Goal: Task Accomplishment & Management: Use online tool/utility

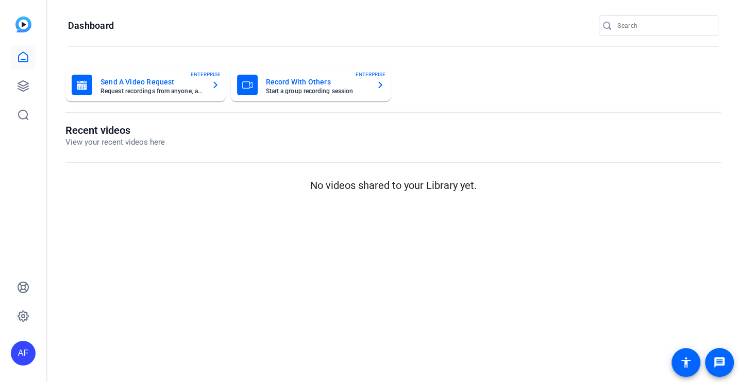
type input "[EMAIL_ADDRESS][DOMAIN_NAME]"
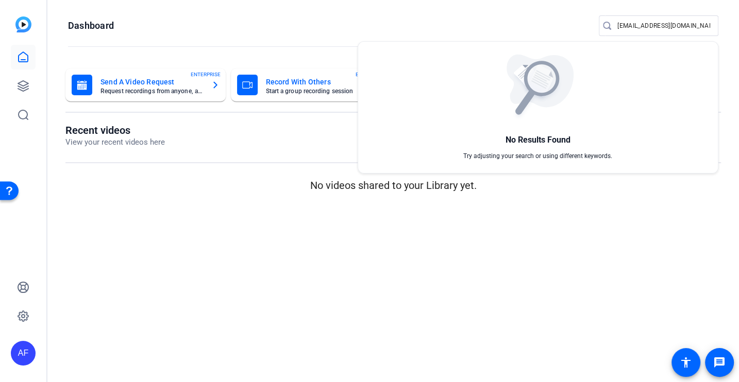
click at [194, 197] on div at bounding box center [369, 191] width 739 height 382
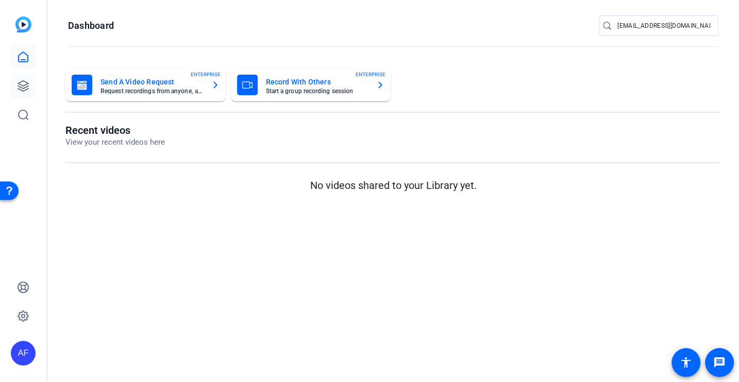
click at [24, 84] on icon at bounding box center [23, 86] width 12 height 12
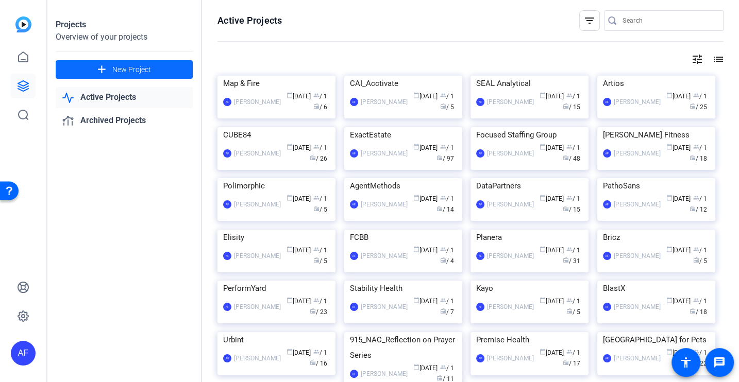
click at [132, 75] on span "New Project" at bounding box center [131, 69] width 39 height 11
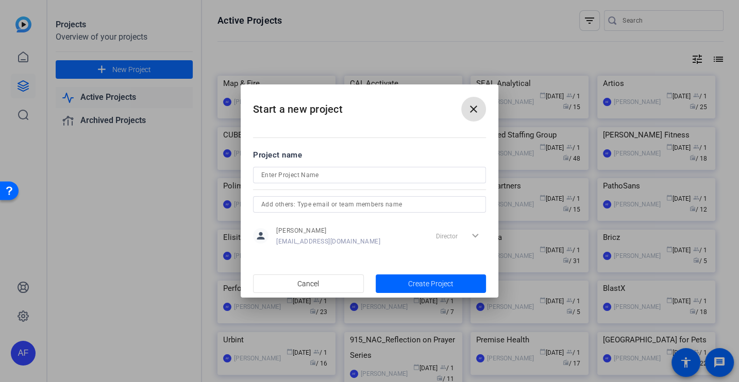
type input "[EMAIL_ADDRESS][DOMAIN_NAME]"
click at [281, 169] on input at bounding box center [369, 175] width 216 height 12
click at [289, 176] on input "Neighbourhood Allies" at bounding box center [369, 175] width 216 height 12
click at [351, 175] on input "Neighborhood Allies" at bounding box center [369, 175] width 216 height 12
type input "Neighborhood Allies"
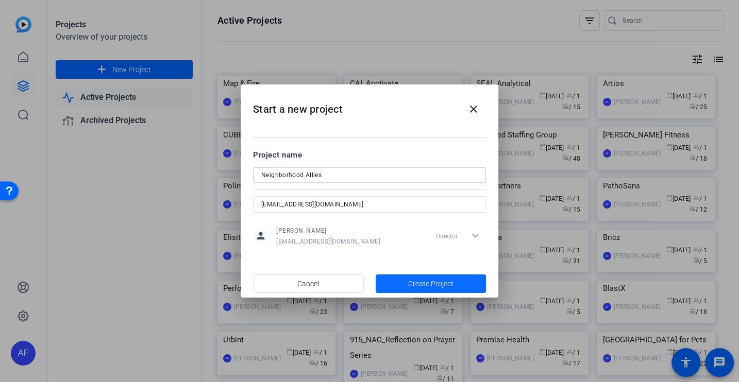
click at [435, 280] on span "Create Project" at bounding box center [430, 284] width 45 height 11
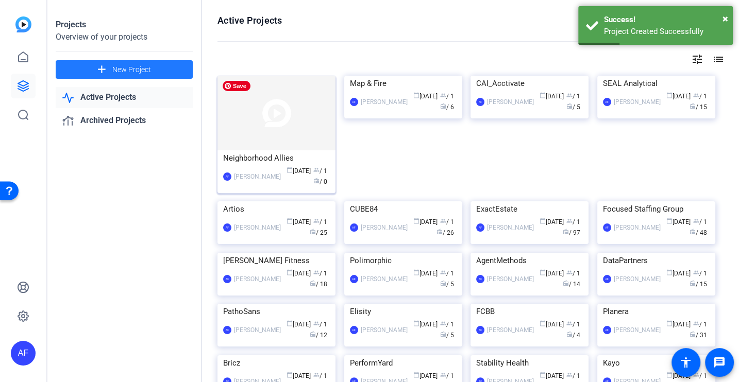
click at [298, 115] on img at bounding box center [276, 113] width 118 height 75
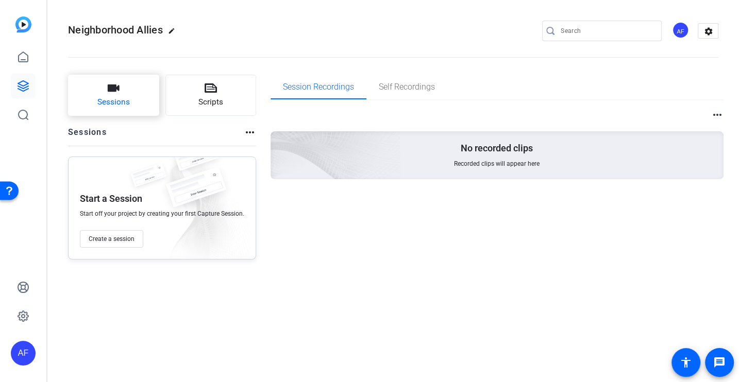
click at [141, 89] on button "Sessions" at bounding box center [113, 95] width 91 height 41
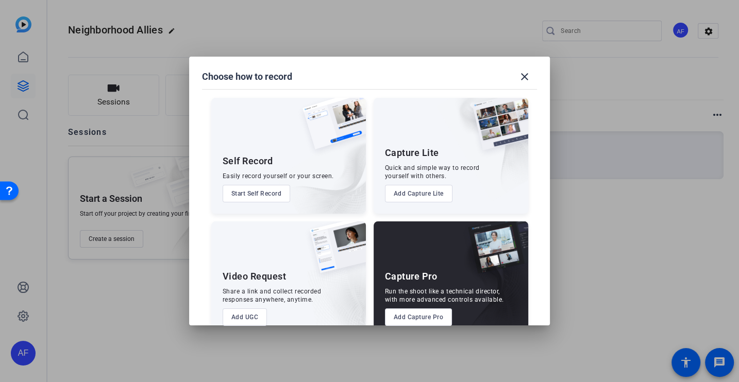
click at [417, 317] on button "Add Capture Pro" at bounding box center [418, 318] width 67 height 18
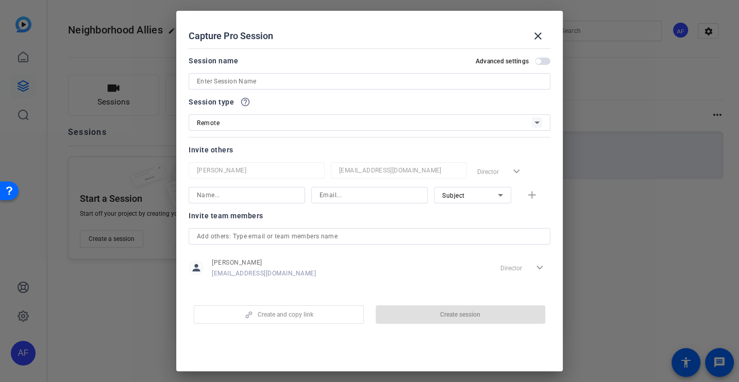
type input "[EMAIL_ADDRESS][DOMAIN_NAME]"
click at [321, 76] on input at bounding box center [369, 81] width 345 height 12
paste input "CS931_Neighborhood Allies_[US_STATE] Affordable Housing Corporation_Shawn [PERS…"
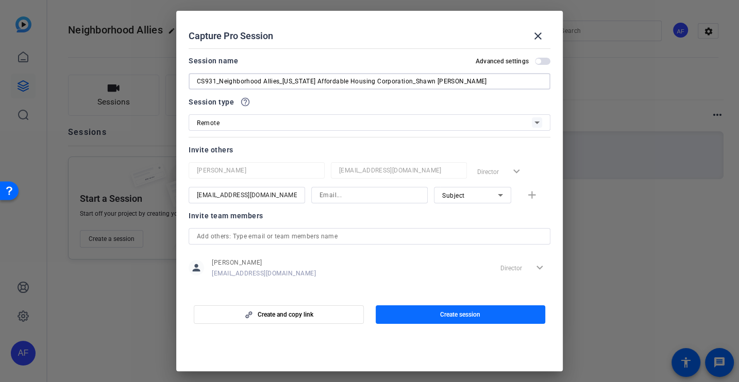
type input "CS931_Neighborhood Allies_[US_STATE] Affordable Housing Corporation_Shawn [PERS…"
click at [459, 311] on span "Create session" at bounding box center [460, 315] width 40 height 8
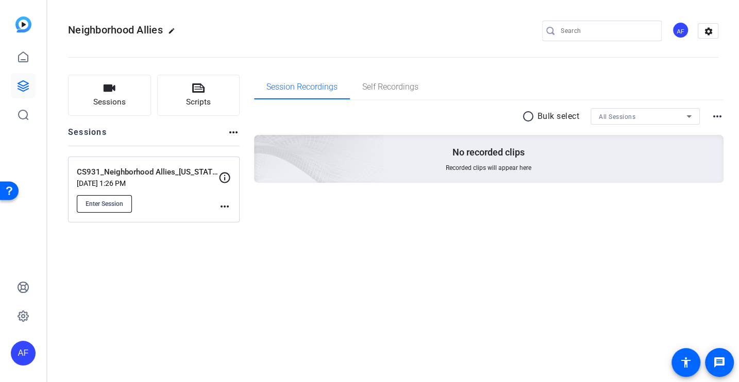
click at [108, 204] on span "Enter Session" at bounding box center [104, 204] width 38 height 8
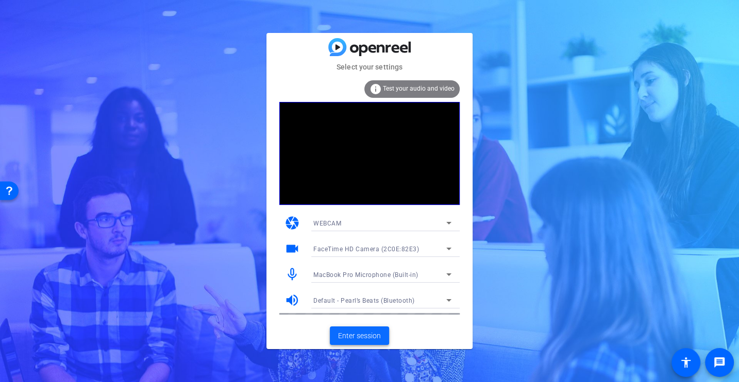
click at [338, 338] on span "Enter session" at bounding box center [359, 336] width 43 height 11
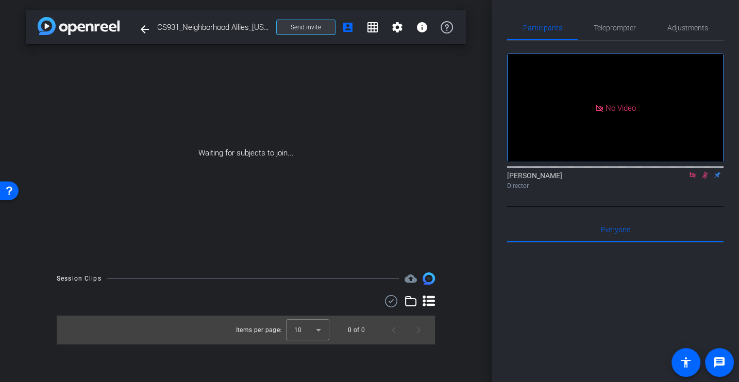
click at [308, 27] on span "Send invite" at bounding box center [305, 27] width 30 height 8
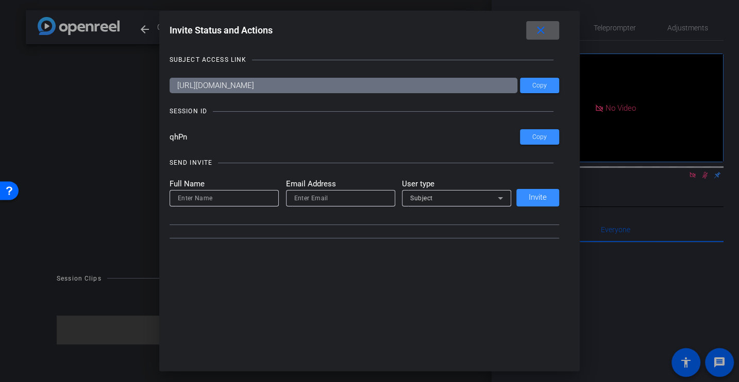
type input "[EMAIL_ADDRESS][DOMAIN_NAME]"
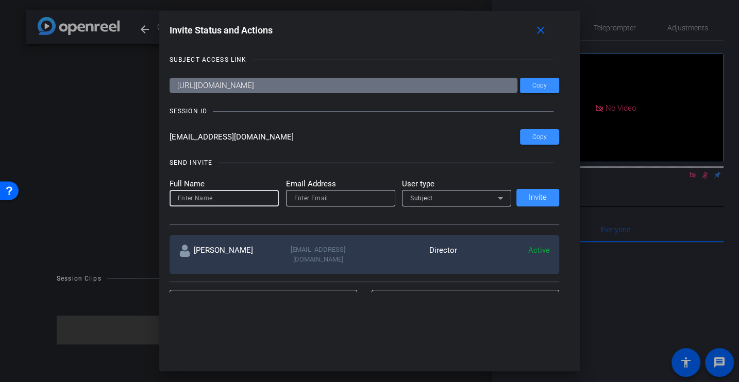
click at [201, 199] on input at bounding box center [224, 198] width 93 height 12
type input "Talia"
paste input "[EMAIL_ADDRESS][DOMAIN_NAME]"
type input "[EMAIL_ADDRESS][DOMAIN_NAME]"
click at [447, 200] on div "Subject" at bounding box center [454, 198] width 88 height 13
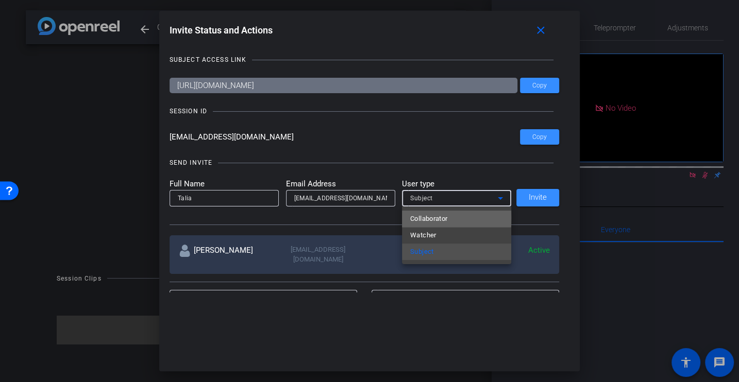
click at [438, 218] on span "Collaborator" at bounding box center [429, 219] width 38 height 12
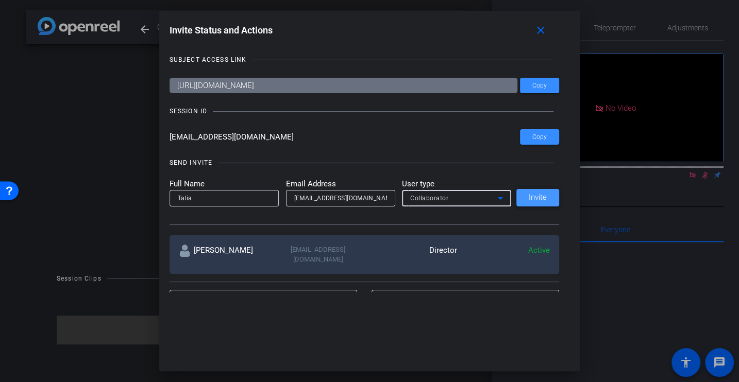
click at [552, 190] on span at bounding box center [537, 197] width 43 height 25
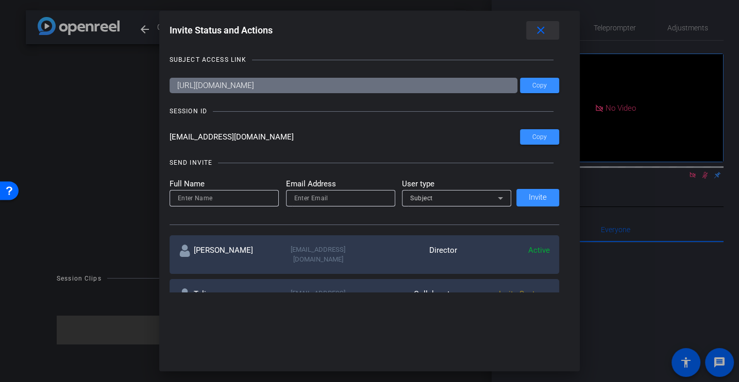
click at [544, 32] on mat-icon "close" at bounding box center [540, 30] width 13 height 13
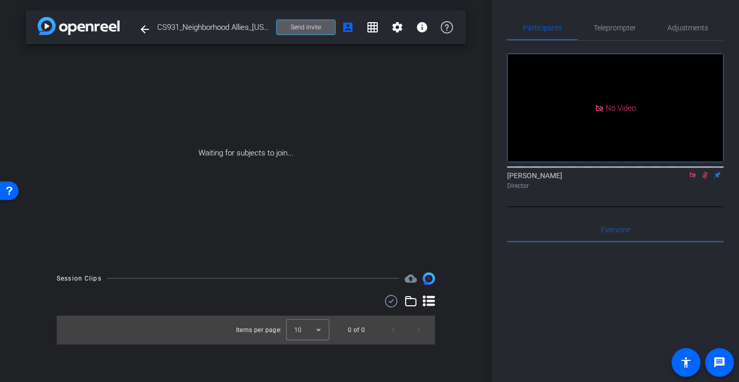
click at [301, 26] on span "Send invite" at bounding box center [305, 27] width 30 height 8
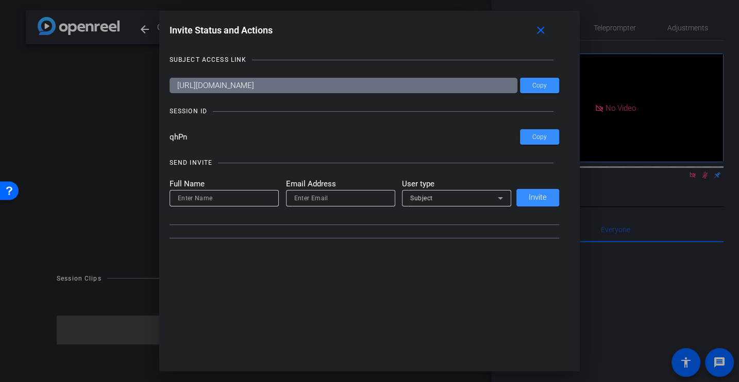
drag, startPoint x: 197, startPoint y: 135, endPoint x: 136, endPoint y: 135, distance: 60.8
click at [136, 135] on div "Invite Status and Actions close SUBJECT ACCESS LINK [URL][DOMAIN_NAME] Copy SES…" at bounding box center [369, 191] width 739 height 382
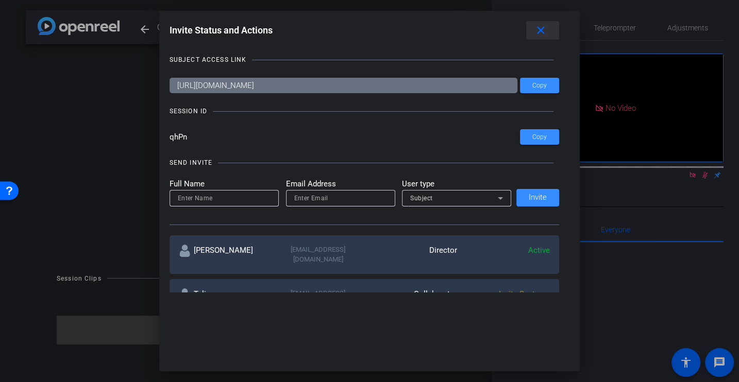
click at [537, 28] on mat-icon "close" at bounding box center [540, 30] width 13 height 13
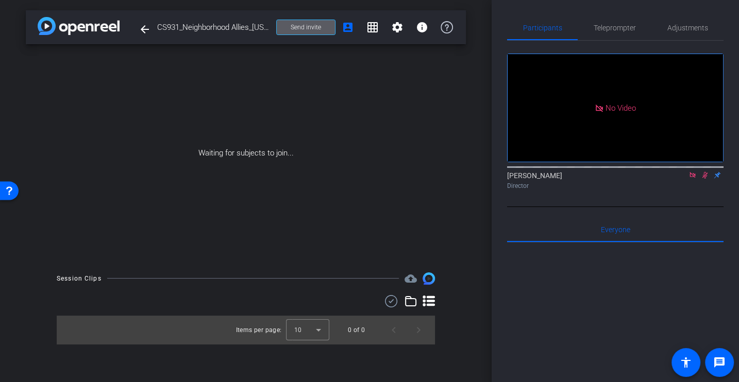
click at [316, 25] on span "Send invite" at bounding box center [305, 27] width 30 height 8
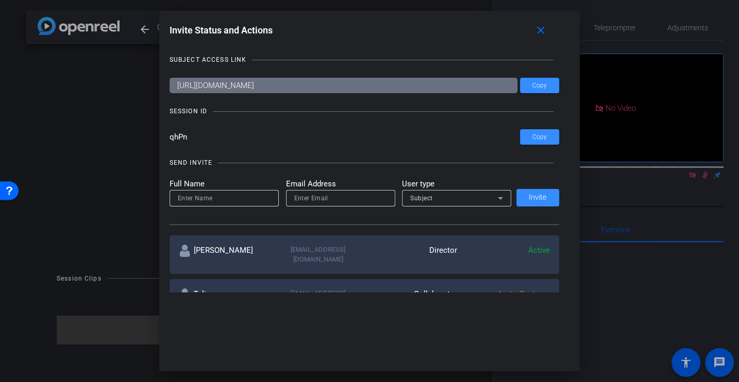
drag, startPoint x: 205, startPoint y: 134, endPoint x: 111, endPoint y: 134, distance: 94.3
click at [111, 134] on div "Invite Status and Actions close SUBJECT ACCESS LINK [URL][DOMAIN_NAME] Copy SES…" at bounding box center [369, 191] width 739 height 382
click at [541, 32] on mat-icon "close" at bounding box center [540, 30] width 13 height 13
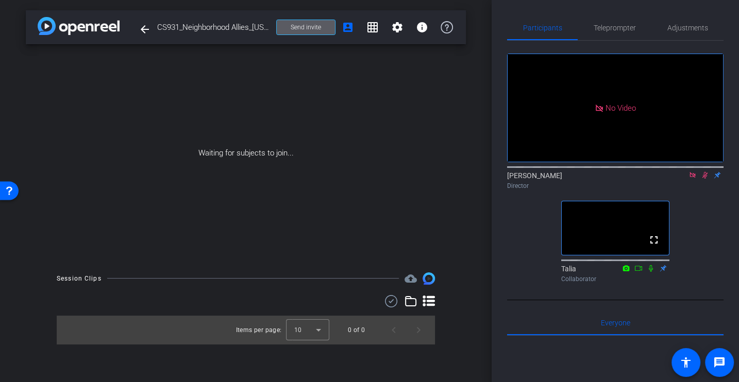
click at [689, 178] on icon at bounding box center [692, 175] width 6 height 6
click at [691, 179] on icon at bounding box center [693, 175] width 6 height 7
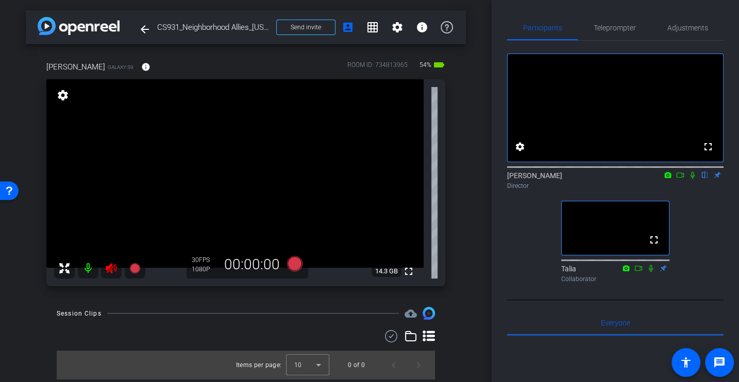
click at [110, 271] on icon at bounding box center [111, 268] width 11 height 10
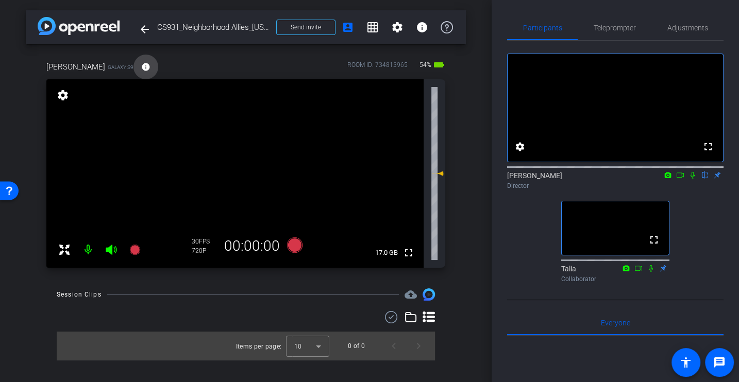
click at [141, 65] on mat-icon "info" at bounding box center [145, 66] width 9 height 9
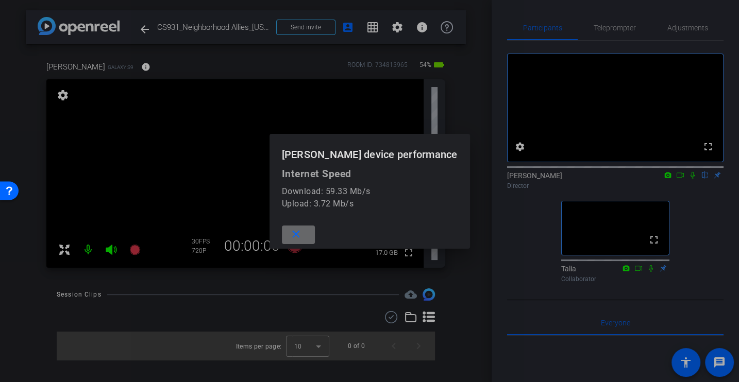
click at [306, 229] on span at bounding box center [298, 234] width 33 height 25
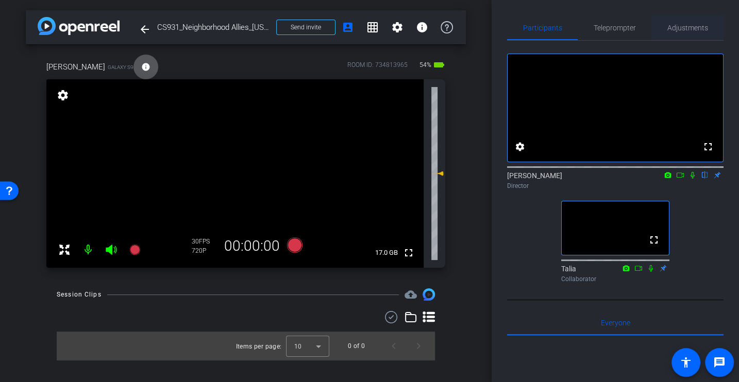
click at [684, 28] on span "Adjustments" at bounding box center [687, 27] width 41 height 7
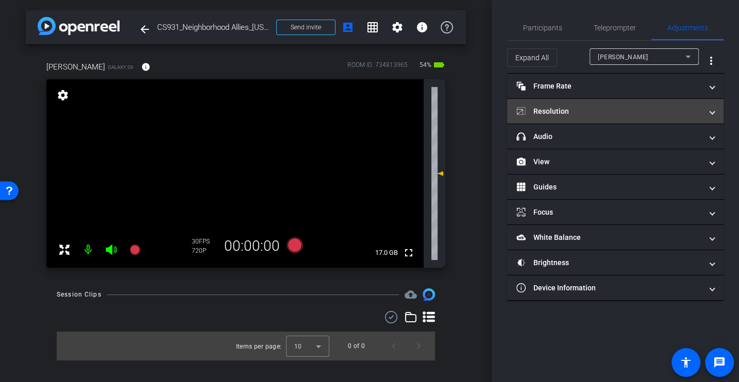
click at [544, 110] on mat-panel-title "Resolution" at bounding box center [608, 111] width 185 height 11
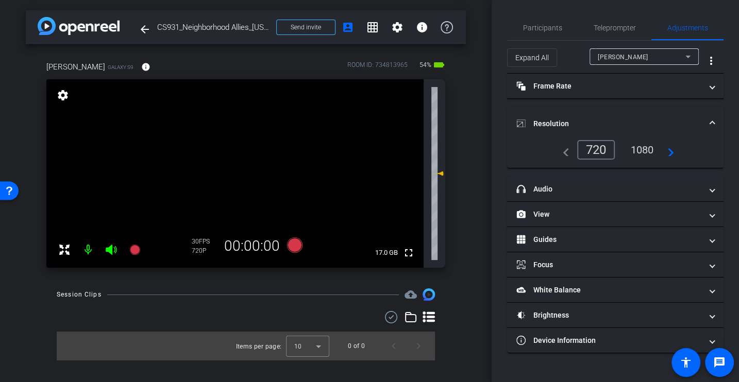
click at [641, 147] on div "1080" at bounding box center [641, 150] width 39 height 18
click at [528, 28] on span "Participants" at bounding box center [542, 27] width 39 height 7
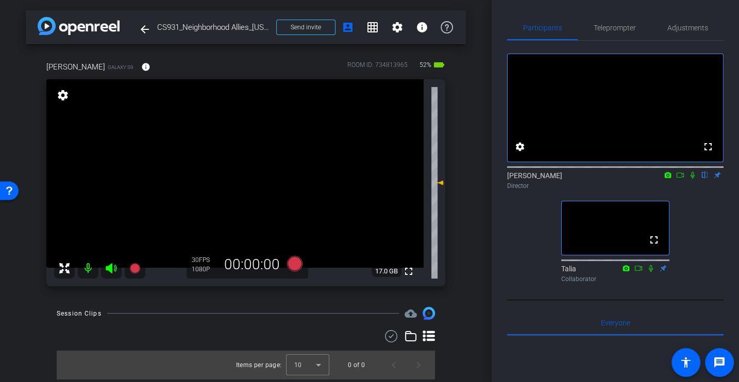
click at [481, 265] on div "arrow_back CS931_Neighborhood Allies_[US_STATE] Affordable Housing Corporation_…" at bounding box center [245, 191] width 491 height 382
click at [689, 237] on div "fullscreen settings [PERSON_NAME] flip Director fullscreen Talia Collaborator" at bounding box center [615, 164] width 216 height 246
click at [678, 241] on div "fullscreen settings [PERSON_NAME] flip Director fullscreen Talia Collaborator" at bounding box center [615, 164] width 216 height 246
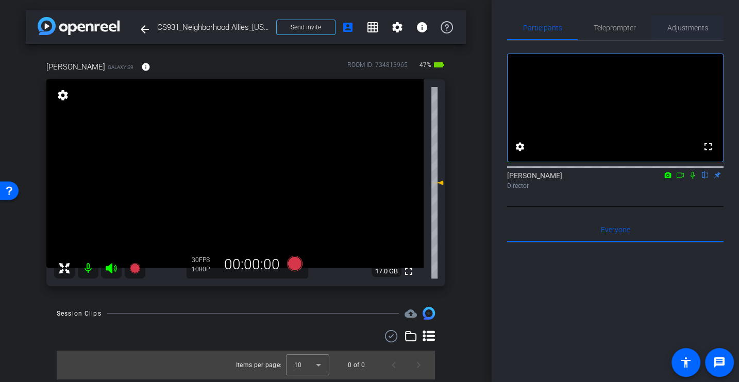
click at [683, 23] on span "Adjustments" at bounding box center [687, 27] width 41 height 25
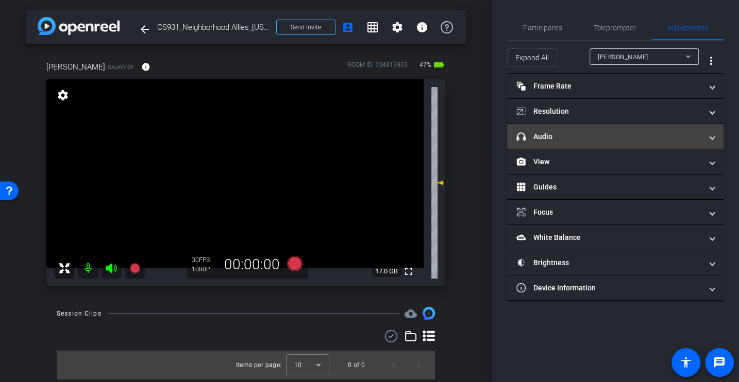
click at [558, 127] on mat-expansion-panel-header "headphone icon Audio" at bounding box center [615, 136] width 216 height 25
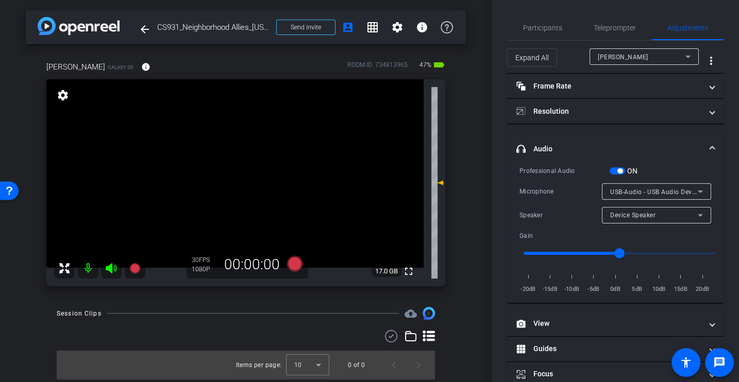
click at [569, 200] on div "Professional Audio ON Microphone USB-Audio - USB Audio Device Speaker Device Sp…" at bounding box center [615, 229] width 192 height 129
click at [557, 180] on div "Professional Audio ON Microphone USB-Audio - USB Audio Device Speaker Device Sp…" at bounding box center [615, 229] width 192 height 129
click at [537, 32] on span "Participants" at bounding box center [542, 27] width 39 height 25
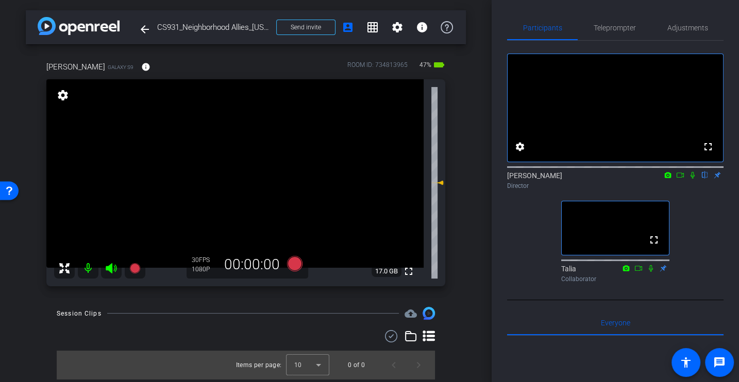
click at [694, 241] on div "fullscreen settings [PERSON_NAME] flip Director fullscreen Talia Collaborator" at bounding box center [615, 164] width 216 height 246
click at [503, 254] on div "Participants Teleprompter Adjustments fullscreen settings [PERSON_NAME] flip Di…" at bounding box center [614, 191] width 247 height 382
click at [520, 260] on div "fullscreen settings [PERSON_NAME] flip Director fullscreen Talia Collaborator" at bounding box center [615, 164] width 216 height 246
click at [518, 217] on div "fullscreen settings [PERSON_NAME] flip Director fullscreen Talia Collaborator" at bounding box center [615, 164] width 216 height 246
click at [690, 27] on span "Adjustments" at bounding box center [687, 27] width 41 height 7
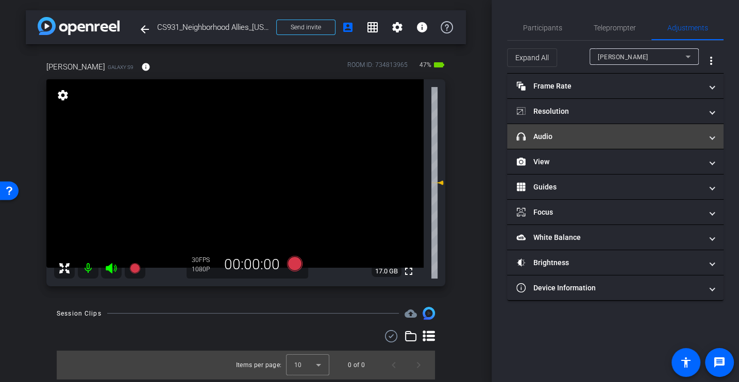
click at [546, 136] on mat-panel-title "headphone icon Audio" at bounding box center [608, 136] width 185 height 11
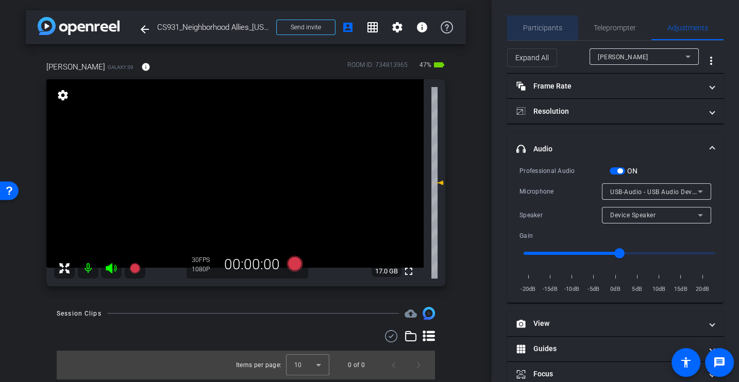
click at [534, 30] on span "Participants" at bounding box center [542, 27] width 39 height 7
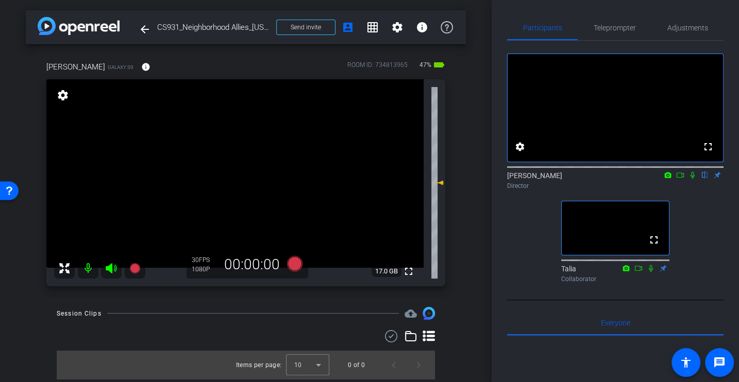
click at [513, 287] on div "fullscreen settings [PERSON_NAME] flip Director fullscreen Talia Collaborator" at bounding box center [615, 164] width 216 height 246
click at [703, 26] on span "Adjustments" at bounding box center [687, 27] width 41 height 7
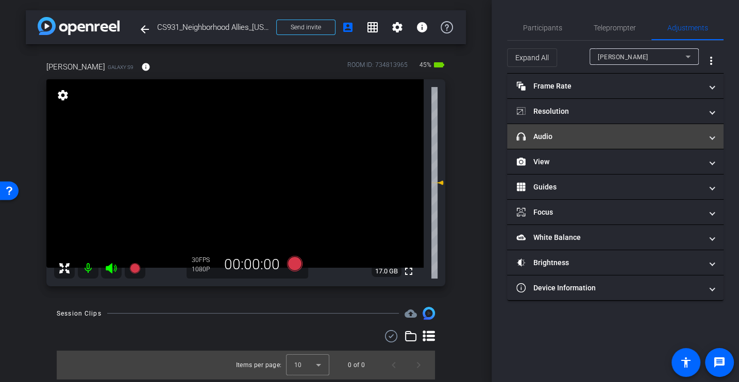
click at [554, 142] on mat-expansion-panel-header "headphone icon Audio" at bounding box center [615, 136] width 216 height 25
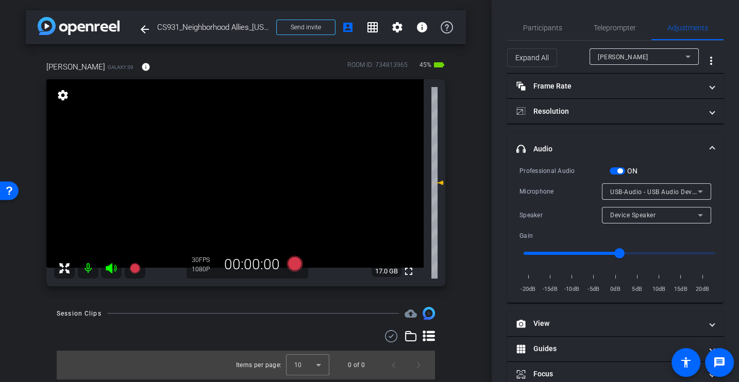
click at [560, 183] on div "Microphone USB-Audio - USB Audio Device" at bounding box center [615, 191] width 192 height 16
click at [531, 20] on span "Participants" at bounding box center [542, 27] width 39 height 25
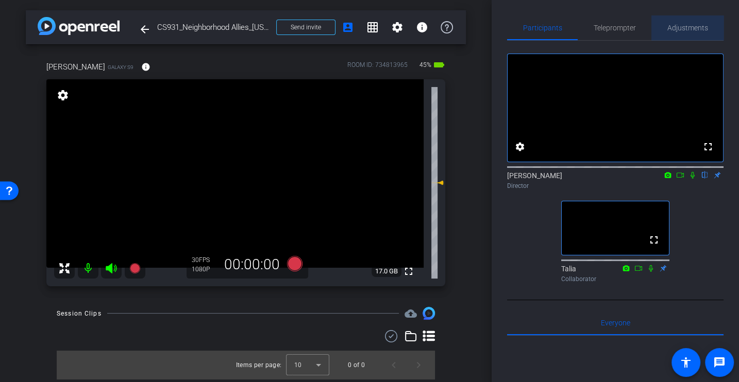
click at [696, 21] on span "Adjustments" at bounding box center [687, 27] width 41 height 25
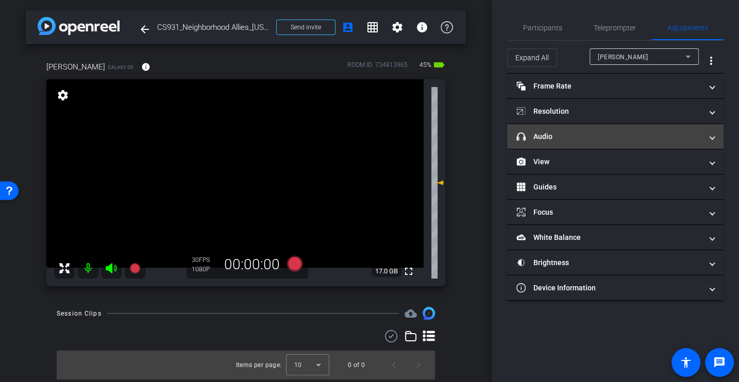
click at [558, 129] on mat-expansion-panel-header "headphone icon Audio" at bounding box center [615, 136] width 216 height 25
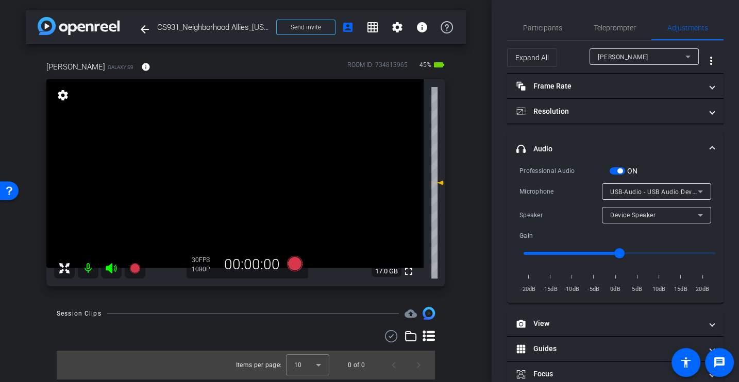
click at [547, 172] on div "Professional Audio" at bounding box center [564, 171] width 90 height 10
click at [538, 24] on span "Participants" at bounding box center [542, 27] width 39 height 7
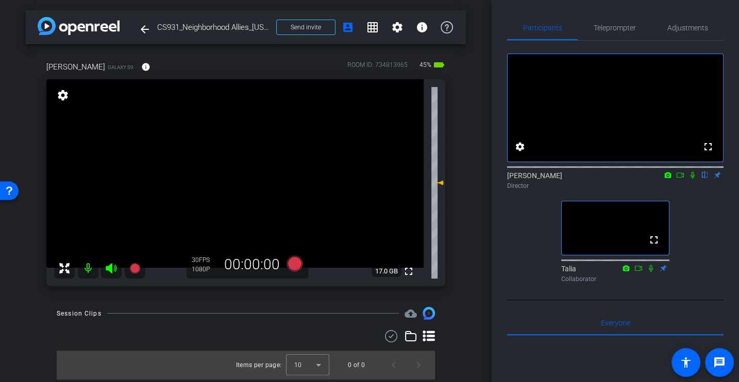
click at [528, 264] on div "fullscreen settings [PERSON_NAME] flip Director fullscreen Talia Collaborator" at bounding box center [615, 164] width 216 height 246
click at [521, 265] on div "fullscreen settings [PERSON_NAME] flip Director fullscreen Talia Collaborator" at bounding box center [615, 164] width 216 height 246
click at [681, 25] on span "Adjustments" at bounding box center [687, 27] width 41 height 7
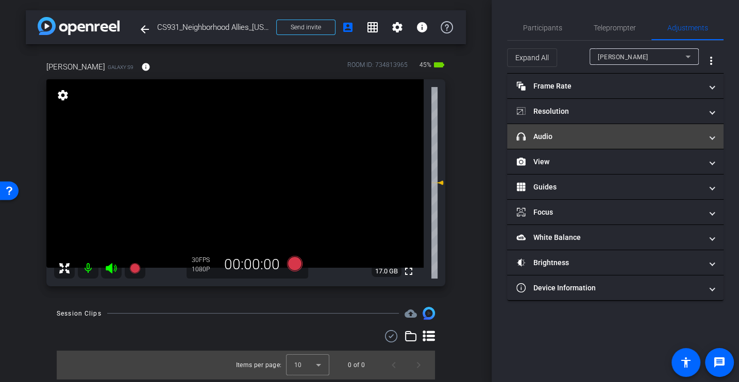
click at [559, 131] on mat-panel-title "headphone icon Audio" at bounding box center [608, 136] width 185 height 11
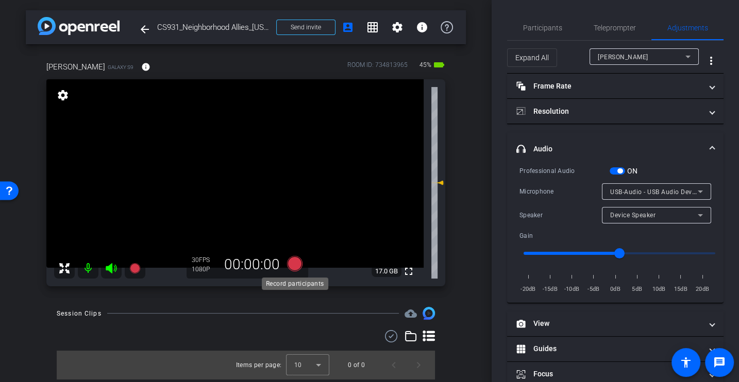
click at [295, 262] on icon at bounding box center [294, 263] width 15 height 15
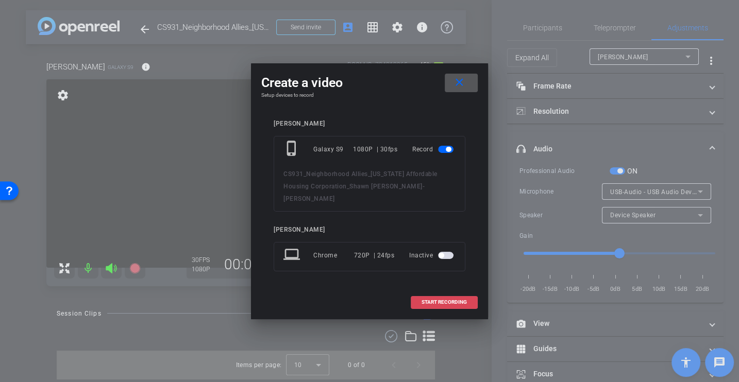
click at [434, 300] on span "START RECORDING" at bounding box center [443, 302] width 45 height 5
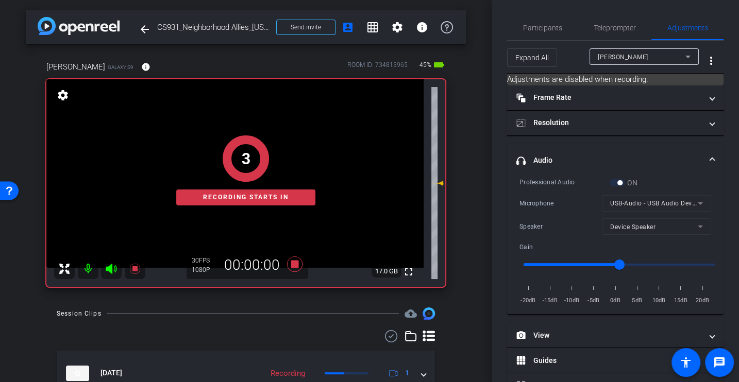
click at [540, 202] on div "Microphone" at bounding box center [560, 203] width 82 height 10
click at [546, 15] on span "Participants" at bounding box center [542, 27] width 39 height 25
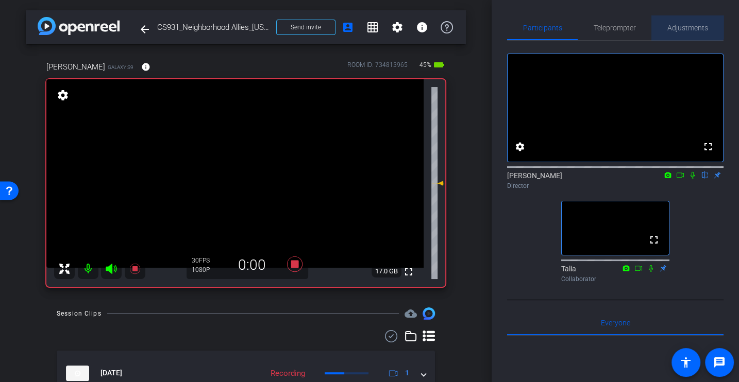
click at [686, 20] on span "Adjustments" at bounding box center [687, 27] width 41 height 25
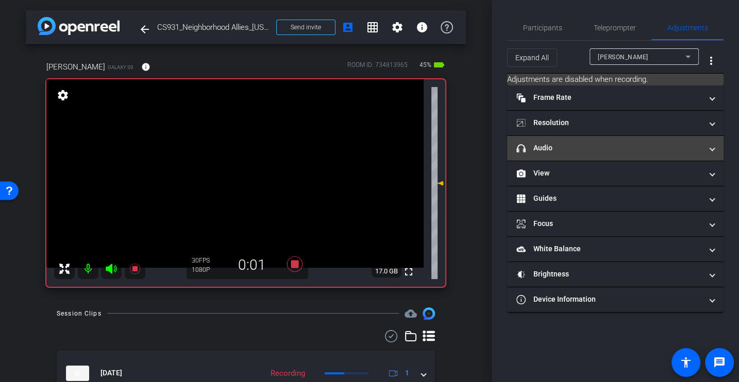
click at [552, 146] on mat-panel-title "headphone icon Audio" at bounding box center [608, 148] width 185 height 11
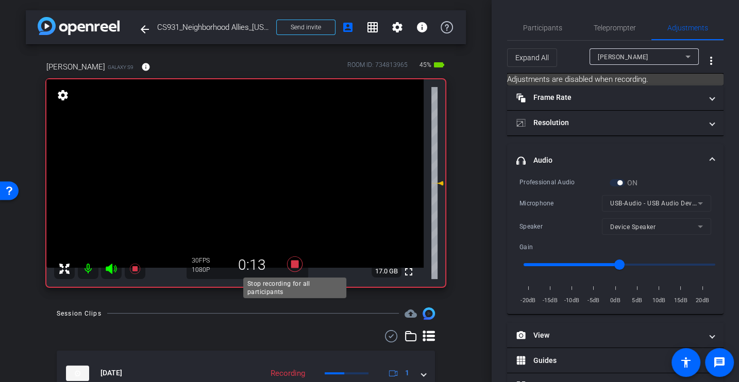
click at [295, 260] on icon at bounding box center [294, 263] width 15 height 15
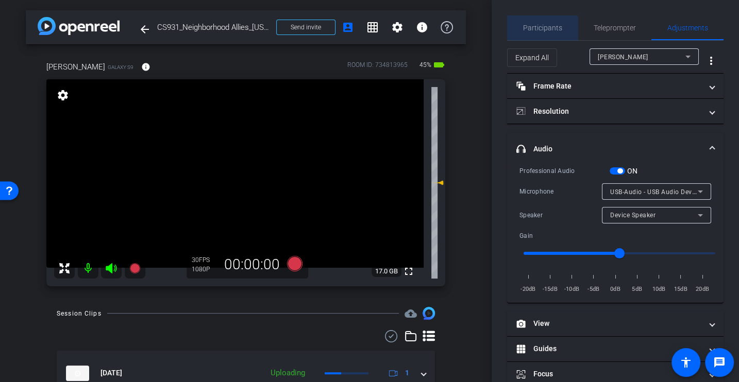
click at [540, 39] on span "Participants" at bounding box center [542, 27] width 39 height 25
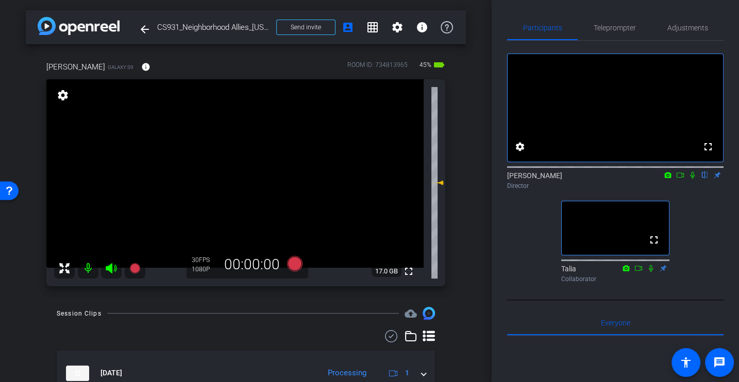
scroll to position [50, 0]
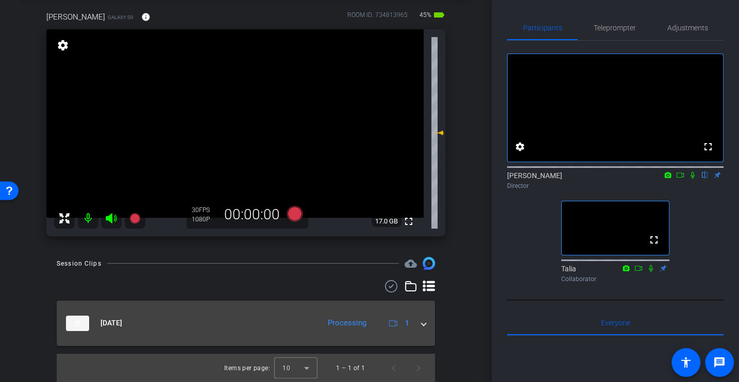
click at [426, 324] on mat-expansion-panel-header "[DATE] Processing 1" at bounding box center [246, 323] width 378 height 45
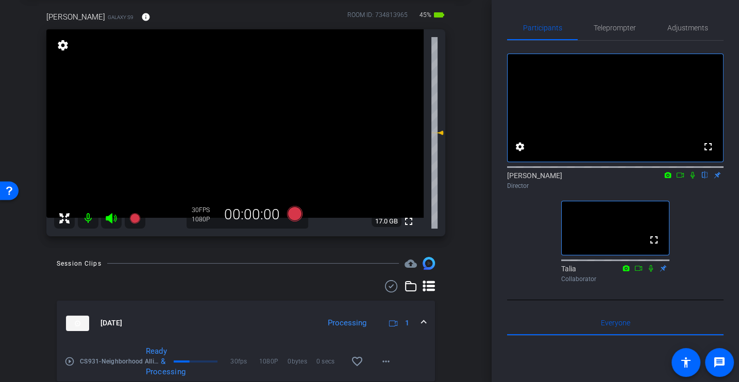
scroll to position [85, 0]
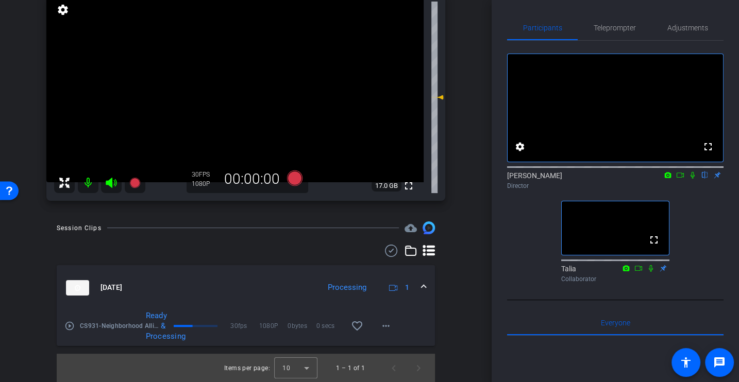
click at [68, 325] on mat-icon "play_circle_outline" at bounding box center [69, 326] width 10 height 10
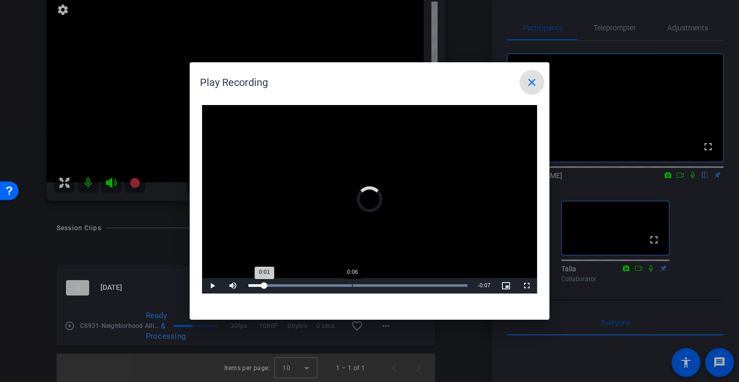
click at [351, 287] on div "Loaded : 100.00% 0:06 0:01" at bounding box center [357, 285] width 229 height 15
click at [528, 87] on mat-icon "close" at bounding box center [531, 82] width 12 height 12
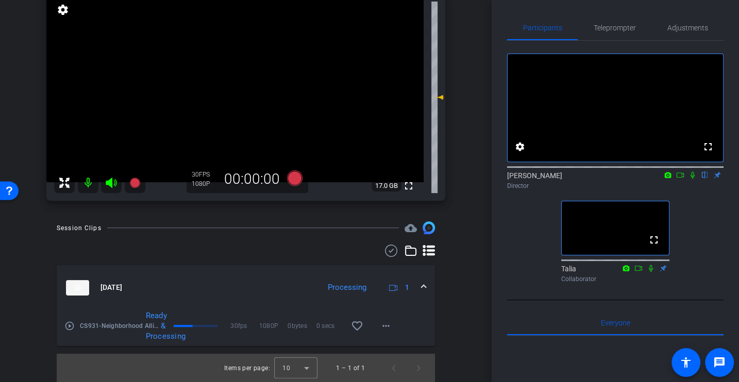
scroll to position [0, 0]
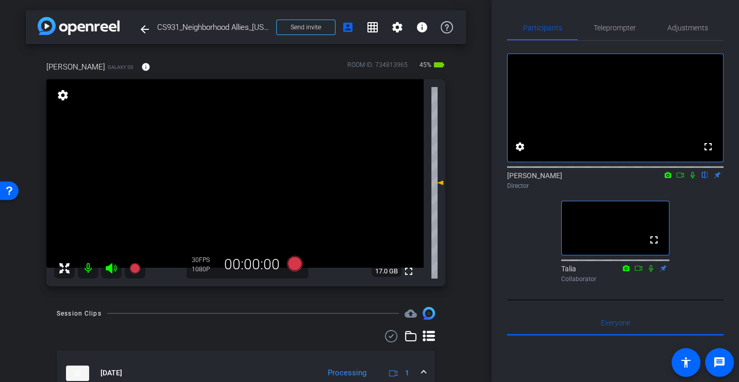
click at [522, 251] on div "fullscreen settings [PERSON_NAME] flip Director fullscreen Talia Collaborator" at bounding box center [615, 164] width 216 height 246
click at [519, 254] on div "fullscreen settings [PERSON_NAME] flip Director fullscreen Talia Collaborator" at bounding box center [615, 164] width 216 height 246
click at [508, 252] on div "fullscreen settings [PERSON_NAME] flip Director fullscreen Talia Collaborator" at bounding box center [615, 164] width 216 height 246
click at [678, 25] on span "Adjustments" at bounding box center [687, 27] width 41 height 7
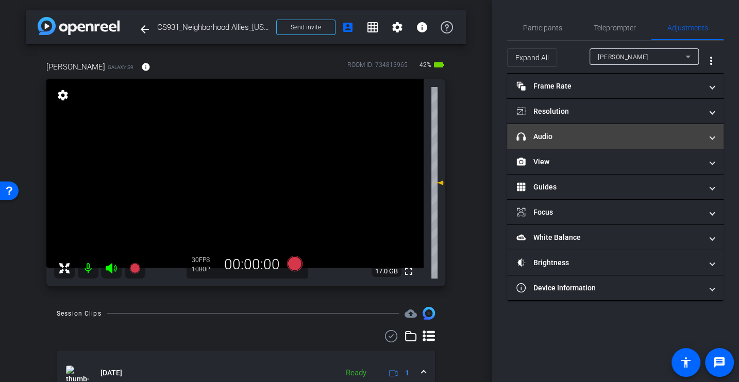
click at [551, 134] on mat-panel-title "headphone icon Audio" at bounding box center [608, 136] width 185 height 11
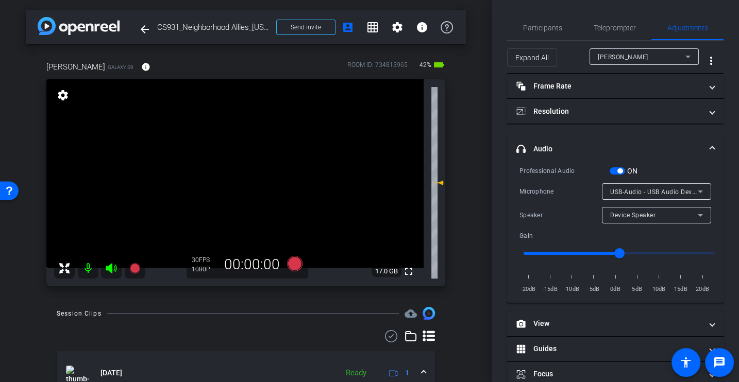
click at [545, 172] on div "Professional Audio" at bounding box center [564, 171] width 90 height 10
click at [293, 264] on icon at bounding box center [294, 263] width 15 height 15
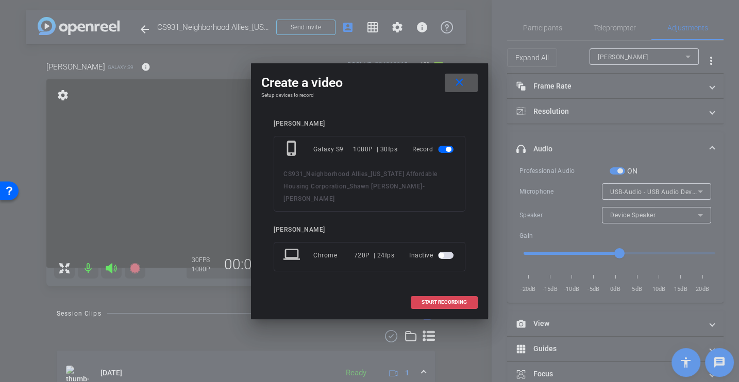
click at [454, 300] on span "START RECORDING" at bounding box center [443, 302] width 45 height 5
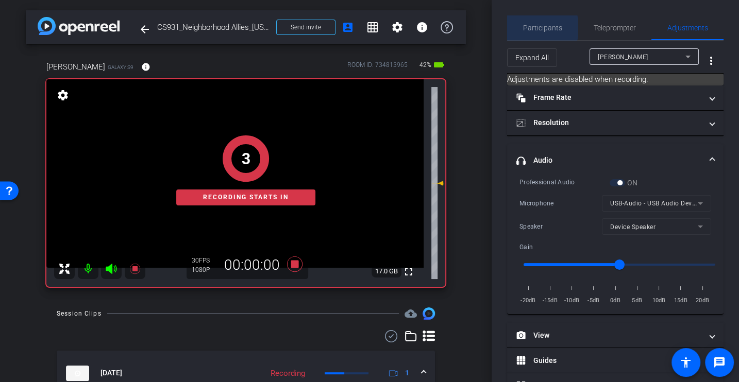
click at [538, 28] on span "Participants" at bounding box center [542, 27] width 39 height 7
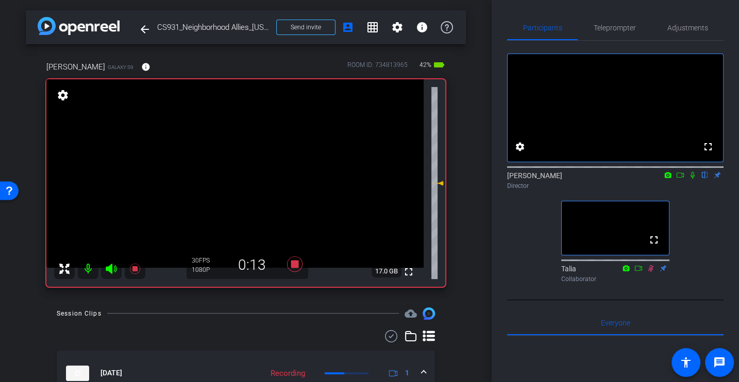
click at [692, 179] on icon at bounding box center [692, 175] width 8 height 7
click at [679, 32] on span "Adjustments" at bounding box center [687, 27] width 41 height 25
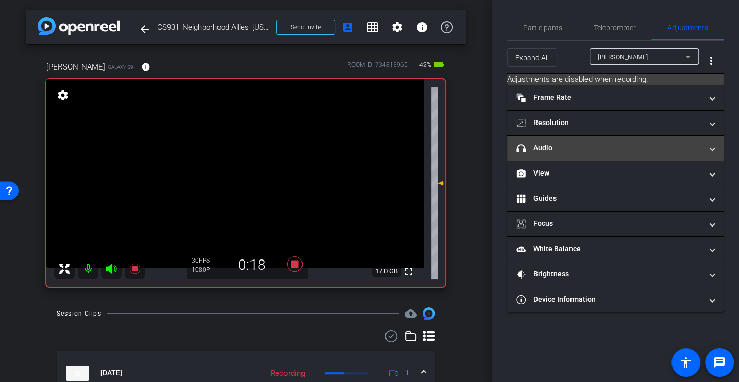
click at [558, 145] on mat-panel-title "headphone icon Audio" at bounding box center [608, 148] width 185 height 11
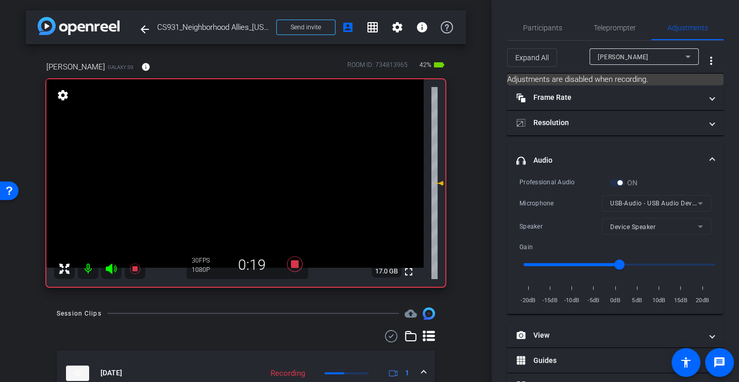
click at [562, 209] on div "Microphone USB-Audio - USB Audio Device" at bounding box center [615, 203] width 192 height 16
drag, startPoint x: 619, startPoint y: 265, endPoint x: 607, endPoint y: 265, distance: 12.4
type input "-3"
click at [607, 265] on input "range" at bounding box center [618, 264] width 213 height 23
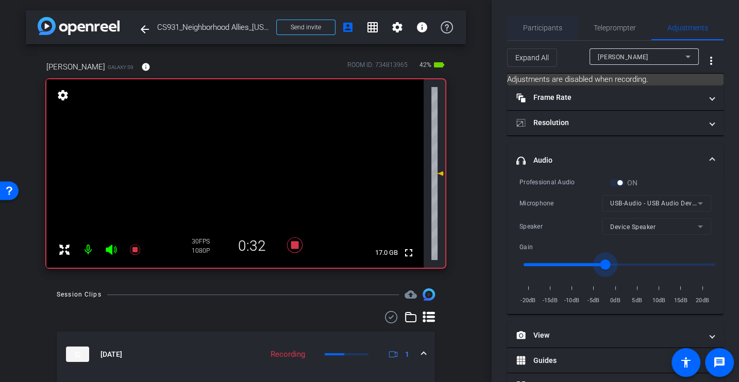
click at [533, 28] on span "Participants" at bounding box center [542, 27] width 39 height 7
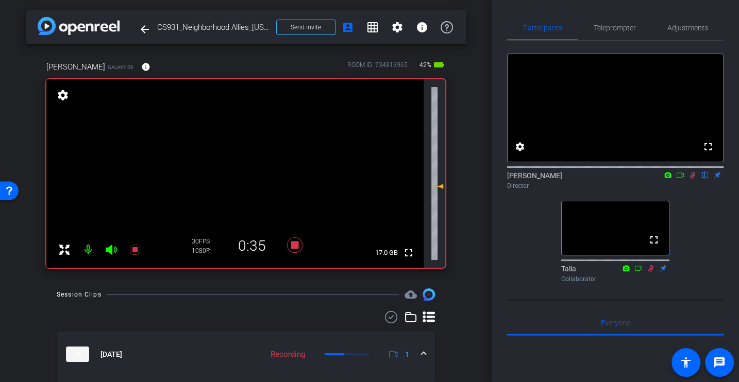
click at [702, 209] on div "fullscreen settings [PERSON_NAME] flip Director fullscreen Talia Collaborator" at bounding box center [615, 164] width 216 height 246
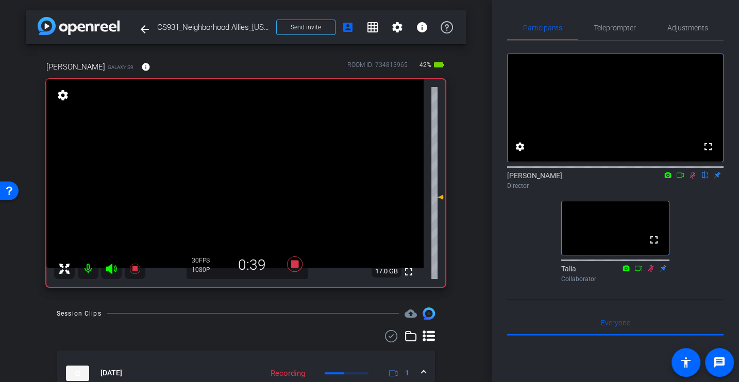
click at [703, 227] on div "fullscreen settings [PERSON_NAME] flip Director fullscreen Talia Collaborator" at bounding box center [615, 164] width 216 height 246
click at [698, 213] on div "fullscreen settings [PERSON_NAME] flip Director fullscreen Talia Collaborator" at bounding box center [615, 164] width 216 height 246
click at [694, 179] on icon at bounding box center [692, 175] width 8 height 7
click at [691, 179] on icon at bounding box center [692, 175] width 8 height 7
click at [688, 214] on div "fullscreen settings [PERSON_NAME] flip Director fullscreen Talia Collaborator" at bounding box center [615, 164] width 216 height 246
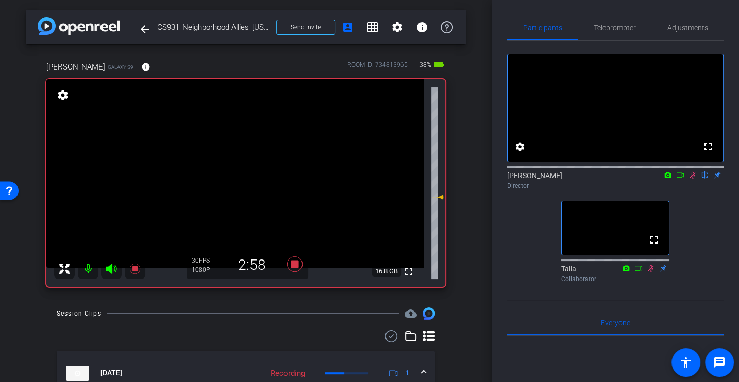
click at [509, 232] on div "fullscreen settings [PERSON_NAME] flip Director fullscreen Talia Collaborator" at bounding box center [615, 164] width 216 height 246
click at [692, 215] on div "fullscreen settings [PERSON_NAME] flip Director fullscreen Talia Collaborator" at bounding box center [615, 164] width 216 height 246
click at [706, 231] on div "fullscreen settings [PERSON_NAME] flip Director fullscreen Talia Collaborator" at bounding box center [615, 164] width 216 height 246
click at [690, 191] on div "Director" at bounding box center [615, 185] width 216 height 9
click at [689, 191] on div "Director" at bounding box center [615, 185] width 216 height 9
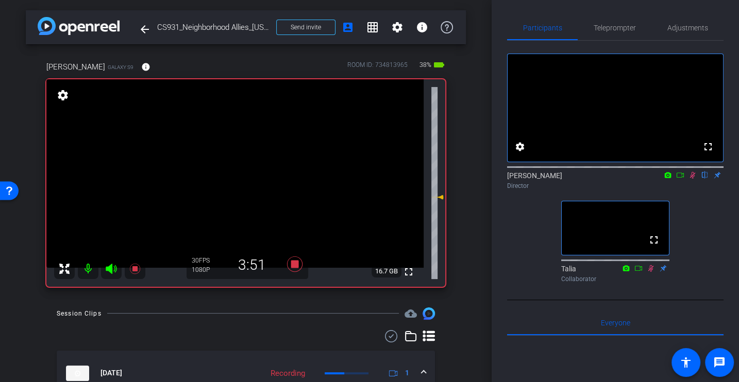
click at [699, 253] on div "fullscreen settings [PERSON_NAME] flip Director fullscreen Talia Collaborator" at bounding box center [615, 164] width 216 height 246
click at [689, 179] on icon at bounding box center [692, 175] width 8 height 7
click at [690, 179] on icon at bounding box center [692, 175] width 8 height 7
click at [696, 194] on div "[PERSON_NAME] flip Director" at bounding box center [615, 177] width 216 height 31
click at [692, 179] on icon at bounding box center [692, 175] width 8 height 7
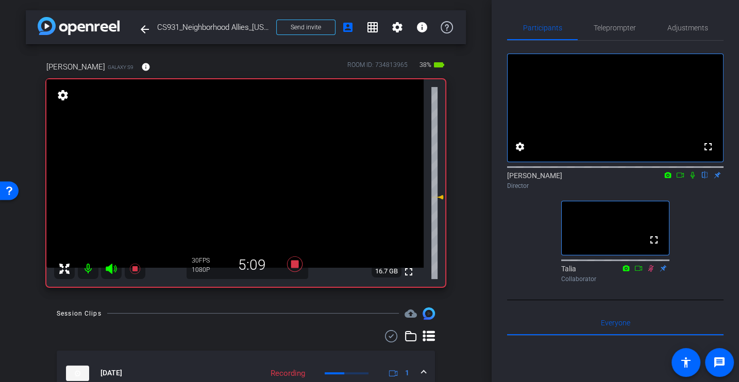
click at [691, 209] on div "fullscreen settings [PERSON_NAME] flip Director fullscreen Talia Collaborator" at bounding box center [615, 164] width 216 height 246
click at [689, 170] on div at bounding box center [615, 166] width 216 height 8
click at [691, 179] on icon at bounding box center [692, 175] width 4 height 7
click at [699, 230] on div "fullscreen settings [PERSON_NAME] flip Director fullscreen Talia Collaborator" at bounding box center [615, 164] width 216 height 246
click at [698, 215] on div "fullscreen settings [PERSON_NAME] flip Director fullscreen Talia Collaborator" at bounding box center [615, 164] width 216 height 246
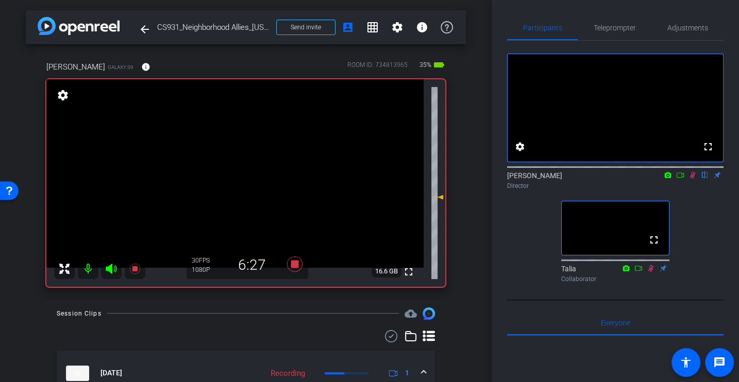
click at [691, 179] on icon at bounding box center [692, 175] width 8 height 7
click at [691, 225] on div "fullscreen settings [PERSON_NAME] flip Director fullscreen Talia Collaborator" at bounding box center [615, 164] width 216 height 246
click at [690, 179] on icon at bounding box center [692, 175] width 8 height 7
click at [697, 191] on div "Director" at bounding box center [615, 185] width 216 height 9
click at [692, 191] on div "Director" at bounding box center [615, 185] width 216 height 9
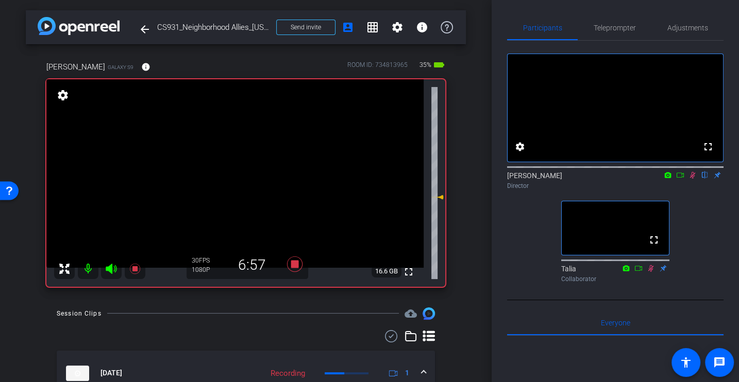
click at [696, 222] on div "fullscreen settings [PERSON_NAME] flip Director fullscreen Talia Collaborator" at bounding box center [615, 164] width 216 height 246
click at [694, 211] on div "fullscreen settings [PERSON_NAME] flip Director fullscreen Talia Collaborator" at bounding box center [615, 164] width 216 height 246
click at [691, 194] on div "[PERSON_NAME] flip Director" at bounding box center [615, 177] width 216 height 31
click at [691, 179] on icon at bounding box center [693, 175] width 6 height 7
click at [691, 179] on icon at bounding box center [692, 175] width 8 height 7
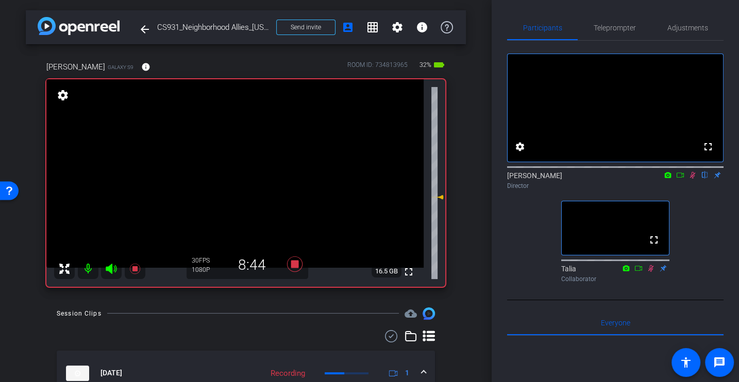
click at [699, 232] on div "fullscreen settings [PERSON_NAME] flip Director fullscreen Talia Collaborator" at bounding box center [615, 164] width 216 height 246
click at [691, 180] on mat-icon at bounding box center [692, 174] width 12 height 9
click at [691, 220] on div "fullscreen settings [PERSON_NAME] flip Director fullscreen Talia Collaborator" at bounding box center [615, 164] width 216 height 246
click at [694, 179] on icon at bounding box center [692, 175] width 4 height 7
click at [707, 239] on div "fullscreen settings [PERSON_NAME] flip Director fullscreen Talia Collaborator" at bounding box center [615, 164] width 216 height 246
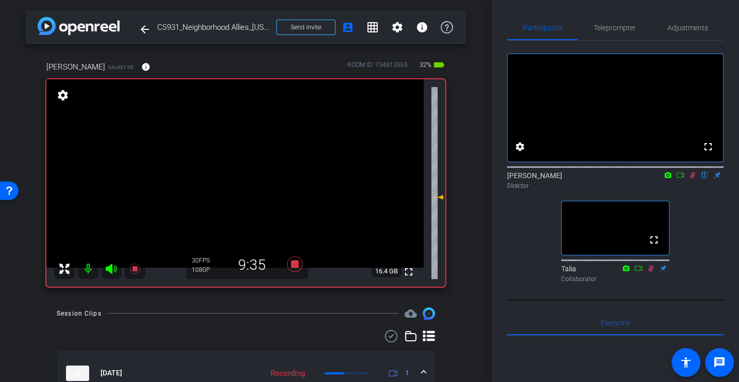
click at [704, 242] on div "fullscreen settings [PERSON_NAME] flip Director fullscreen Talia Collaborator" at bounding box center [615, 164] width 216 height 246
click at [709, 208] on div "fullscreen settings [PERSON_NAME] flip Director fullscreen Talia Collaborator" at bounding box center [615, 164] width 216 height 246
click at [706, 208] on div "fullscreen settings [PERSON_NAME] flip Director fullscreen Talia Collaborator" at bounding box center [615, 164] width 216 height 246
click at [701, 220] on div "fullscreen settings [PERSON_NAME] flip Director fullscreen Talia Collaborator" at bounding box center [615, 164] width 216 height 246
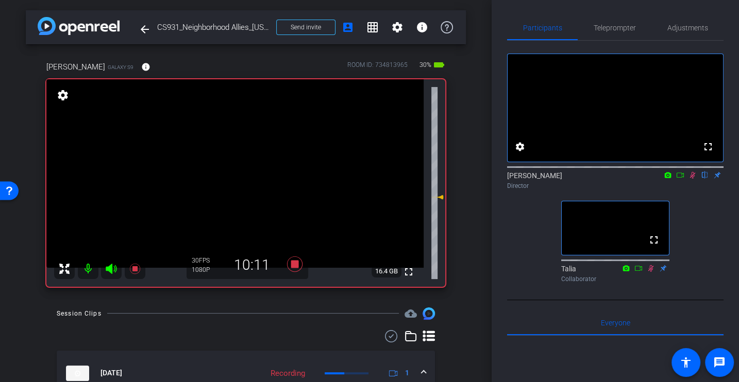
click at [701, 220] on div "fullscreen settings [PERSON_NAME] flip Director fullscreen Talia Collaborator" at bounding box center [615, 164] width 216 height 246
click at [703, 213] on div "fullscreen settings [PERSON_NAME] flip Director fullscreen Talia Collaborator" at bounding box center [615, 164] width 216 height 246
click at [693, 194] on div "[PERSON_NAME] flip Director" at bounding box center [615, 177] width 216 height 31
click at [693, 179] on icon at bounding box center [692, 175] width 8 height 7
click at [295, 266] on icon at bounding box center [294, 263] width 15 height 15
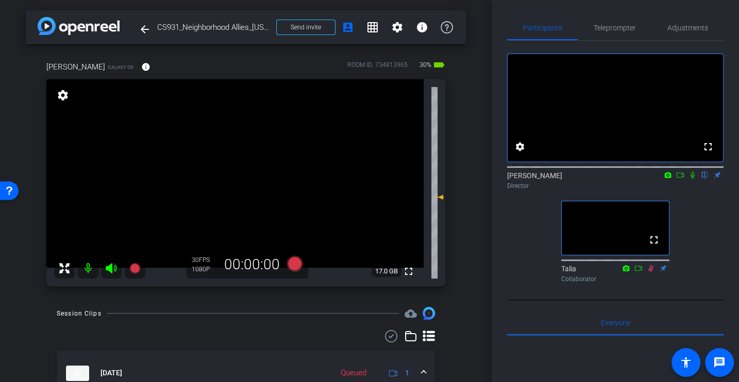
click at [281, 297] on div "arrow_back CS931_Neighborhood Allies_[US_STATE] Affordable Housing Corporation_…" at bounding box center [245, 191] width 491 height 382
click at [683, 30] on span "Adjustments" at bounding box center [687, 27] width 41 height 7
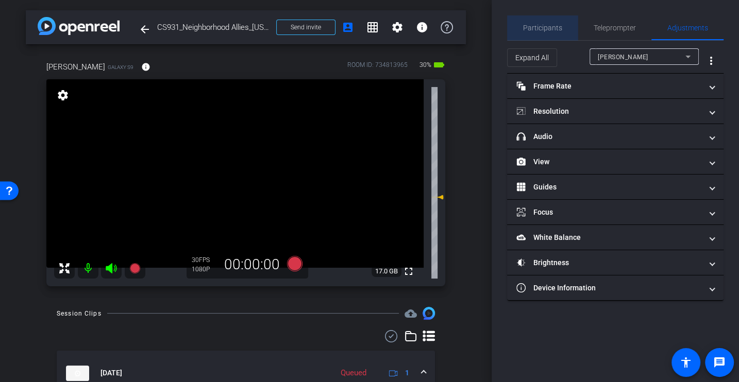
click at [552, 17] on span "Participants" at bounding box center [542, 27] width 39 height 25
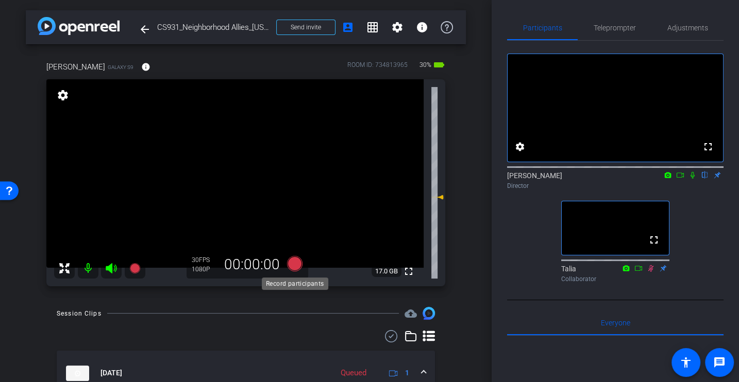
click at [289, 263] on icon at bounding box center [294, 263] width 15 height 15
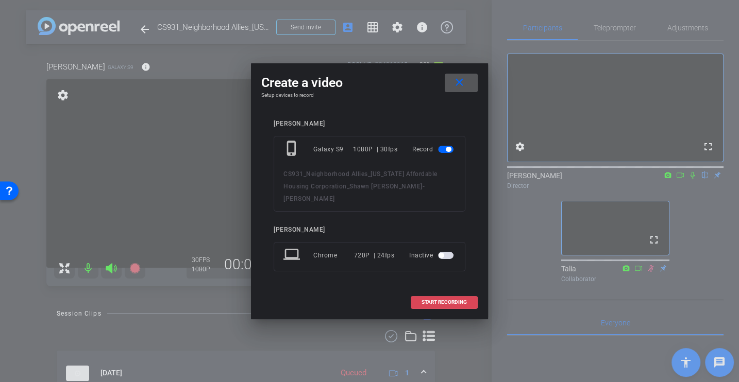
click at [444, 300] on span "START RECORDING" at bounding box center [443, 302] width 45 height 5
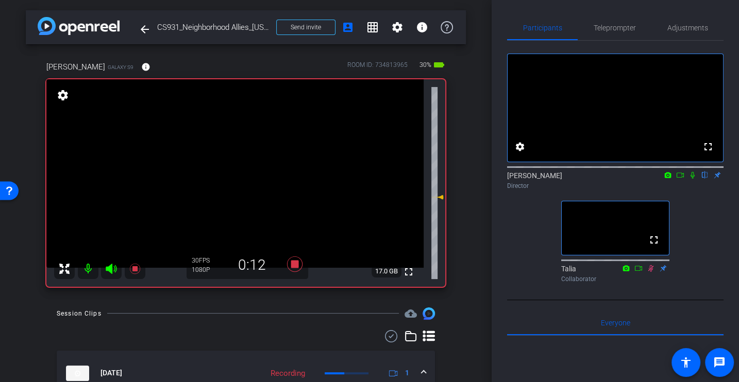
click at [690, 179] on icon at bounding box center [692, 175] width 8 height 7
click at [688, 211] on div "fullscreen settings [PERSON_NAME] flip Director fullscreen Talia Collaborator" at bounding box center [615, 164] width 216 height 246
click at [693, 179] on icon at bounding box center [693, 175] width 6 height 7
click at [689, 179] on icon at bounding box center [692, 175] width 8 height 7
click at [699, 225] on div "fullscreen settings [PERSON_NAME] flip Director fullscreen Talia Collaborator" at bounding box center [615, 164] width 216 height 246
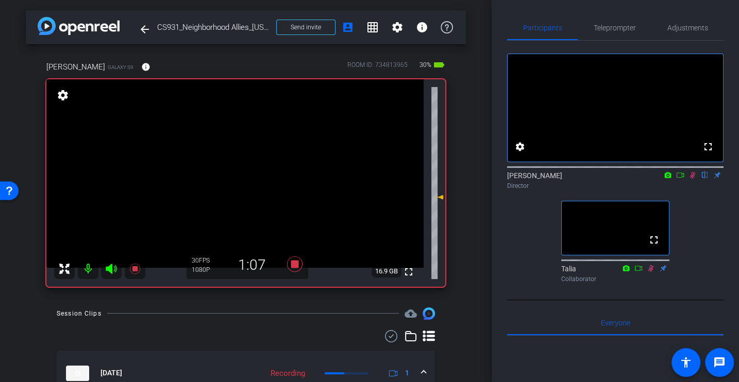
click at [690, 191] on div "Director" at bounding box center [615, 185] width 216 height 9
click at [692, 179] on icon at bounding box center [693, 175] width 6 height 7
click at [694, 218] on div "fullscreen settings [PERSON_NAME] flip Director fullscreen Talia Collaborator" at bounding box center [615, 164] width 216 height 246
click at [694, 179] on icon at bounding box center [692, 175] width 8 height 7
click at [694, 207] on div "fullscreen settings [PERSON_NAME] flip Director fullscreen Talia Collaborator" at bounding box center [615, 164] width 216 height 246
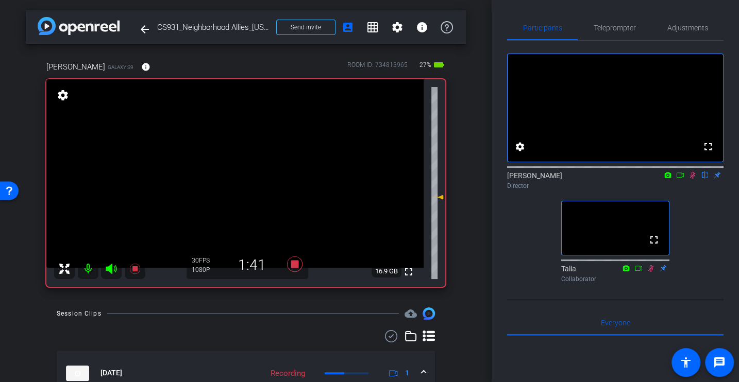
click at [689, 179] on icon at bounding box center [692, 175] width 8 height 7
click at [692, 179] on icon at bounding box center [692, 175] width 8 height 7
click at [698, 255] on div "fullscreen settings [PERSON_NAME] flip Director fullscreen Talia Collaborator" at bounding box center [615, 164] width 216 height 246
click at [690, 179] on icon at bounding box center [693, 175] width 6 height 7
click at [692, 170] on div at bounding box center [615, 166] width 216 height 8
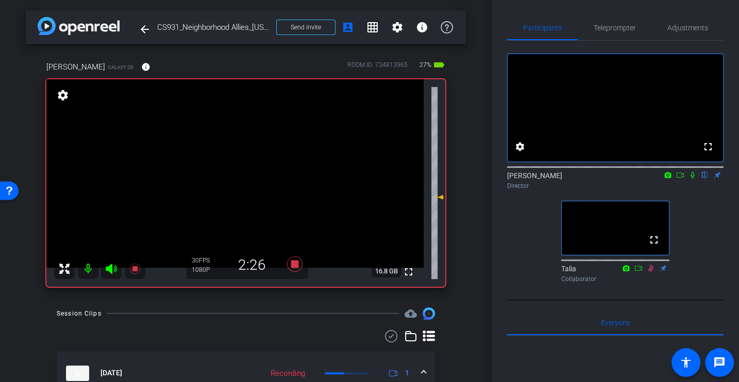
click at [692, 179] on icon at bounding box center [692, 175] width 8 height 7
click at [697, 228] on div "fullscreen settings [PERSON_NAME] flip Director fullscreen Talia Collaborator" at bounding box center [615, 164] width 216 height 246
click at [693, 179] on icon at bounding box center [692, 175] width 8 height 7
click at [693, 179] on icon at bounding box center [692, 175] width 4 height 7
click at [691, 228] on div "fullscreen settings [PERSON_NAME] flip Director fullscreen Talia Collaborator" at bounding box center [615, 164] width 216 height 246
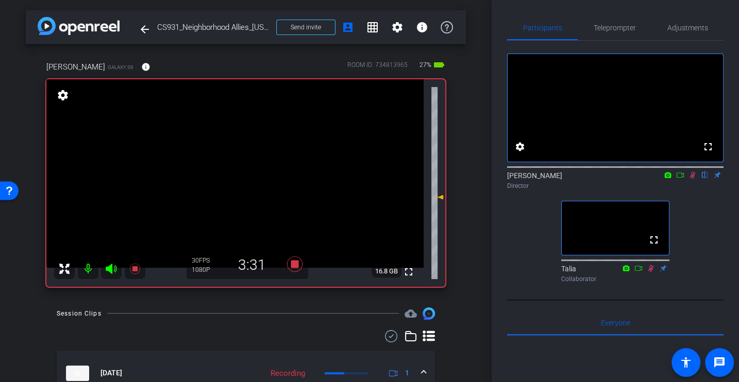
click at [692, 259] on div "fullscreen settings [PERSON_NAME] flip Director fullscreen Talia Collaborator" at bounding box center [615, 164] width 216 height 246
click at [690, 179] on icon at bounding box center [692, 175] width 8 height 7
click at [692, 191] on div "[PERSON_NAME] flip Director" at bounding box center [615, 180] width 216 height 20
click at [692, 179] on icon at bounding box center [692, 175] width 8 height 7
click at [705, 207] on div "fullscreen settings [PERSON_NAME] flip Director fullscreen Talia Collaborator" at bounding box center [615, 164] width 216 height 246
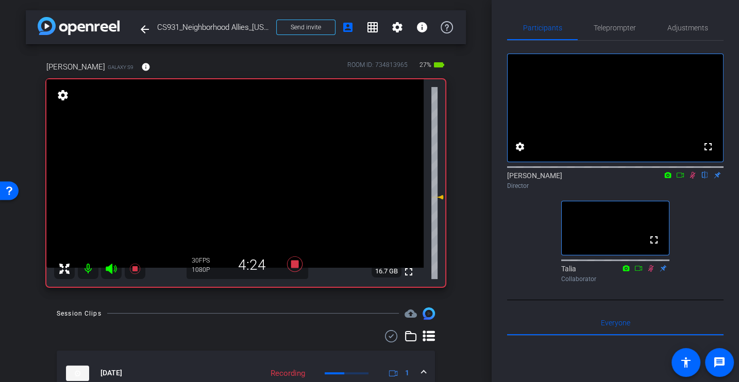
click at [701, 215] on div "fullscreen settings [PERSON_NAME] flip Director fullscreen Talia Collaborator" at bounding box center [615, 164] width 216 height 246
click at [692, 179] on icon at bounding box center [693, 175] width 6 height 7
click at [692, 194] on div "[PERSON_NAME] flip Director" at bounding box center [615, 177] width 216 height 31
click at [689, 180] on mat-icon at bounding box center [692, 174] width 12 height 9
click at [700, 243] on div "fullscreen settings [PERSON_NAME] flip Director fullscreen Talia Collaborator" at bounding box center [615, 164] width 216 height 246
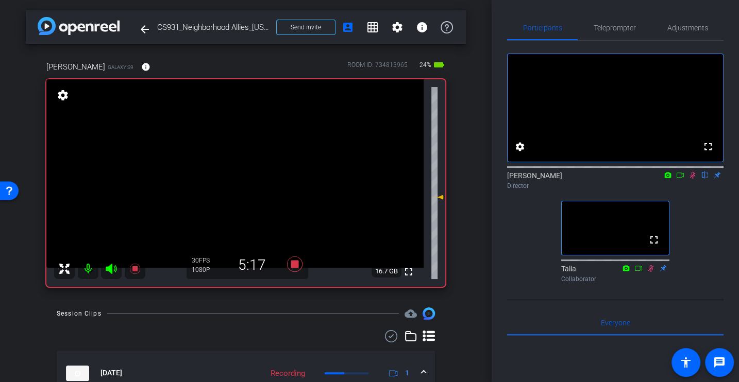
click at [694, 179] on icon at bounding box center [693, 175] width 6 height 7
click at [694, 179] on icon at bounding box center [692, 175] width 8 height 7
click at [694, 243] on div "fullscreen settings [PERSON_NAME] flip Director fullscreen Talia Collaborator" at bounding box center [615, 164] width 216 height 246
click at [695, 208] on div "fullscreen settings [PERSON_NAME] flip Director fullscreen Talia Collaborator" at bounding box center [615, 164] width 216 height 246
click at [689, 215] on div "fullscreen settings [PERSON_NAME] flip Director fullscreen Talia Collaborator" at bounding box center [615, 164] width 216 height 246
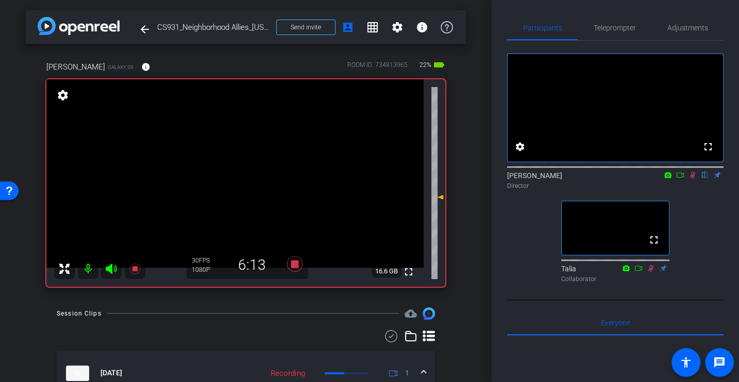
click at [696, 221] on div "fullscreen settings [PERSON_NAME] flip Director fullscreen Talia Collaborator" at bounding box center [615, 164] width 216 height 246
click at [691, 179] on icon at bounding box center [692, 175] width 8 height 7
click at [692, 179] on icon at bounding box center [692, 175] width 8 height 7
click at [691, 233] on div "fullscreen settings [PERSON_NAME] flip Director fullscreen Talia Collaborator" at bounding box center [615, 164] width 216 height 246
click at [713, 219] on div "fullscreen settings [PERSON_NAME] flip Director fullscreen Talia Collaborator" at bounding box center [615, 164] width 216 height 246
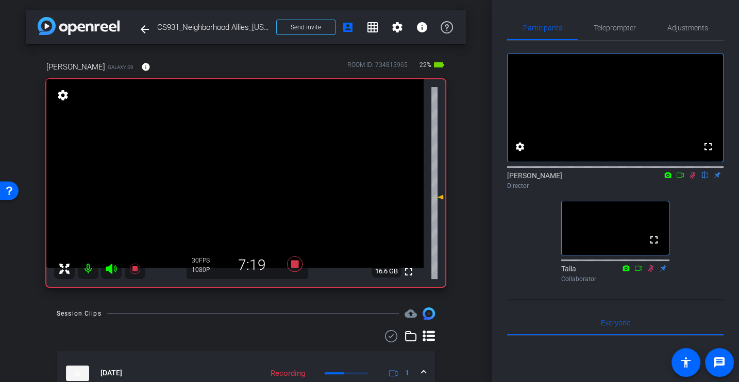
click at [697, 219] on div "fullscreen settings [PERSON_NAME] flip Director fullscreen Talia Collaborator" at bounding box center [615, 164] width 216 height 246
click at [705, 258] on div "fullscreen settings [PERSON_NAME] flip Director fullscreen Talia Collaborator" at bounding box center [615, 164] width 216 height 246
click at [692, 194] on div "[PERSON_NAME] flip Director" at bounding box center [615, 177] width 216 height 31
click at [693, 179] on icon at bounding box center [693, 175] width 6 height 7
click at [693, 194] on div "[PERSON_NAME] flip Director" at bounding box center [615, 177] width 216 height 31
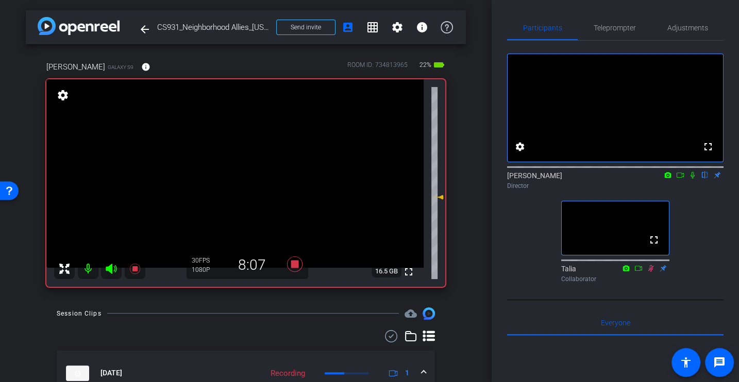
click at [691, 179] on icon at bounding box center [692, 175] width 8 height 7
click at [699, 249] on div "fullscreen settings [PERSON_NAME] flip Director fullscreen Talia Collaborator" at bounding box center [615, 164] width 216 height 246
click at [715, 237] on div "fullscreen settings [PERSON_NAME] flip Director fullscreen Talia Collaborator" at bounding box center [615, 164] width 216 height 246
click at [692, 179] on icon at bounding box center [693, 175] width 6 height 7
click at [701, 179] on mat-icon "flip" at bounding box center [704, 174] width 12 height 9
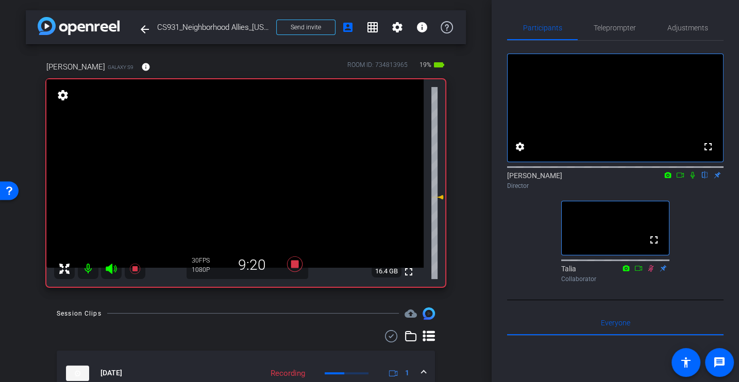
click at [693, 179] on icon at bounding box center [692, 175] width 8 height 7
click at [707, 179] on mat-icon "flip" at bounding box center [704, 174] width 12 height 9
click at [690, 179] on icon at bounding box center [692, 175] width 8 height 7
click at [292, 265] on icon at bounding box center [294, 263] width 15 height 15
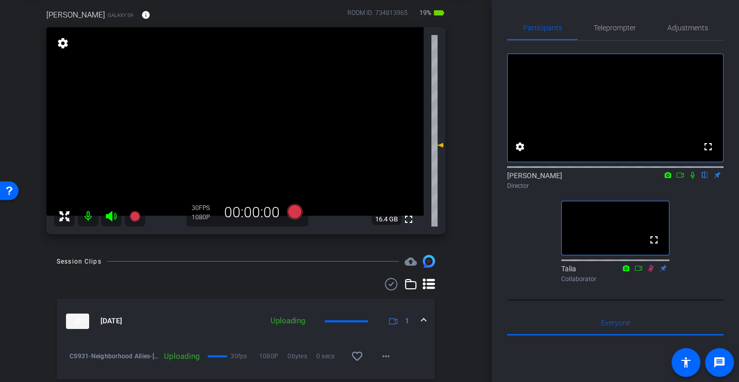
scroll to position [53, 0]
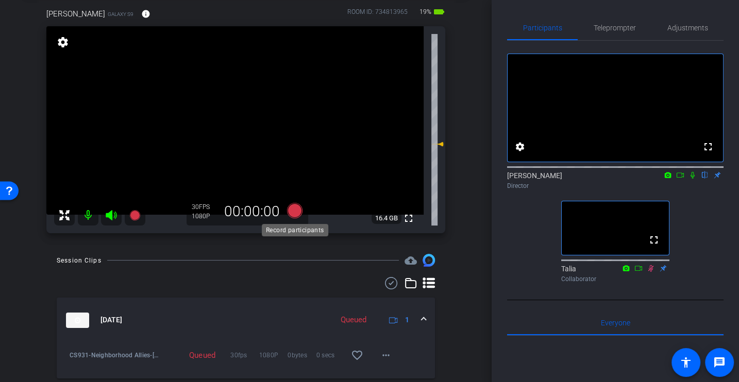
click at [290, 205] on icon at bounding box center [294, 210] width 15 height 15
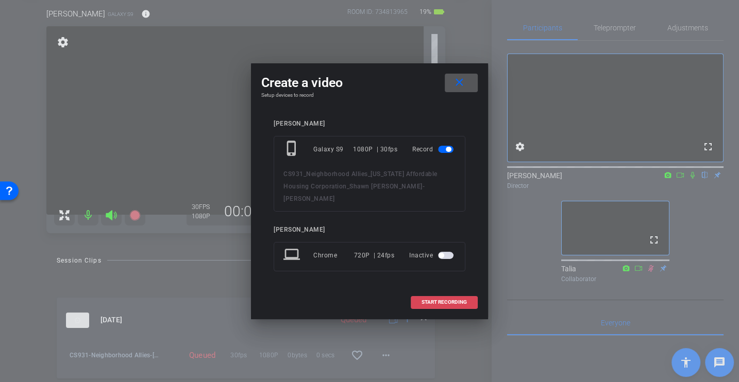
click at [442, 292] on span at bounding box center [444, 302] width 66 height 25
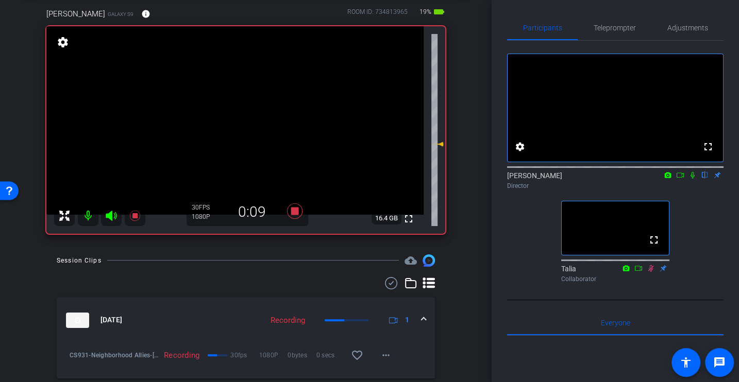
click at [691, 179] on icon at bounding box center [692, 175] width 4 height 7
click at [709, 254] on div "fullscreen settings [PERSON_NAME] flip Director fullscreen Talia Collaborator" at bounding box center [615, 164] width 216 height 246
click at [689, 179] on icon at bounding box center [692, 175] width 8 height 7
click at [689, 194] on div "[PERSON_NAME] flip Director" at bounding box center [615, 177] width 216 height 31
click at [690, 179] on icon at bounding box center [692, 175] width 8 height 7
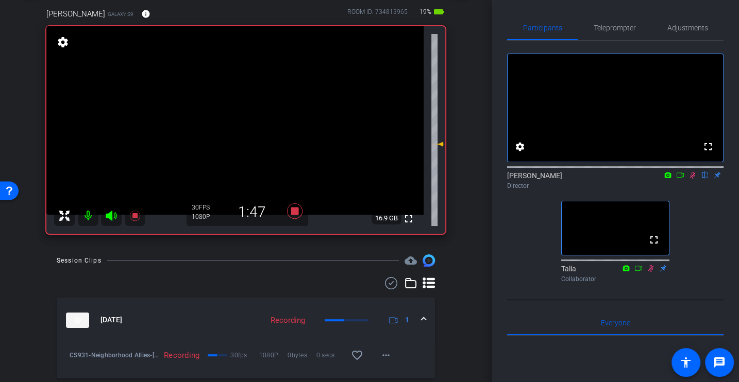
click at [697, 223] on div "fullscreen settings [PERSON_NAME] flip Director fullscreen Talia Collaborator" at bounding box center [615, 164] width 216 height 246
click at [699, 235] on div "fullscreen settings [PERSON_NAME] flip Director fullscreen Talia Collaborator" at bounding box center [615, 164] width 216 height 246
click at [692, 179] on icon at bounding box center [692, 175] width 8 height 7
click at [690, 210] on div "fullscreen settings [PERSON_NAME] flip Director fullscreen Talia Collaborator" at bounding box center [615, 164] width 216 height 246
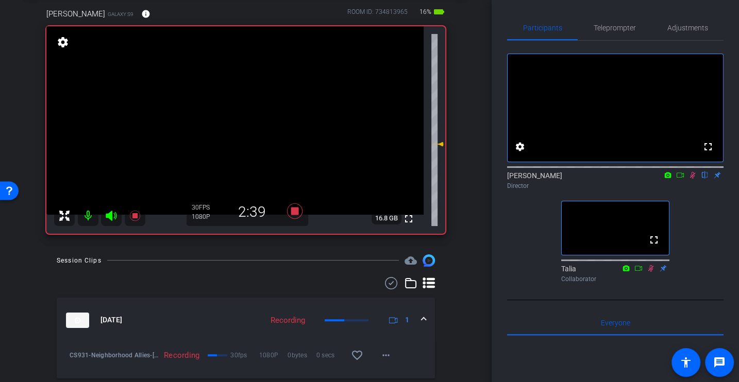
click at [701, 226] on div "fullscreen settings [PERSON_NAME] flip Director fullscreen Talia Collaborator" at bounding box center [615, 164] width 216 height 246
click at [689, 179] on icon at bounding box center [692, 175] width 8 height 7
drag, startPoint x: 421, startPoint y: 11, endPoint x: 430, endPoint y: 11, distance: 8.8
click at [430, 11] on span "16%" at bounding box center [425, 12] width 15 height 16
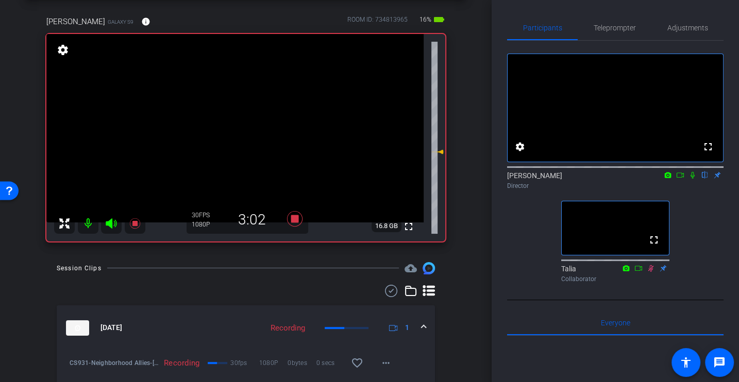
click at [708, 215] on div "fullscreen settings [PERSON_NAME] flip Director fullscreen Talia Collaborator" at bounding box center [615, 164] width 216 height 246
click at [693, 179] on icon at bounding box center [692, 175] width 4 height 7
click at [710, 243] on div "fullscreen settings [PERSON_NAME] flip Director fullscreen Talia Collaborator" at bounding box center [615, 164] width 216 height 246
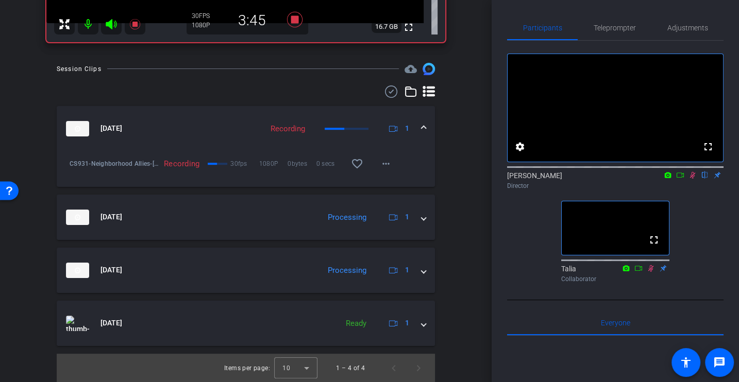
scroll to position [0, 0]
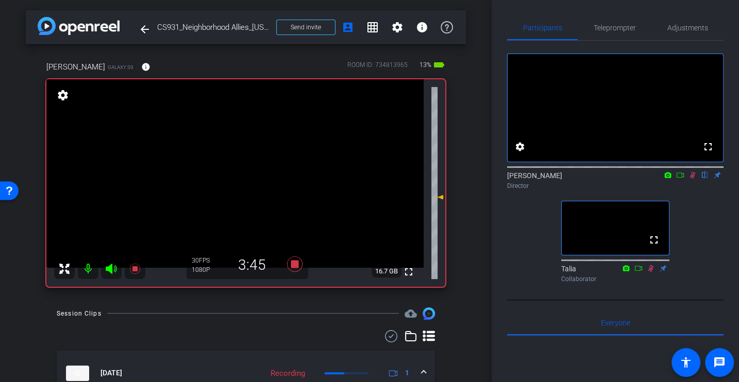
click at [702, 212] on div "fullscreen settings [PERSON_NAME] flip Director fullscreen Talia Collaborator" at bounding box center [615, 164] width 216 height 246
click at [708, 246] on div "fullscreen settings [PERSON_NAME] flip Director fullscreen Talia Collaborator" at bounding box center [615, 164] width 216 height 246
click at [689, 179] on icon at bounding box center [692, 175] width 8 height 7
drag, startPoint x: 693, startPoint y: 188, endPoint x: 693, endPoint y: 194, distance: 6.2
click at [693, 179] on icon at bounding box center [692, 175] width 4 height 7
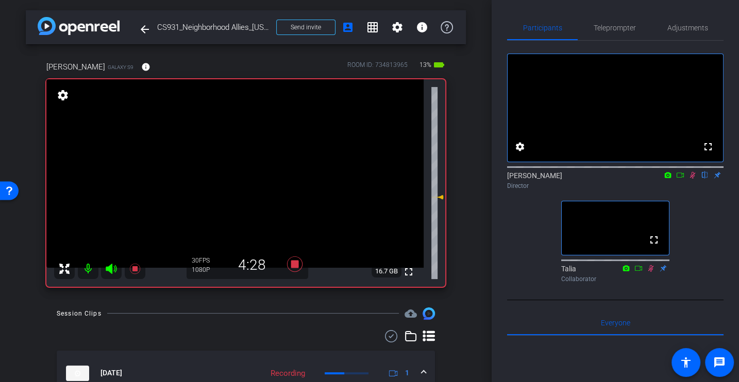
click at [703, 232] on div "fullscreen settings [PERSON_NAME] flip Director fullscreen Talia Collaborator" at bounding box center [615, 164] width 216 height 246
click at [692, 179] on icon at bounding box center [692, 175] width 8 height 7
click at [692, 194] on div "[PERSON_NAME] flip Director" at bounding box center [615, 177] width 216 height 31
click at [690, 179] on icon at bounding box center [692, 175] width 8 height 7
click at [690, 191] on div "Director" at bounding box center [615, 185] width 216 height 9
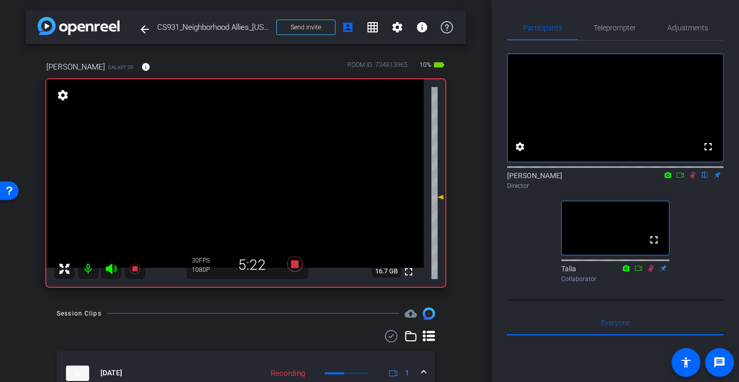
click at [522, 255] on div "fullscreen settings [PERSON_NAME] flip Director fullscreen Talia Collaborator" at bounding box center [615, 164] width 216 height 246
click at [691, 241] on div "fullscreen settings [PERSON_NAME] flip Director fullscreen Talia Collaborator" at bounding box center [615, 164] width 216 height 246
click at [690, 211] on div "fullscreen settings [PERSON_NAME] flip Director fullscreen Talia Collaborator" at bounding box center [615, 164] width 216 height 246
click at [701, 215] on div "fullscreen settings [PERSON_NAME] flip Director fullscreen Talia Collaborator" at bounding box center [615, 164] width 216 height 246
click at [691, 179] on icon at bounding box center [693, 175] width 6 height 7
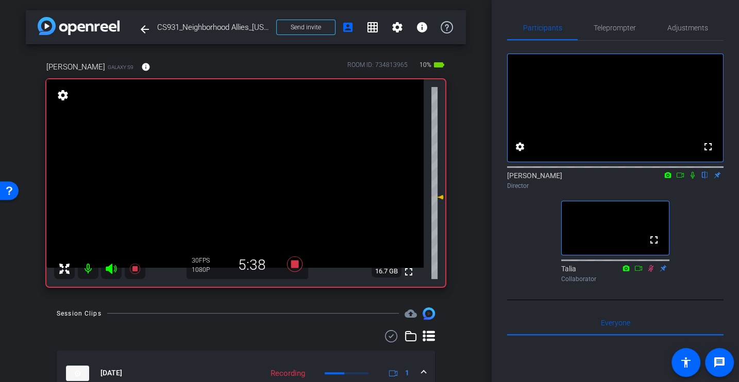
click at [691, 217] on div "fullscreen settings [PERSON_NAME] flip Director fullscreen Talia Collaborator" at bounding box center [615, 164] width 216 height 246
click at [694, 179] on icon at bounding box center [692, 175] width 4 height 7
click at [694, 213] on div "fullscreen settings [PERSON_NAME] flip Director fullscreen Talia Collaborator" at bounding box center [615, 164] width 216 height 246
click at [690, 228] on div "fullscreen settings [PERSON_NAME] flip Director fullscreen Talia Collaborator" at bounding box center [615, 164] width 216 height 246
click at [510, 230] on div "fullscreen settings [PERSON_NAME] flip Director fullscreen Talia Collaborator" at bounding box center [615, 164] width 216 height 246
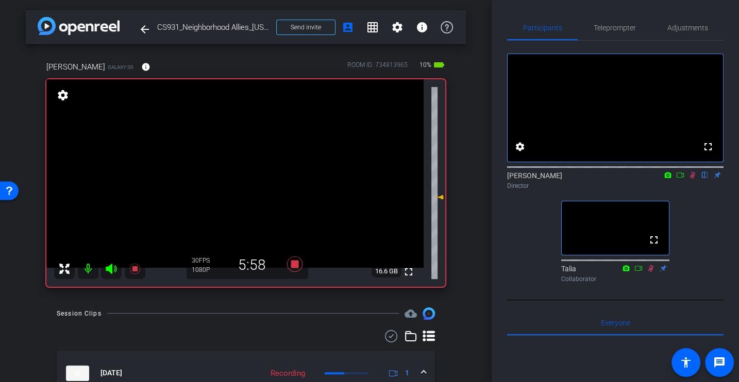
click at [713, 237] on div "fullscreen settings [PERSON_NAME] flip Director fullscreen Talia Collaborator" at bounding box center [615, 164] width 216 height 246
click at [693, 179] on icon at bounding box center [693, 175] width 6 height 7
click at [295, 264] on icon at bounding box center [294, 263] width 15 height 15
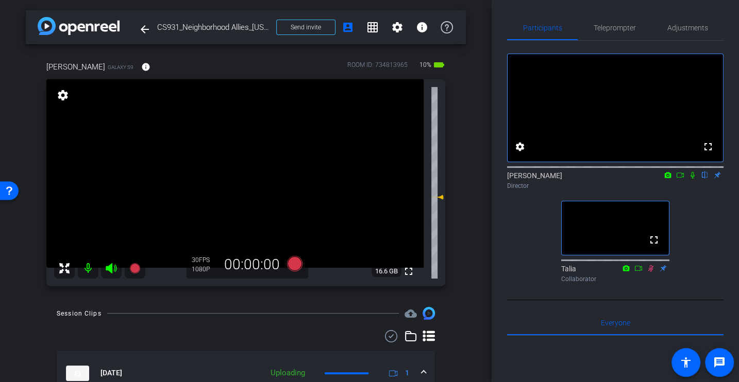
click at [687, 243] on div "fullscreen settings [PERSON_NAME] flip Director fullscreen Talia Collaborator" at bounding box center [615, 164] width 216 height 246
click at [523, 275] on div "fullscreen settings [PERSON_NAME] flip Director fullscreen Talia Collaborator" at bounding box center [615, 164] width 216 height 246
click at [528, 260] on div "fullscreen settings [PERSON_NAME] flip Director fullscreen Talia Collaborator" at bounding box center [615, 164] width 216 height 246
click at [512, 250] on div "fullscreen settings [PERSON_NAME] flip Director fullscreen Talia Collaborator" at bounding box center [615, 164] width 216 height 246
click at [527, 237] on div "fullscreen settings [PERSON_NAME] flip Director fullscreen Talia Collaborator" at bounding box center [615, 164] width 216 height 246
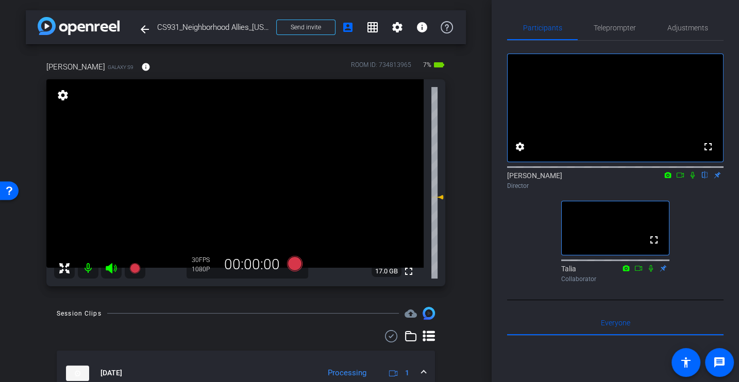
click at [507, 254] on div "fullscreen settings [PERSON_NAME] flip Director fullscreen Talia Collaborator" at bounding box center [615, 164] width 216 height 246
click at [512, 249] on div "fullscreen settings [PERSON_NAME] flip Director fullscreen Talia Collaborator" at bounding box center [615, 164] width 216 height 246
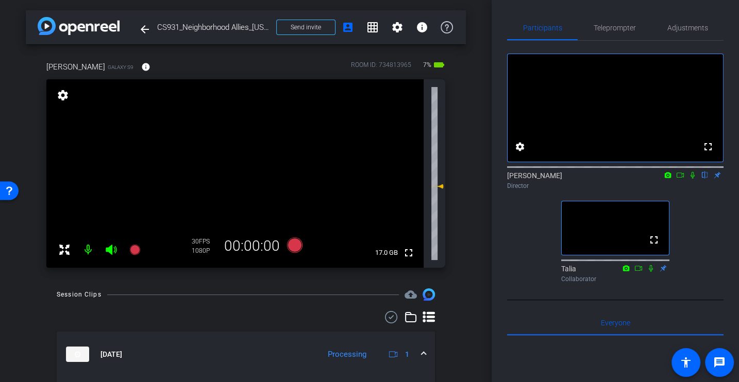
click at [512, 249] on div "fullscreen settings [PERSON_NAME] flip Director fullscreen Talia Collaborator" at bounding box center [615, 164] width 216 height 246
click at [528, 268] on div "fullscreen settings [PERSON_NAME] flip Director fullscreen Talia Collaborator" at bounding box center [615, 164] width 216 height 246
click at [694, 227] on div "fullscreen settings [PERSON_NAME] flip Director fullscreen Talia Collaborator" at bounding box center [615, 164] width 216 height 246
click at [706, 246] on div "fullscreen settings [PERSON_NAME] flip Director fullscreen Talia Collaborator" at bounding box center [615, 164] width 216 height 246
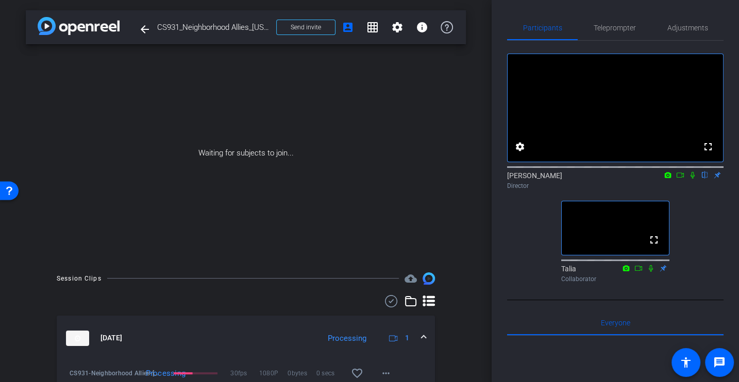
click at [701, 234] on div "fullscreen settings [PERSON_NAME] flip Director fullscreen Talia Collaborator" at bounding box center [615, 164] width 216 height 246
click at [682, 179] on icon at bounding box center [680, 175] width 8 height 7
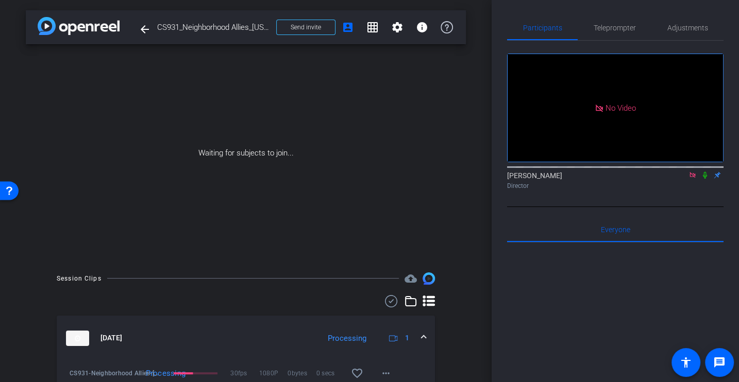
click at [701, 179] on icon at bounding box center [704, 175] width 8 height 7
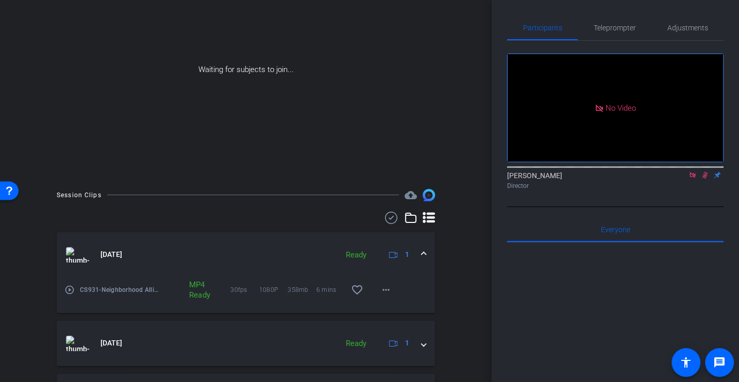
scroll to position [148, 0]
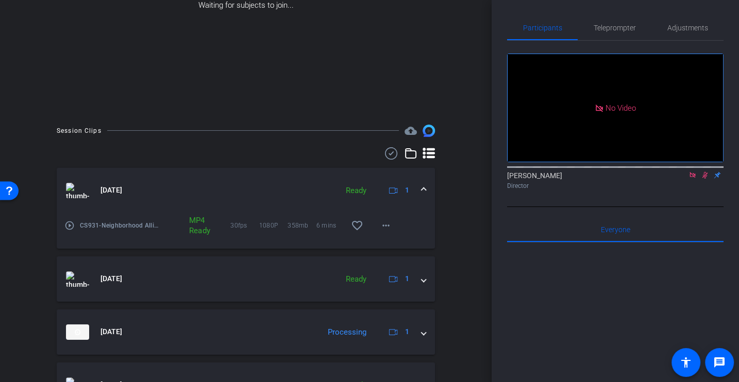
click at [67, 226] on mat-icon "play_circle_outline" at bounding box center [69, 225] width 10 height 10
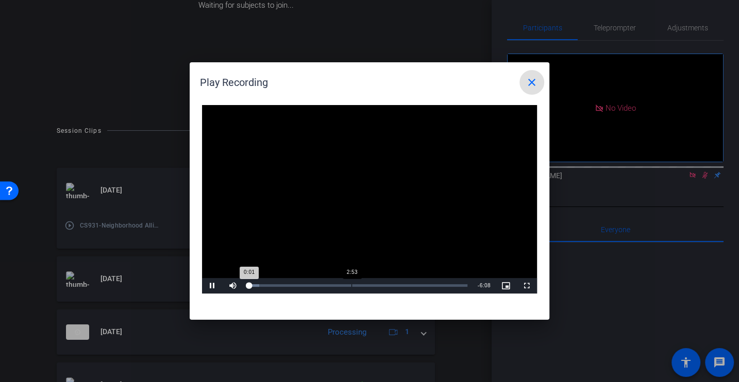
click at [351, 287] on div "Loaded : 4.96% 2:53 0:01" at bounding box center [357, 285] width 229 height 15
click at [532, 81] on mat-icon "close" at bounding box center [531, 82] width 12 height 12
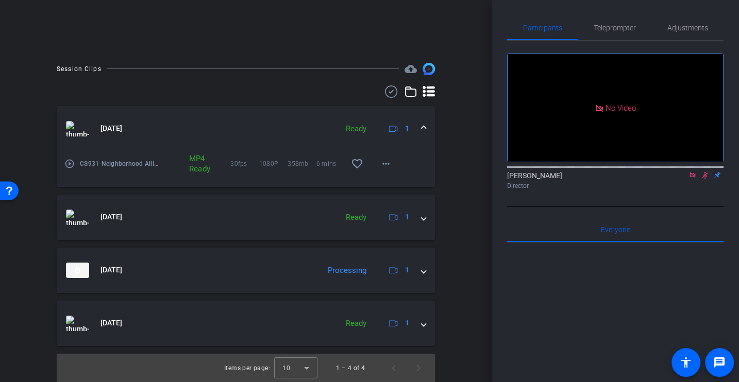
scroll to position [0, 0]
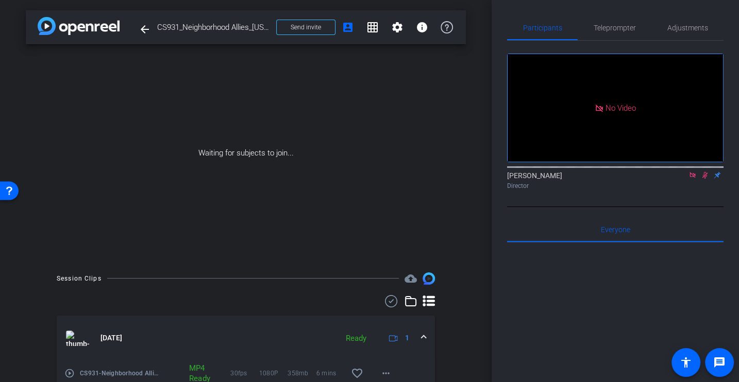
click at [51, 27] on img at bounding box center [79, 26] width 82 height 18
click at [48, 28] on img at bounding box center [79, 26] width 82 height 18
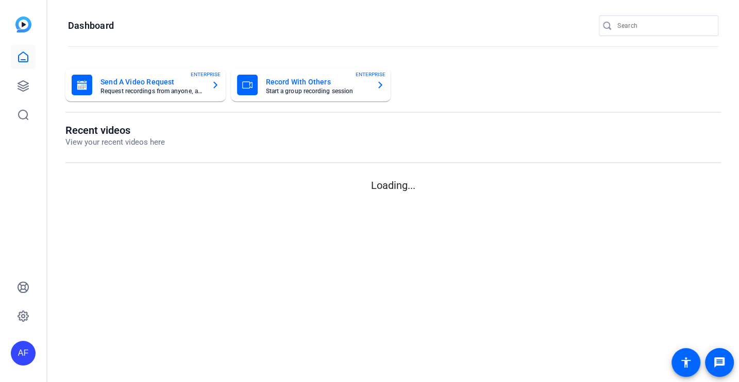
type input "[EMAIL_ADDRESS][DOMAIN_NAME]"
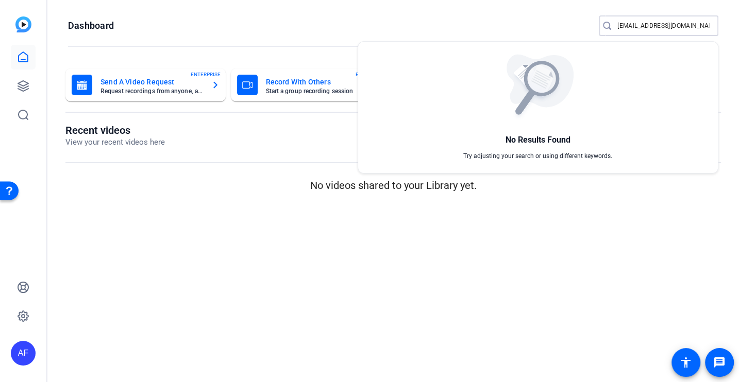
click at [186, 260] on div at bounding box center [369, 191] width 739 height 382
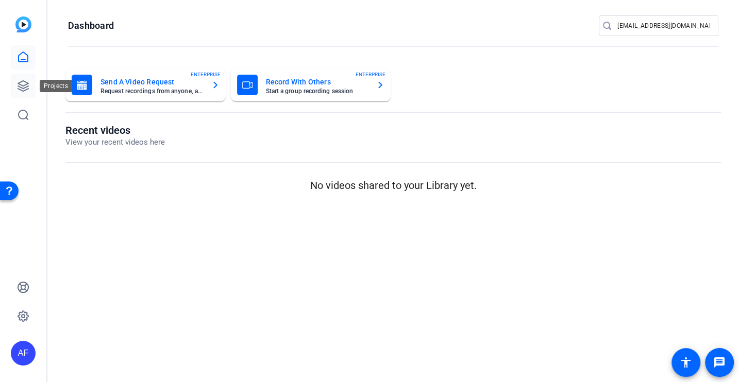
click at [13, 84] on link at bounding box center [23, 86] width 25 height 25
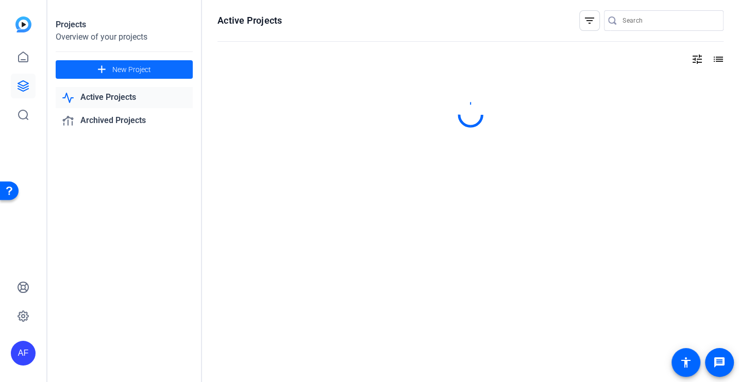
click at [151, 71] on span at bounding box center [124, 69] width 137 height 25
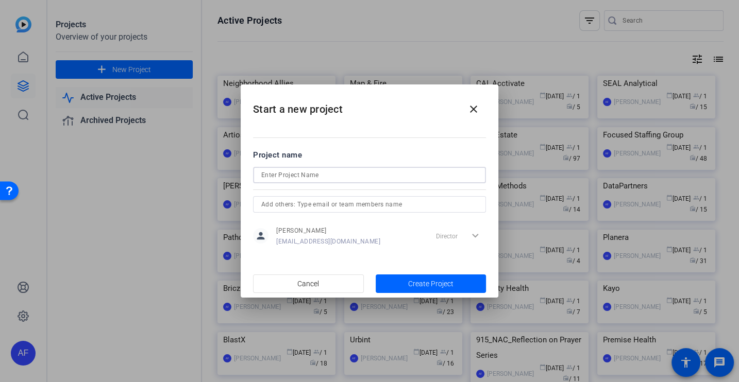
click at [331, 175] on input at bounding box center [369, 175] width 216 height 12
type input "[EMAIL_ADDRESS][DOMAIN_NAME]"
type input "Medicom"
click at [409, 282] on span "Create Project" at bounding box center [430, 284] width 45 height 11
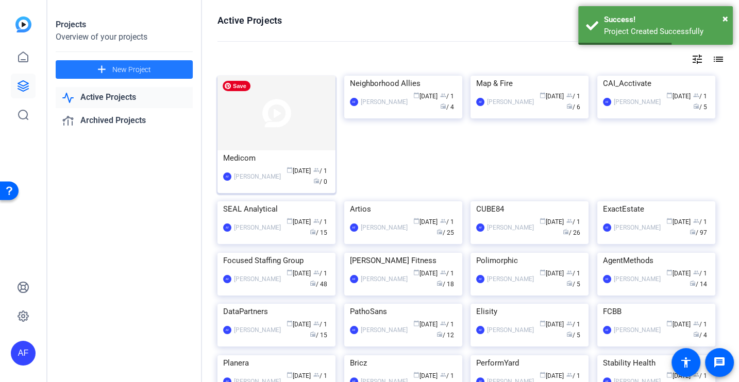
click at [300, 139] on img at bounding box center [276, 113] width 118 height 75
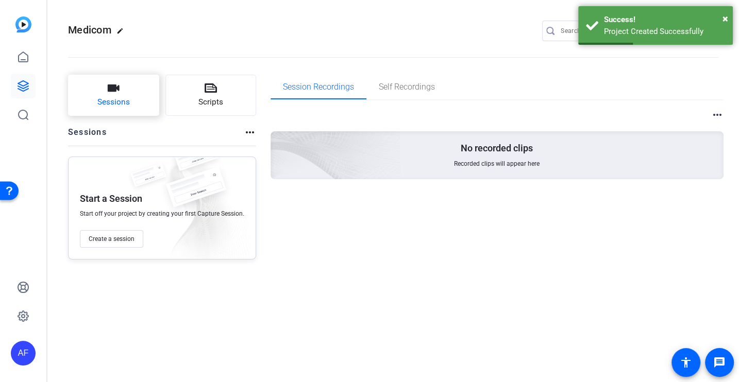
click at [97, 105] on span "Sessions" at bounding box center [113, 102] width 32 height 12
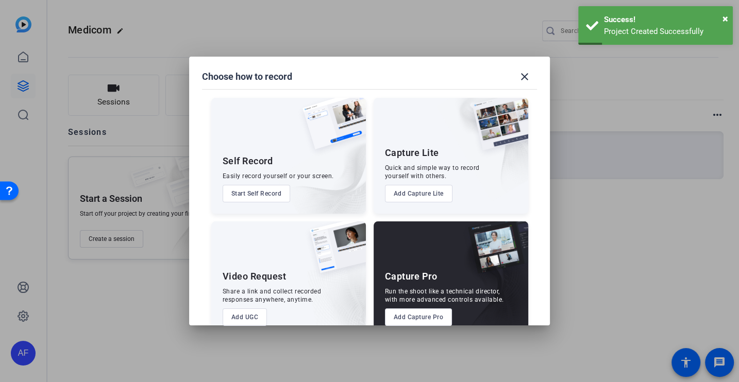
click at [410, 318] on button "Add Capture Pro" at bounding box center [418, 318] width 67 height 18
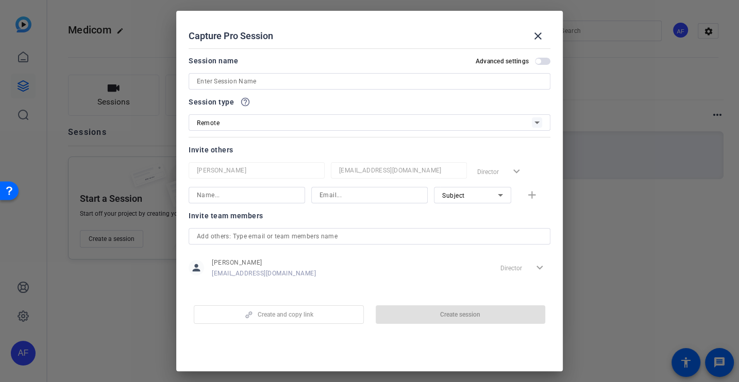
type input "[EMAIL_ADDRESS][DOMAIN_NAME]"
click at [307, 81] on input at bounding box center [369, 81] width 345 height 12
paste input "CS930_Medicom_Whiterabbit.ai_Shamus Roeder"
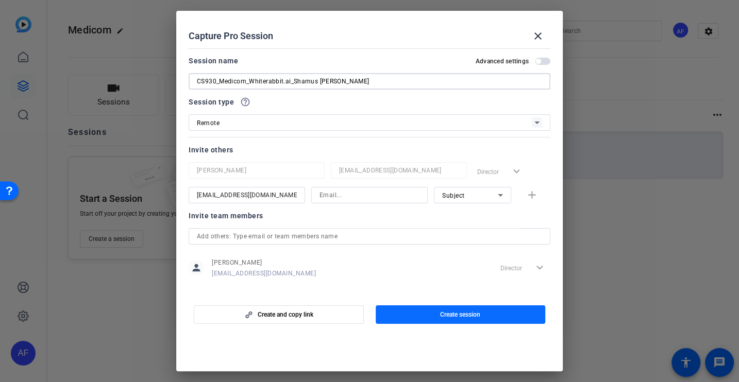
type input "CS930_Medicom_Whiterabbit.ai_Shamus Roeder"
click at [457, 316] on span "Create session" at bounding box center [460, 315] width 40 height 8
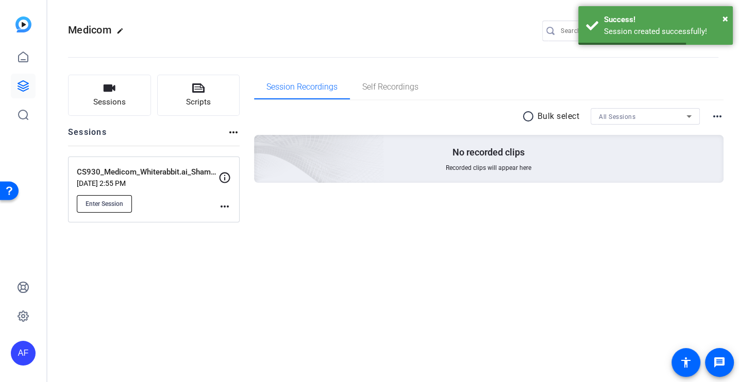
click at [108, 197] on button "Enter Session" at bounding box center [104, 204] width 55 height 18
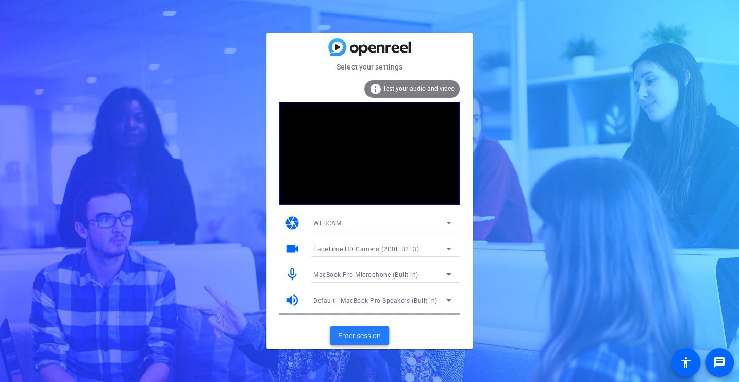
click at [360, 334] on span "Enter session" at bounding box center [359, 336] width 43 height 11
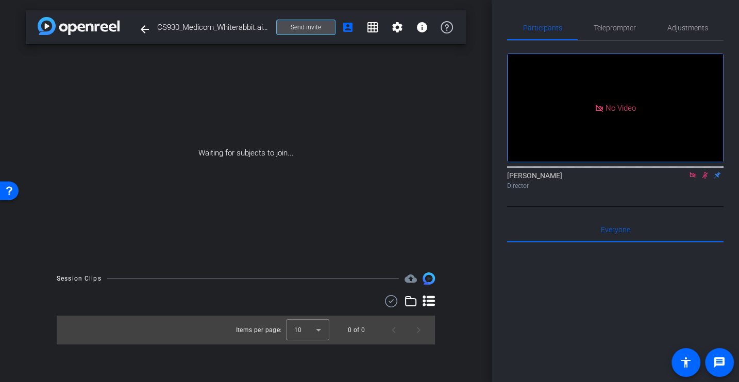
click at [294, 31] on span "Send invite" at bounding box center [305, 27] width 30 height 8
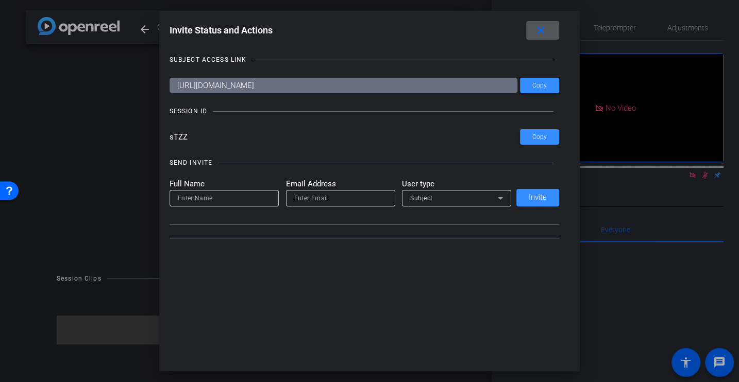
type input "[EMAIL_ADDRESS][DOMAIN_NAME]"
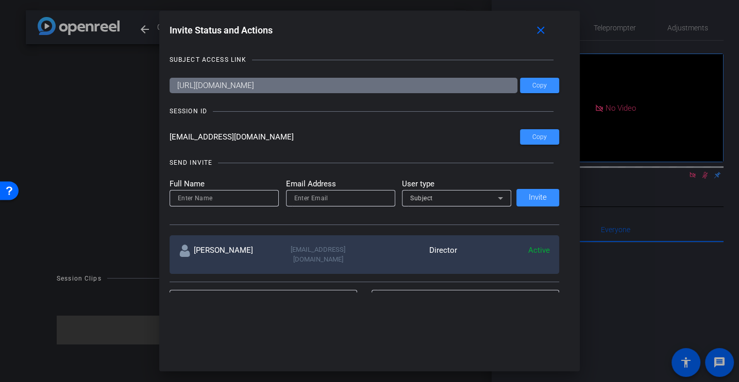
click at [194, 205] on div at bounding box center [224, 198] width 93 height 16
type input "Chelsea"
click at [323, 197] on input "email" at bounding box center [340, 198] width 93 height 12
paste input "craegen@medicom.us"
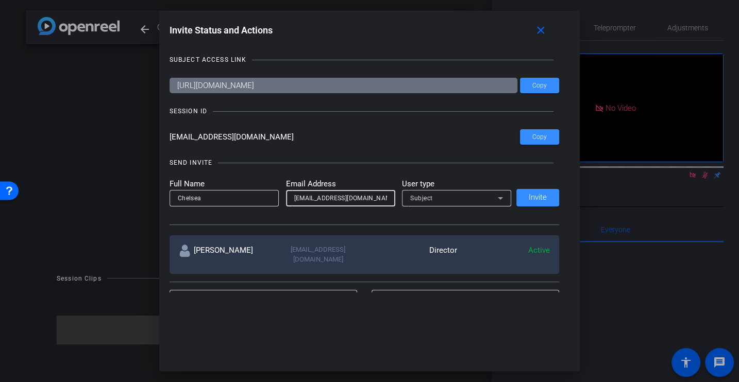
type input "craegen@medicom.us"
click at [448, 190] on div "Subject" at bounding box center [456, 198] width 93 height 16
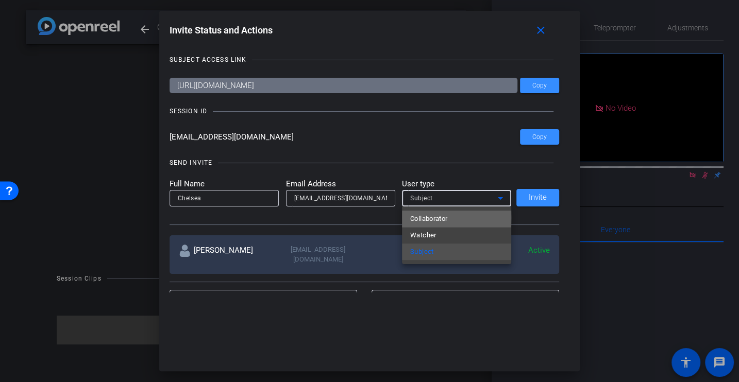
click at [439, 218] on span "Collaborator" at bounding box center [429, 219] width 38 height 12
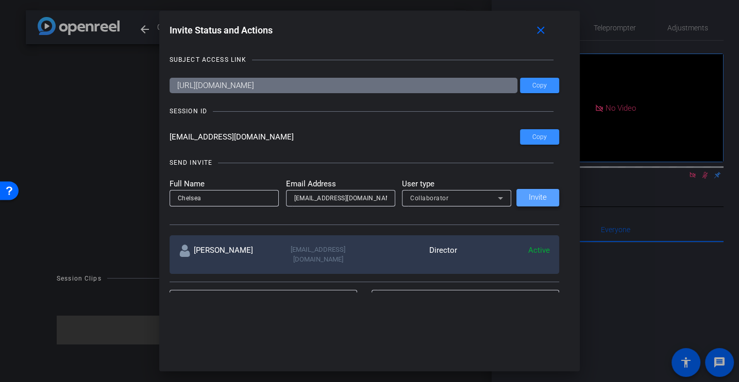
click at [536, 192] on span at bounding box center [537, 197] width 43 height 25
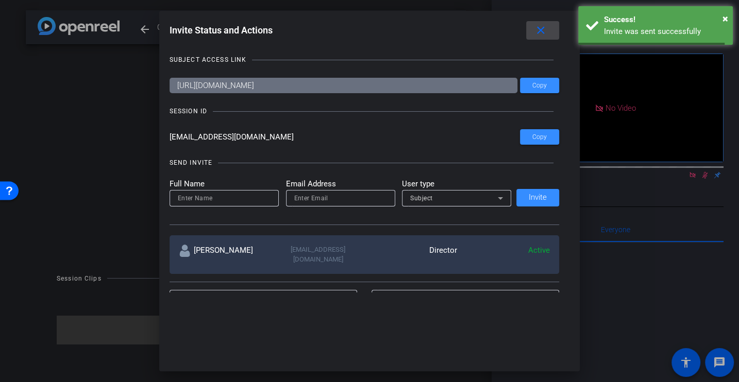
click at [541, 24] on mat-icon "close" at bounding box center [540, 30] width 13 height 13
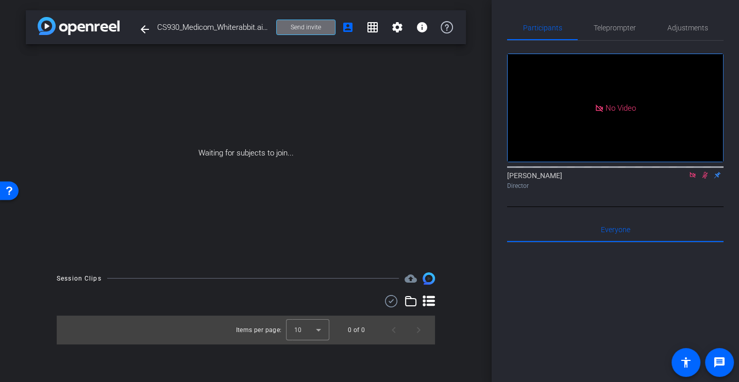
click at [307, 31] on span at bounding box center [306, 27] width 58 height 25
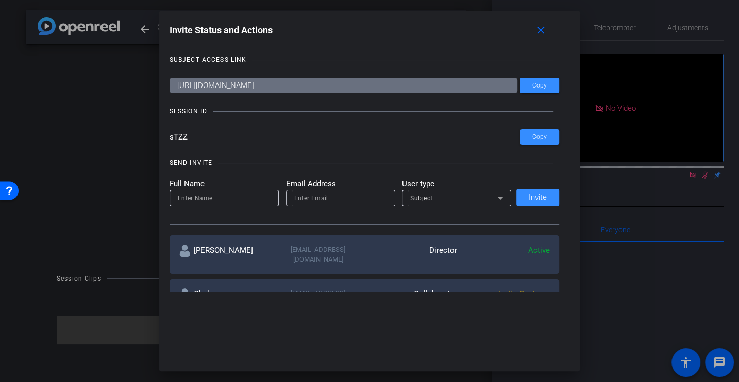
drag, startPoint x: 197, startPoint y: 133, endPoint x: 141, endPoint y: 133, distance: 56.7
click at [141, 133] on div "Invite Status and Actions close SUBJECT ACCESS LINK https://capture.openreel.co…" at bounding box center [369, 191] width 739 height 382
click at [534, 23] on span at bounding box center [542, 30] width 33 height 25
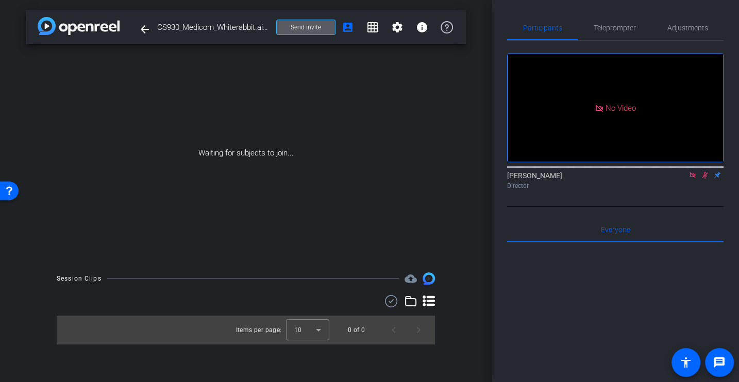
click at [287, 25] on span at bounding box center [306, 27] width 58 height 25
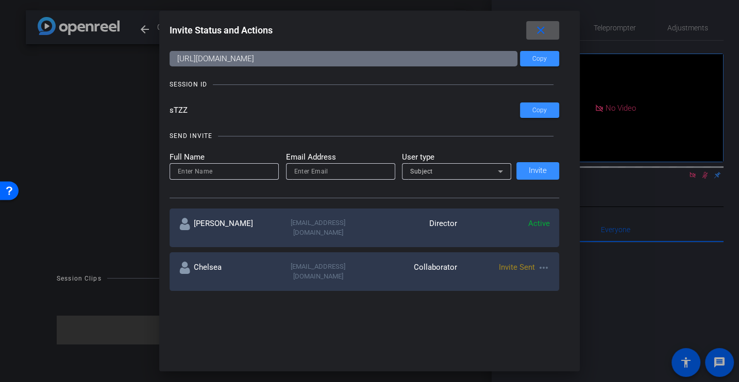
scroll to position [27, 0]
click at [539, 29] on mat-icon "close" at bounding box center [540, 30] width 13 height 13
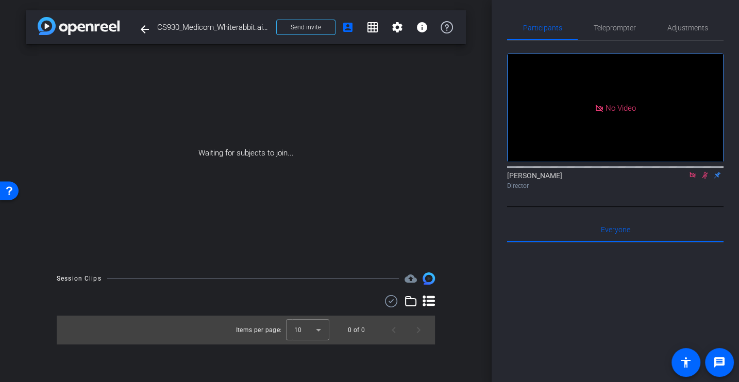
click at [693, 179] on icon at bounding box center [692, 175] width 8 height 7
click at [684, 180] on mat-icon at bounding box center [680, 174] width 12 height 9
click at [690, 178] on icon at bounding box center [692, 175] width 6 height 6
click at [690, 179] on icon at bounding box center [692, 175] width 8 height 7
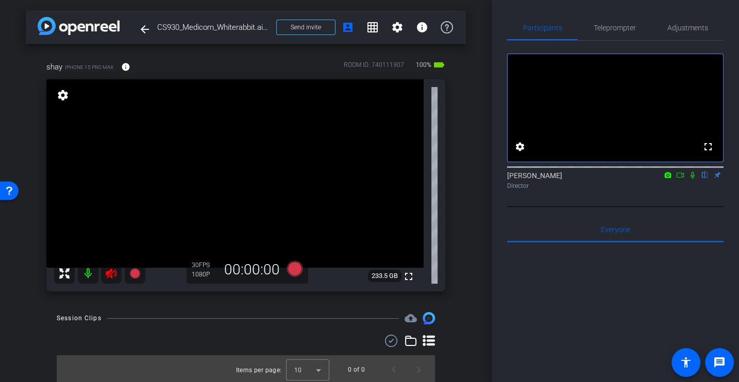
click at [110, 276] on icon at bounding box center [111, 273] width 12 height 12
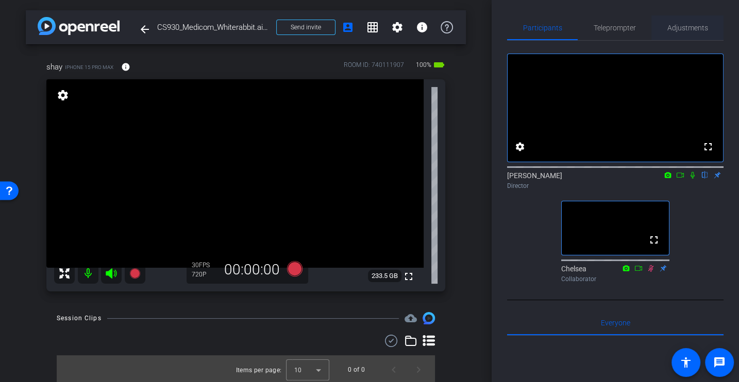
click at [685, 31] on span "Adjustments" at bounding box center [687, 27] width 41 height 7
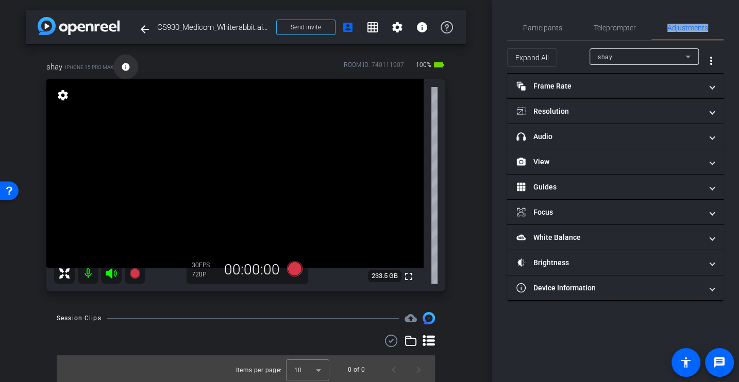
click at [117, 63] on span at bounding box center [125, 67] width 25 height 25
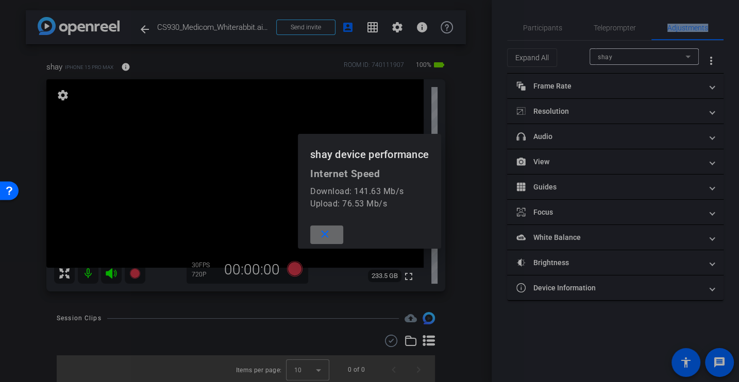
click at [321, 231] on mat-icon "close" at bounding box center [324, 234] width 13 height 13
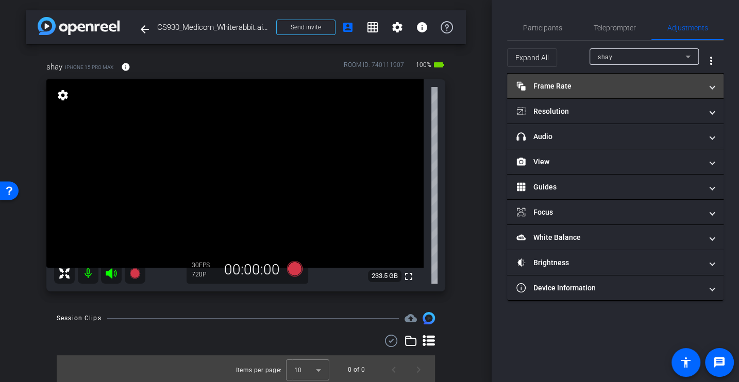
click at [572, 97] on mat-expansion-panel-header "Frame Rate Frame Rate" at bounding box center [615, 86] width 216 height 25
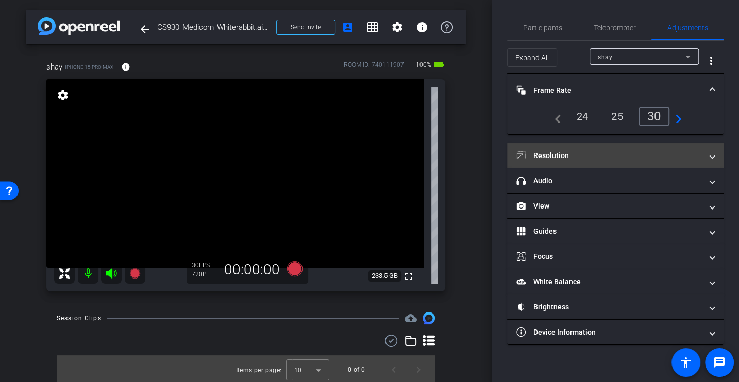
click at [566, 150] on mat-panel-title "Resolution" at bounding box center [608, 155] width 185 height 11
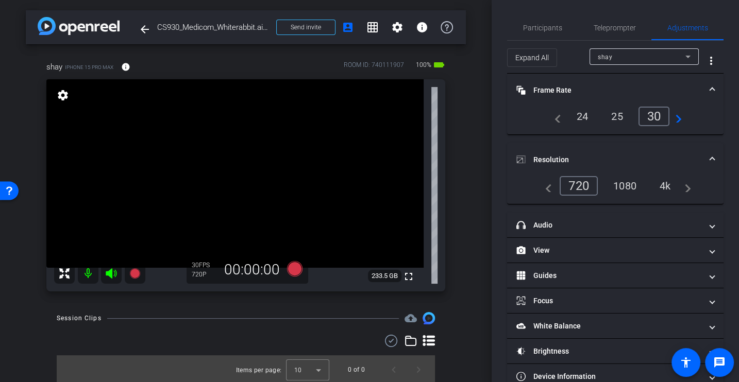
click at [662, 190] on div "4k" at bounding box center [665, 186] width 27 height 18
click at [552, 29] on span "Participants" at bounding box center [542, 27] width 39 height 7
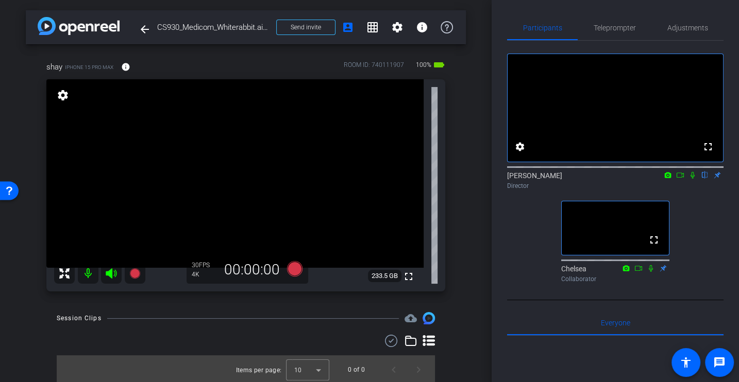
click at [710, 256] on div "fullscreen settings Alex Ferguson flip Director fullscreen Chelsea Collaborator" at bounding box center [615, 164] width 216 height 246
click at [523, 252] on div "fullscreen settings Alex Ferguson flip Director No Video Chelsea Collaborator" at bounding box center [615, 164] width 216 height 246
click at [703, 29] on span "Adjustments" at bounding box center [687, 27] width 41 height 7
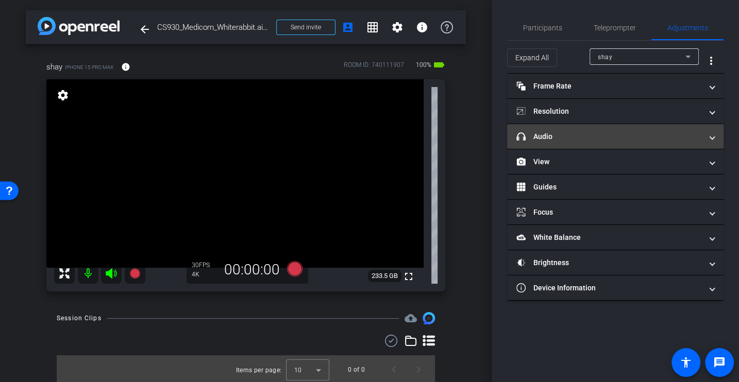
click at [573, 142] on mat-expansion-panel-header "headphone icon Audio" at bounding box center [615, 136] width 216 height 25
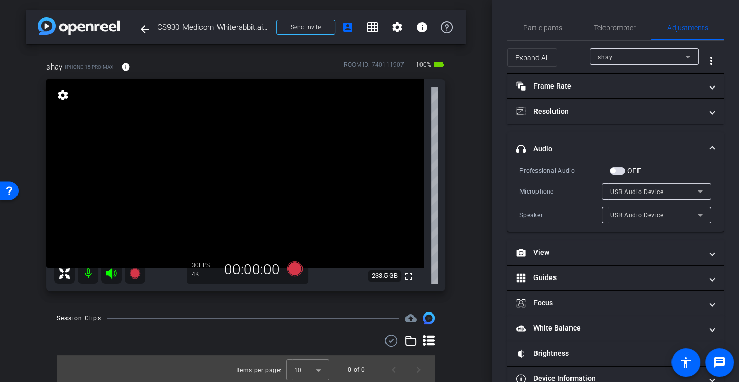
click at [562, 179] on div "Professional Audio OFF Microphone USB Audio Device Speaker USB Audio Device" at bounding box center [615, 194] width 192 height 58
click at [562, 179] on div "Professional Audio OFF Microphone USB Audio Device Speaker Speaker" at bounding box center [615, 194] width 192 height 58
click at [615, 173] on span "button" at bounding box center [616, 170] width 15 height 7
click at [574, 177] on div "Professional Audio OFF Microphone USB Audio Device Speaker Speaker" at bounding box center [615, 194] width 192 height 58
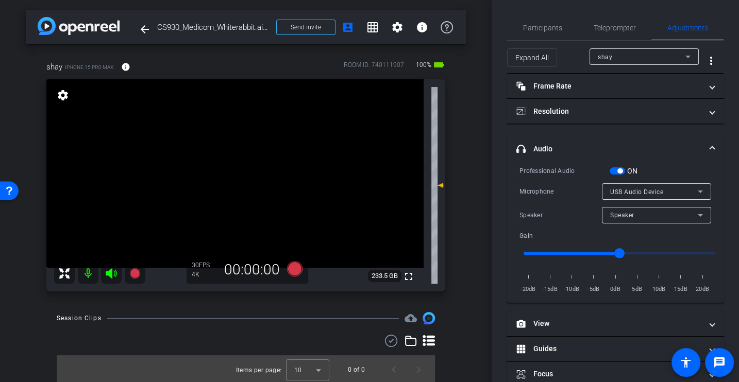
click at [564, 207] on div "Speaker Speaker" at bounding box center [615, 215] width 192 height 16
click at [550, 204] on div "Professional Audio ON Microphone USB Audio Device Speaker Speaker Gain -20dB -1…" at bounding box center [615, 229] width 192 height 129
drag, startPoint x: 619, startPoint y: 255, endPoint x: 656, endPoint y: 255, distance: 37.1
click at [656, 255] on input "range" at bounding box center [618, 253] width 213 height 23
type input "7"
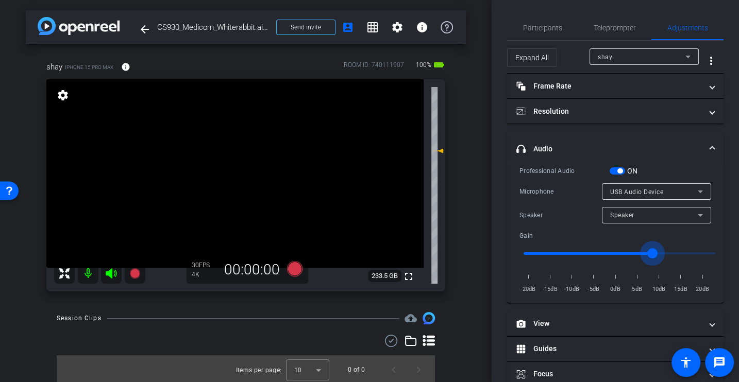
click at [651, 255] on input "range" at bounding box center [618, 253] width 213 height 23
click at [560, 184] on div "Microphone USB Audio Device" at bounding box center [615, 191] width 192 height 16
click at [618, 216] on span "Speaker" at bounding box center [622, 215] width 24 height 7
drag, startPoint x: 546, startPoint y: 217, endPoint x: 630, endPoint y: 193, distance: 87.5
click at [546, 217] on div at bounding box center [369, 191] width 739 height 382
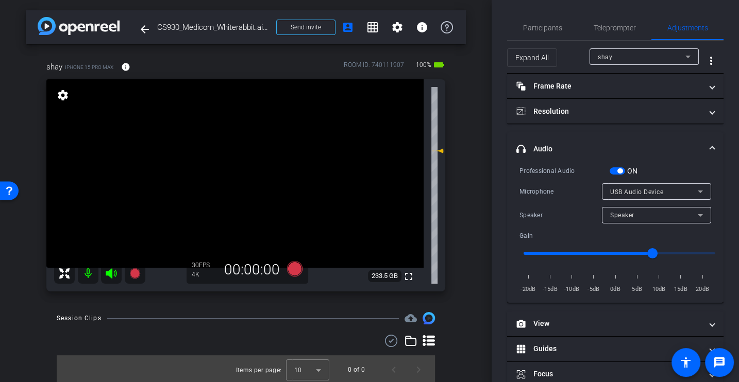
click at [639, 191] on span "USB Audio Device" at bounding box center [636, 192] width 53 height 7
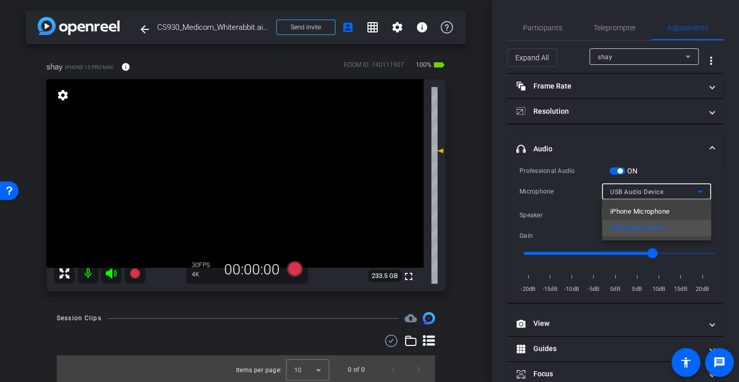
click at [561, 212] on div at bounding box center [369, 191] width 739 height 382
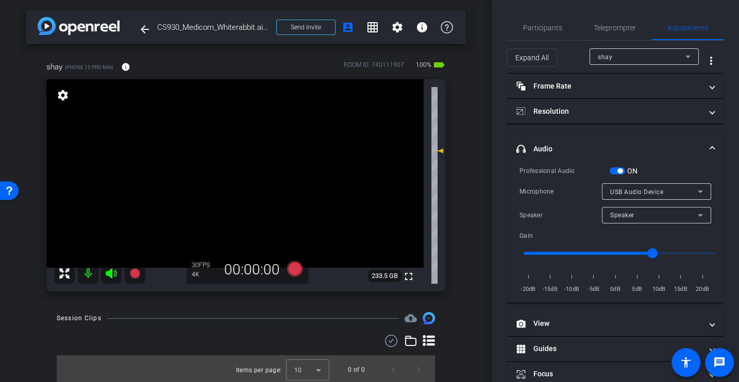
click at [561, 212] on div "Speaker" at bounding box center [560, 215] width 82 height 10
click at [562, 189] on div "Microphone" at bounding box center [560, 191] width 82 height 10
click at [560, 197] on div "Microphone USB Audio Device" at bounding box center [615, 191] width 192 height 16
click at [515, 204] on div "Professional Audio ON Microphone USB Audio Device Speaker Speaker Gain -20dB -1…" at bounding box center [615, 234] width 216 height 138
click at [543, 22] on span "Participants" at bounding box center [542, 27] width 39 height 25
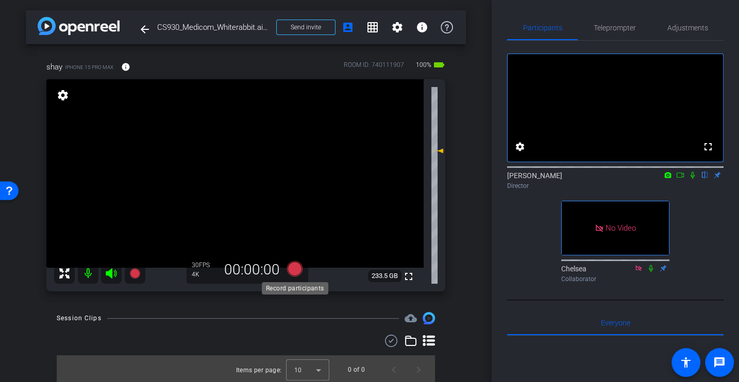
click at [295, 267] on icon at bounding box center [294, 268] width 15 height 15
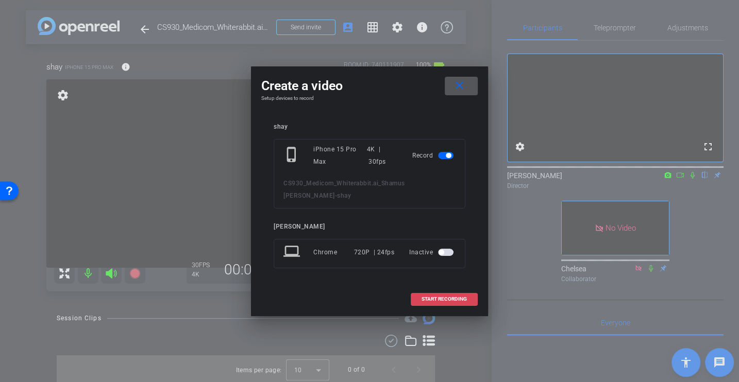
click at [436, 288] on span at bounding box center [444, 299] width 66 height 25
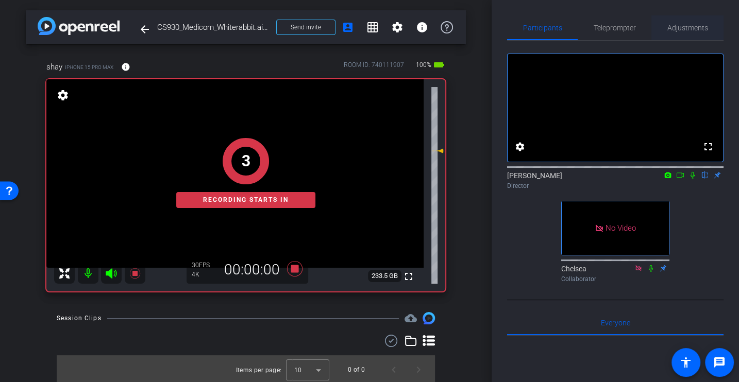
click at [675, 36] on span "Adjustments" at bounding box center [687, 27] width 41 height 25
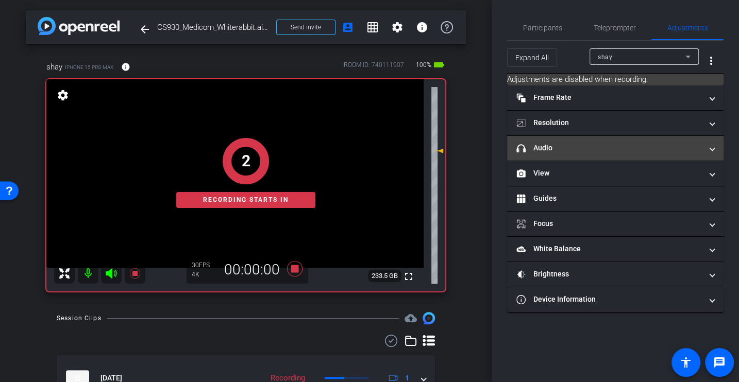
click at [560, 140] on mat-expansion-panel-header "headphone icon Audio" at bounding box center [615, 148] width 216 height 25
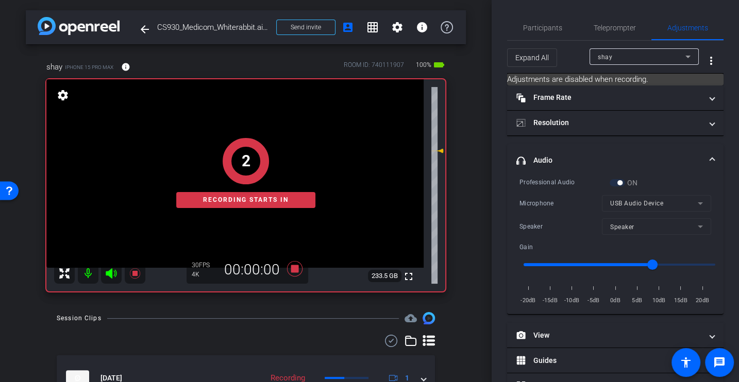
click at [561, 199] on div "Microphone" at bounding box center [560, 203] width 82 height 10
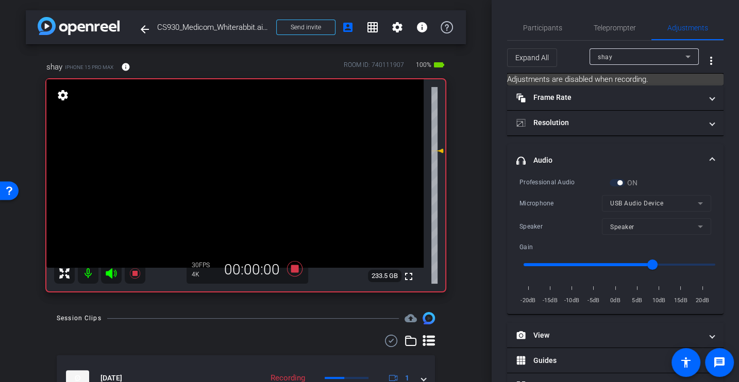
click at [560, 200] on div "Microphone" at bounding box center [560, 203] width 82 height 10
drag, startPoint x: 655, startPoint y: 262, endPoint x: 670, endPoint y: 262, distance: 14.9
click at [670, 262] on input "range" at bounding box center [618, 264] width 213 height 23
drag, startPoint x: 670, startPoint y: 262, endPoint x: 661, endPoint y: 263, distance: 8.8
click at [661, 263] on input "range" at bounding box center [618, 264] width 213 height 23
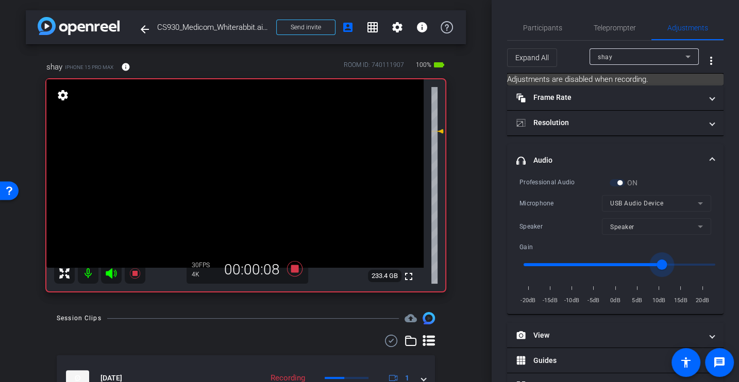
type input "8"
click at [553, 187] on div "Professional Audio ON Microphone USB Audio Device Speaker Speaker Gain -20dB -1…" at bounding box center [615, 241] width 192 height 129
click at [551, 212] on div "Professional Audio ON Microphone USB Audio Device Speaker Speaker Gain -20dB -1…" at bounding box center [615, 241] width 192 height 129
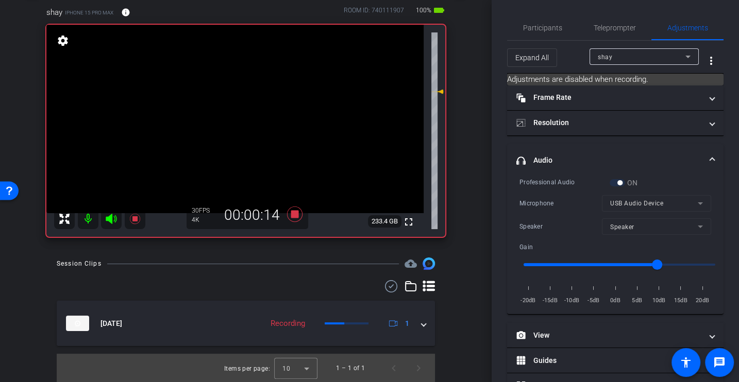
scroll to position [0, 0]
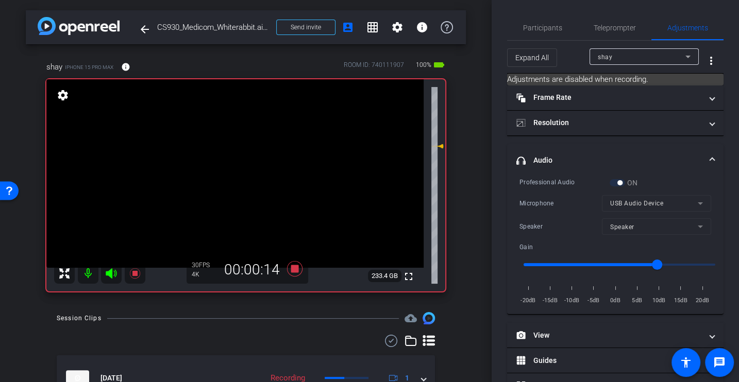
click at [539, 221] on div "Speaker" at bounding box center [560, 226] width 82 height 10
click at [540, 212] on div "Professional Audio ON Microphone USB Audio Device Speaker Speaker Gain -20dB -1…" at bounding box center [615, 241] width 192 height 129
click at [553, 26] on span "Participants" at bounding box center [542, 27] width 39 height 7
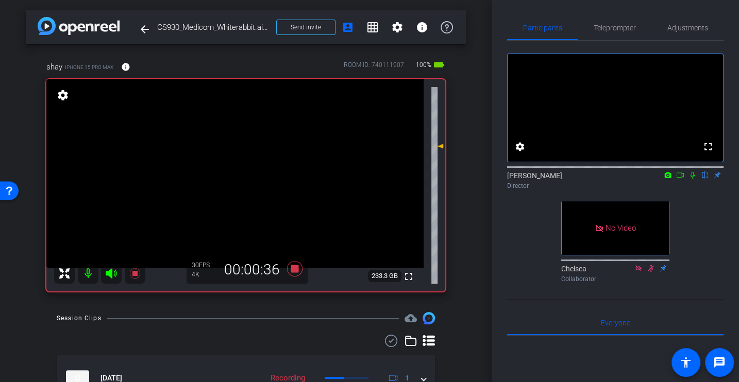
click at [314, 306] on div "arrow_back CS930_Medicom_Whiterabbit.ai_Shamus Roeder Back to project Send invi…" at bounding box center [245, 191] width 491 height 382
click at [293, 268] on icon at bounding box center [294, 268] width 15 height 15
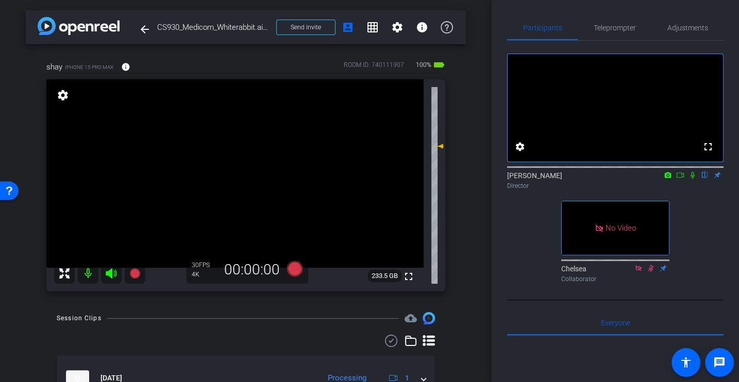
scroll to position [55, 0]
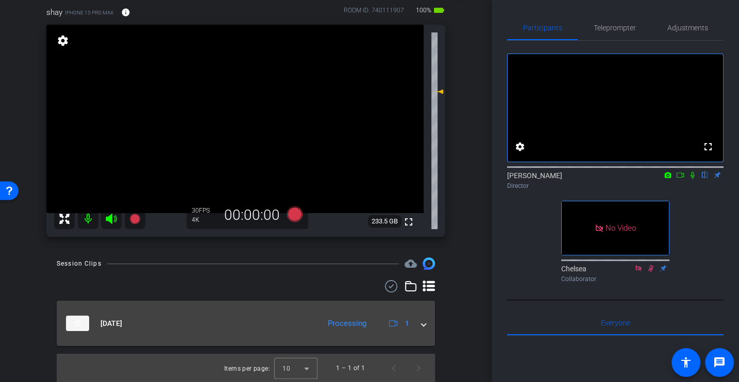
click at [418, 328] on div "[DATE] Processing 1" at bounding box center [243, 323] width 355 height 15
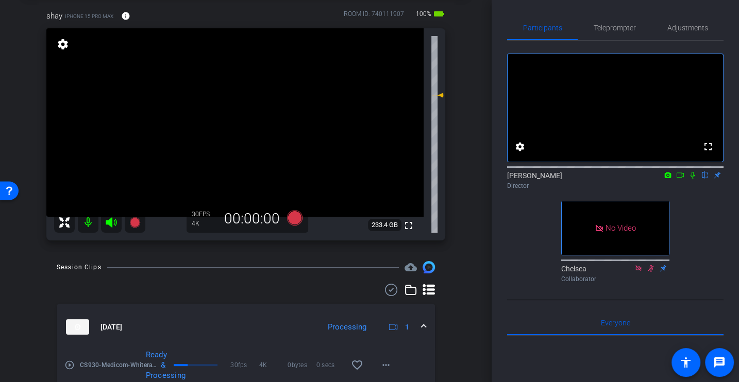
scroll to position [52, 0]
click at [68, 364] on mat-icon "play_circle_outline" at bounding box center [69, 364] width 10 height 10
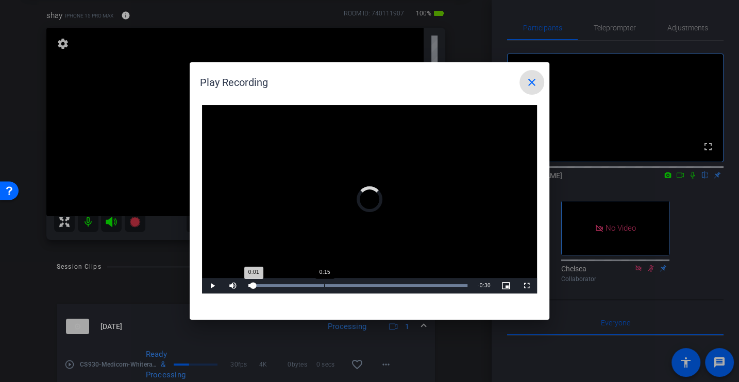
click at [324, 283] on div "Loaded : 100.00% 0:15 0:01" at bounding box center [357, 285] width 229 height 15
click at [369, 287] on div "Loaded : 100.00% 0:24 0:16" at bounding box center [357, 285] width 219 height 3
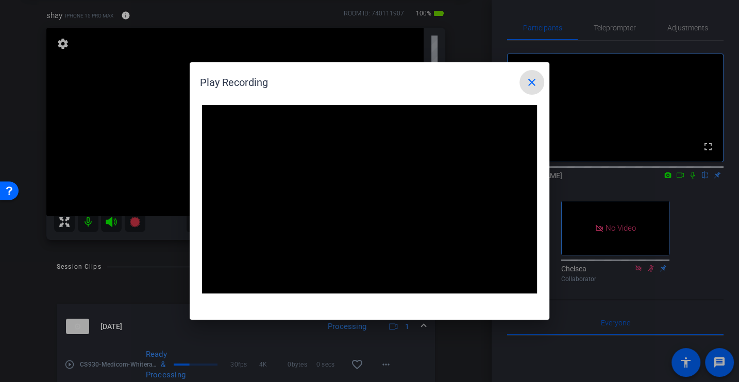
click at [529, 81] on mat-icon "close" at bounding box center [531, 82] width 12 height 12
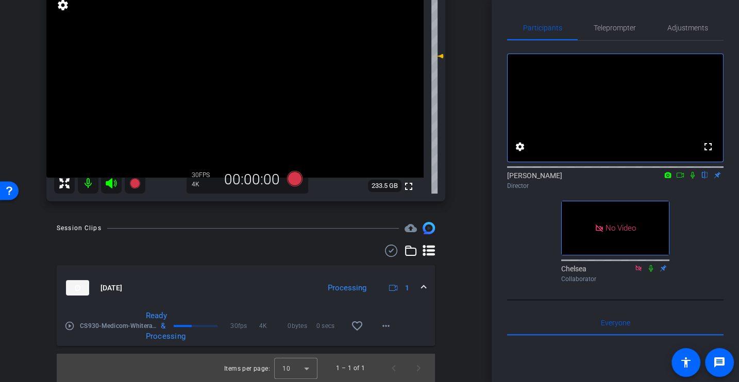
scroll to position [0, 0]
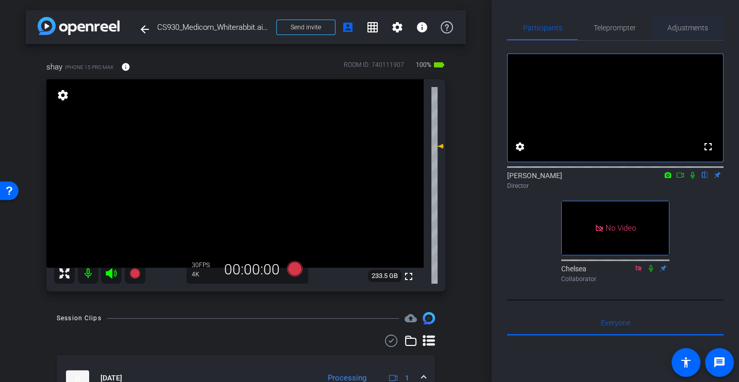
click at [687, 23] on span "Adjustments" at bounding box center [687, 27] width 41 height 25
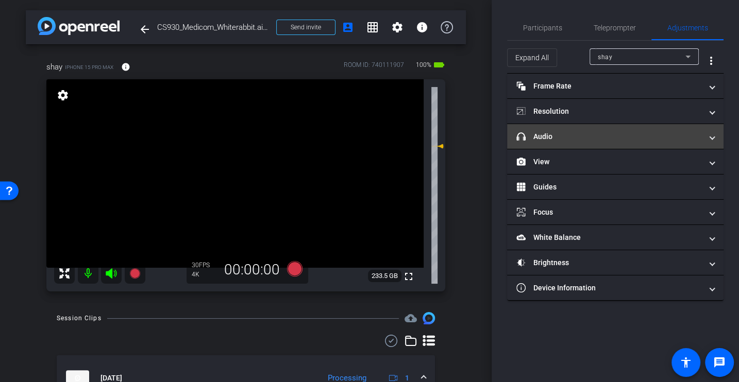
click at [558, 143] on mat-expansion-panel-header "headphone icon Audio" at bounding box center [615, 136] width 216 height 25
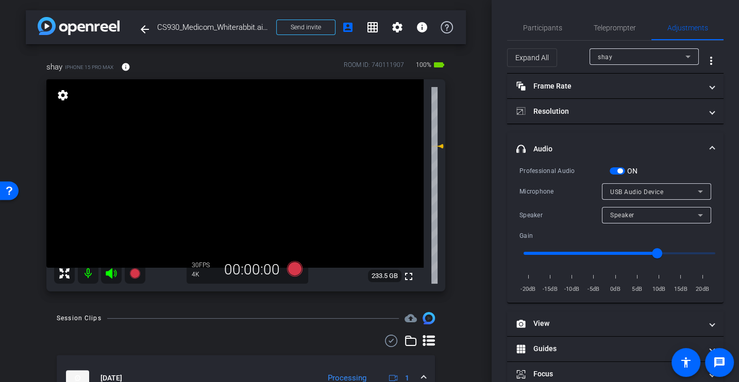
click at [554, 194] on div "Microphone" at bounding box center [560, 191] width 82 height 10
click at [540, 32] on span "Participants" at bounding box center [542, 27] width 39 height 25
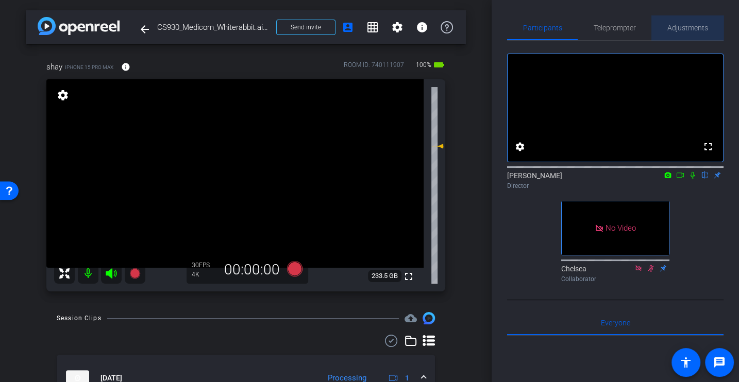
click at [689, 32] on span "Adjustments" at bounding box center [687, 27] width 41 height 25
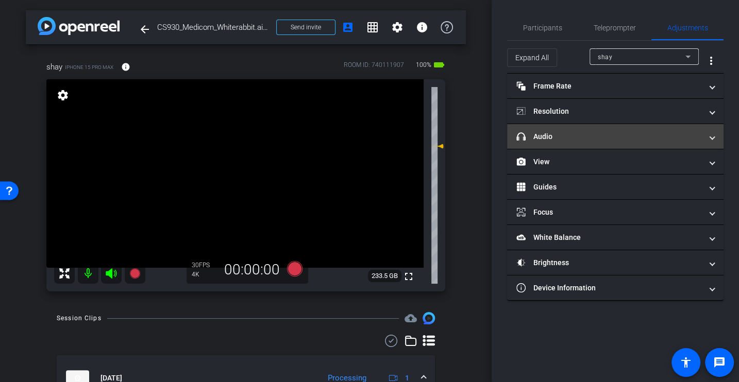
click at [556, 137] on mat-panel-title "headphone icon Audio" at bounding box center [608, 136] width 185 height 11
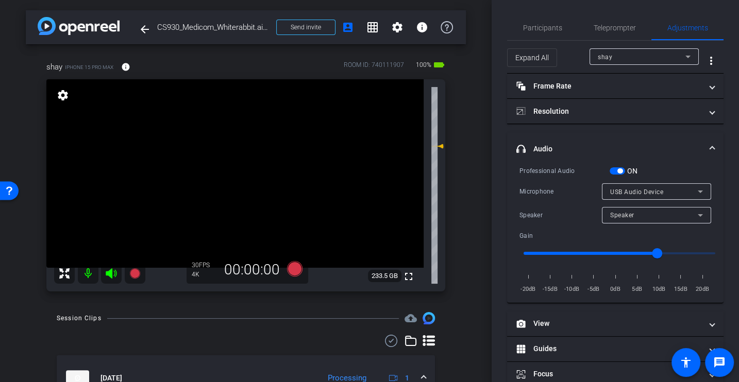
click at [554, 172] on div "Professional Audio" at bounding box center [564, 171] width 90 height 10
click at [297, 266] on icon at bounding box center [294, 268] width 15 height 15
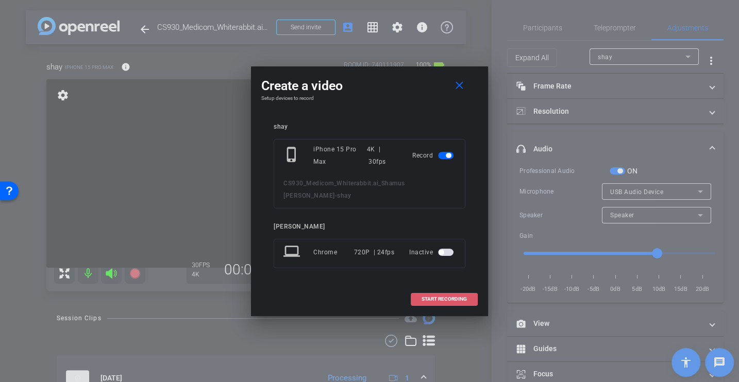
click at [445, 297] on span "START RECORDING" at bounding box center [443, 299] width 45 height 5
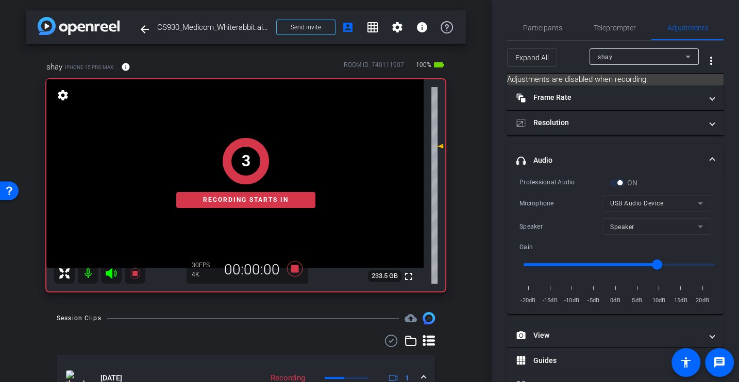
click at [551, 187] on div "Professional Audio ON" at bounding box center [615, 182] width 192 height 11
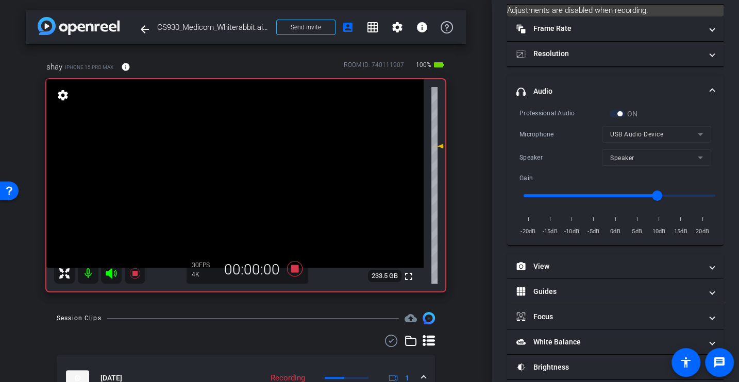
scroll to position [105, 0]
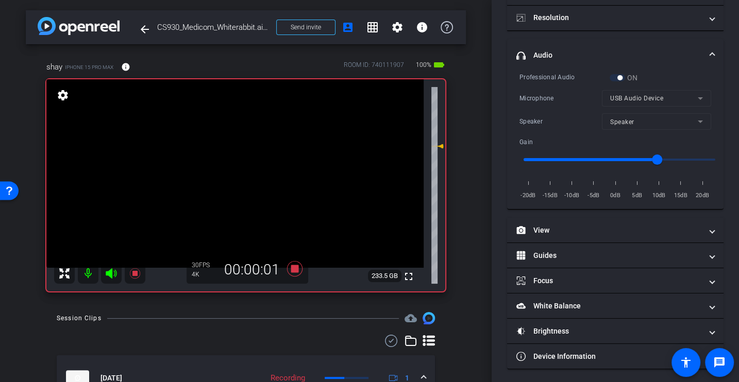
click at [549, 199] on span "-15dB" at bounding box center [550, 196] width 18 height 10
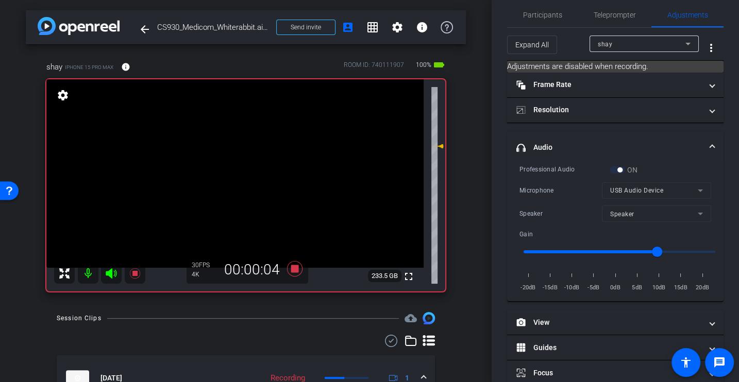
scroll to position [0, 0]
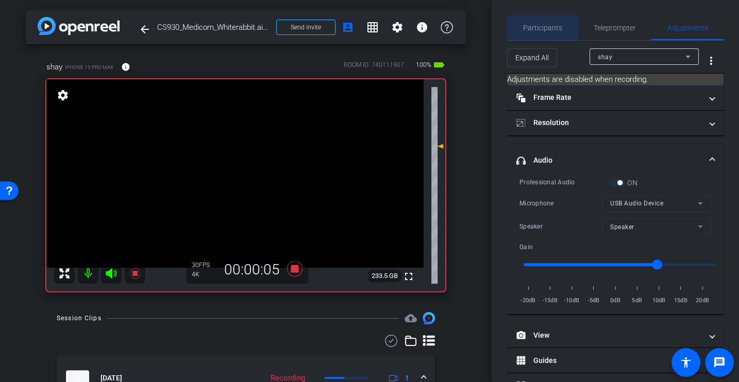
click at [552, 27] on span "Participants" at bounding box center [542, 27] width 39 height 7
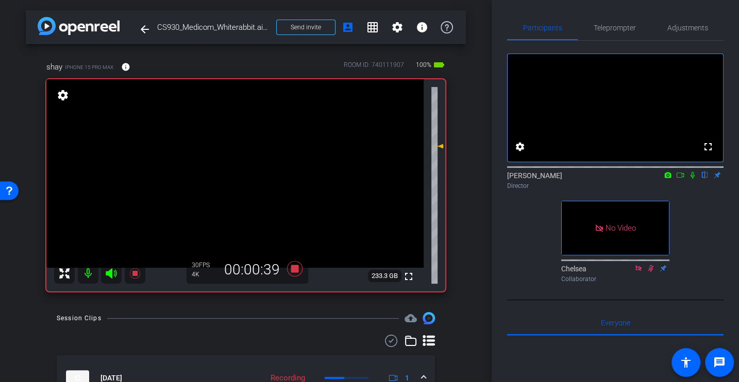
click at [690, 236] on div "fullscreen settings Alex Ferguson flip Director No Video Chelsea Collaborator" at bounding box center [615, 164] width 216 height 246
click at [693, 179] on icon at bounding box center [692, 175] width 4 height 7
click at [705, 216] on div "fullscreen settings Alex Ferguson flip Director No Video Chelsea Collaborator" at bounding box center [615, 164] width 216 height 246
click at [690, 179] on icon at bounding box center [692, 175] width 8 height 7
click at [691, 179] on icon at bounding box center [692, 175] width 4 height 7
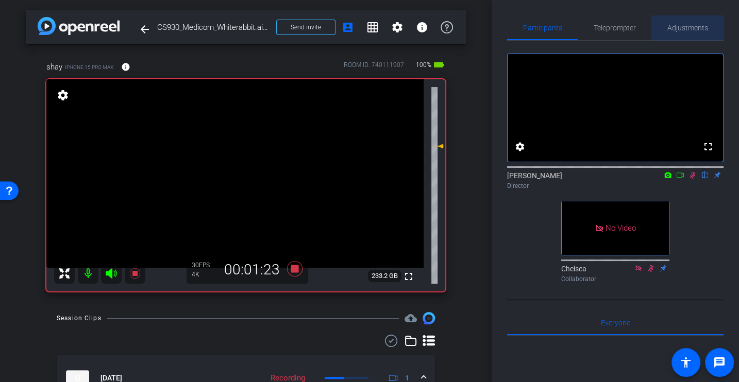
click at [683, 25] on span "Adjustments" at bounding box center [687, 27] width 41 height 7
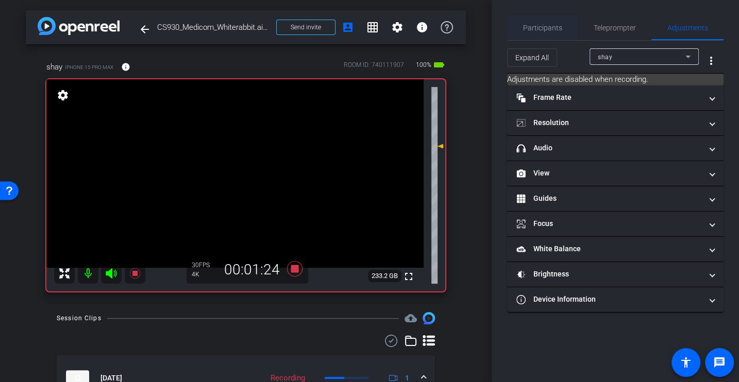
click at [555, 29] on span "Participants" at bounding box center [542, 27] width 39 height 7
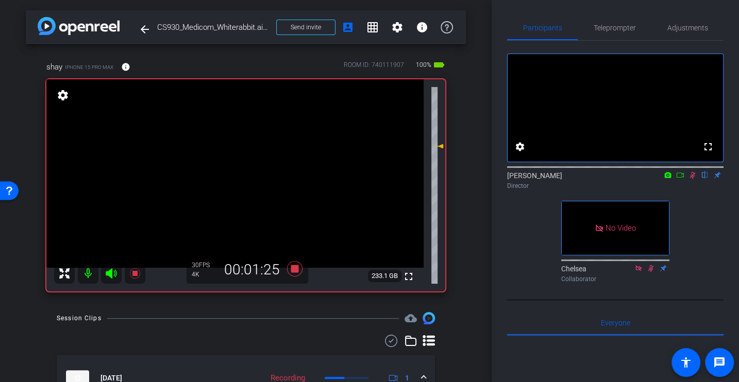
click at [688, 212] on div "fullscreen settings Alex Ferguson flip Director No Video Chelsea Collaborator" at bounding box center [615, 164] width 216 height 246
click at [689, 179] on icon at bounding box center [692, 175] width 8 height 7
click at [693, 179] on icon at bounding box center [692, 175] width 4 height 7
click at [670, 29] on span "Adjustments" at bounding box center [687, 27] width 41 height 7
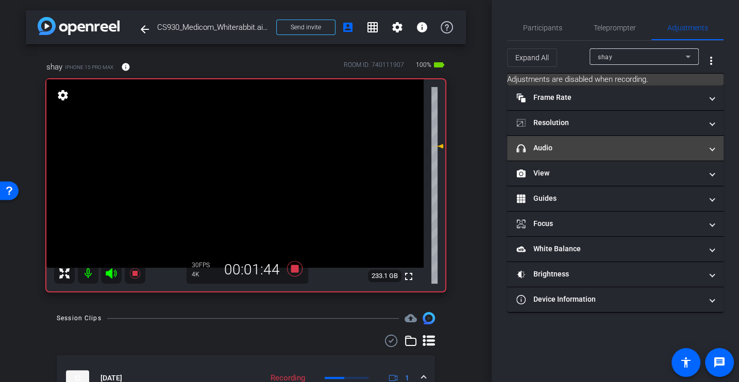
click at [560, 139] on mat-expansion-panel-header "headphone icon Audio" at bounding box center [615, 148] width 216 height 25
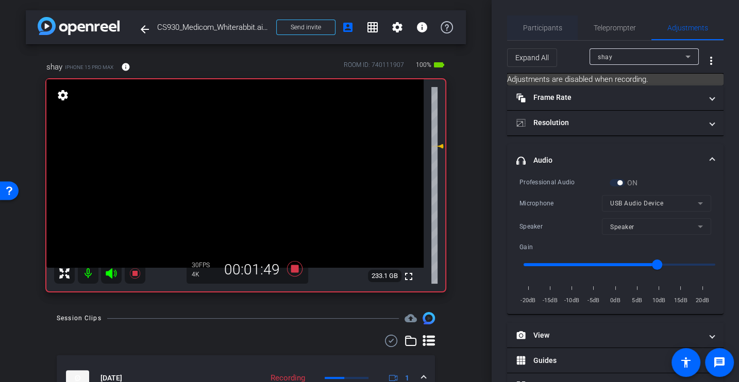
click at [545, 21] on span "Participants" at bounding box center [542, 27] width 39 height 25
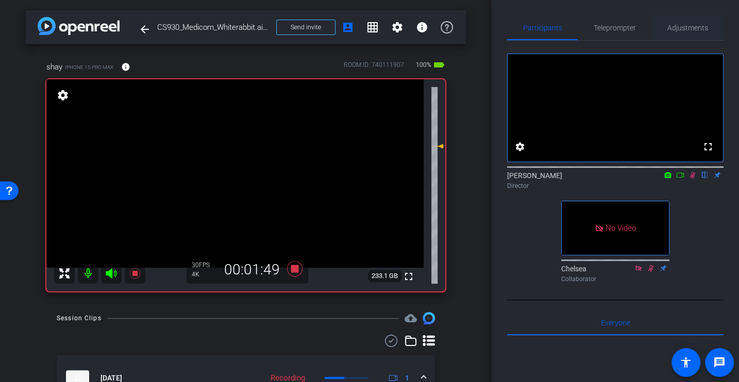
click at [703, 36] on span "Adjustments" at bounding box center [687, 27] width 41 height 25
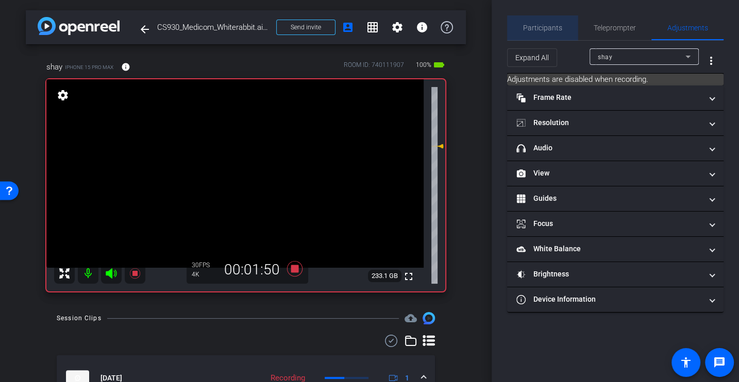
click at [555, 31] on span "Participants" at bounding box center [542, 27] width 39 height 7
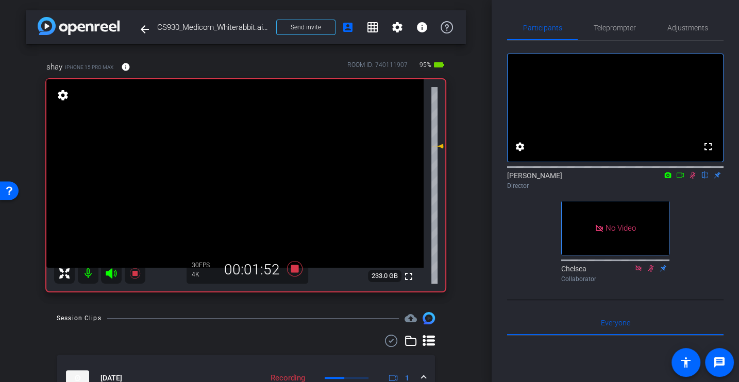
click at [685, 217] on div "fullscreen settings Alex Ferguson flip Director No Video Chelsea Collaborator" at bounding box center [615, 164] width 216 height 246
click at [709, 225] on div "fullscreen settings Alex Ferguson flip Director No Video Chelsea Collaborator" at bounding box center [615, 164] width 216 height 246
click at [694, 221] on div "fullscreen settings Alex Ferguson flip Director No Video Chelsea Collaborator" at bounding box center [615, 164] width 216 height 246
click at [673, 34] on span "Adjustments" at bounding box center [687, 27] width 41 height 25
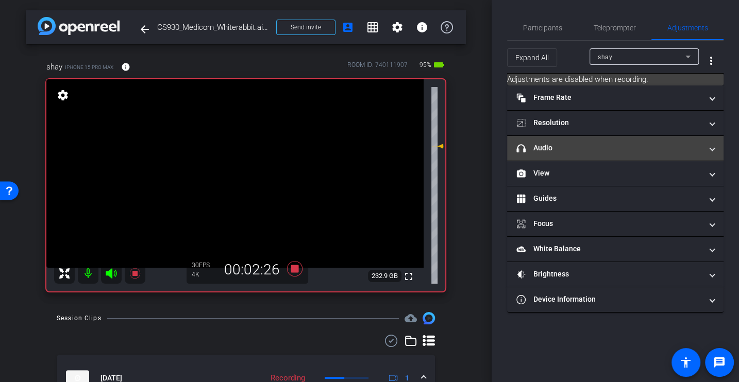
click at [570, 139] on mat-expansion-panel-header "headphone icon Audio" at bounding box center [615, 148] width 216 height 25
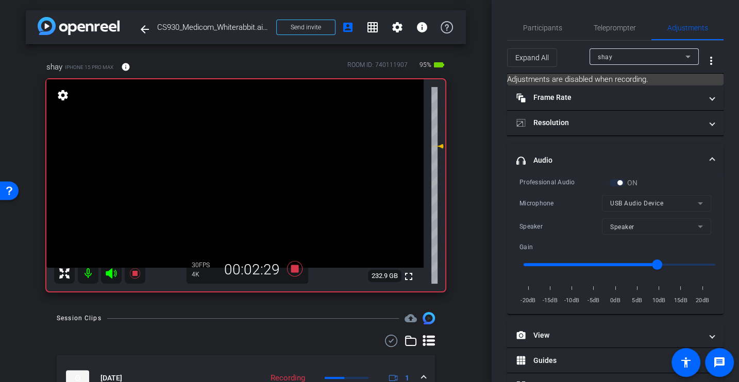
click at [640, 245] on div at bounding box center [656, 240] width 109 height 11
drag, startPoint x: 653, startPoint y: 259, endPoint x: 641, endPoint y: 259, distance: 11.3
type input "5"
click at [641, 259] on input "range" at bounding box center [618, 264] width 213 height 23
click at [529, 29] on span "Participants" at bounding box center [542, 27] width 39 height 7
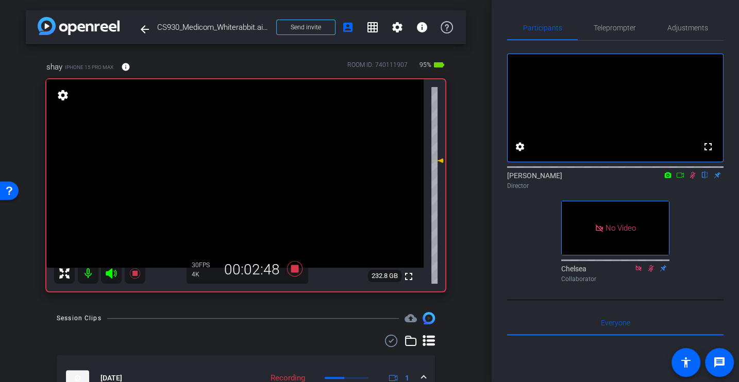
click at [692, 218] on div "fullscreen settings Alex Ferguson flip Director No Video Chelsea Collaborator" at bounding box center [615, 164] width 216 height 246
click at [693, 179] on icon at bounding box center [692, 175] width 8 height 7
click at [690, 179] on icon at bounding box center [692, 175] width 8 height 7
click at [685, 31] on span "Adjustments" at bounding box center [687, 27] width 41 height 7
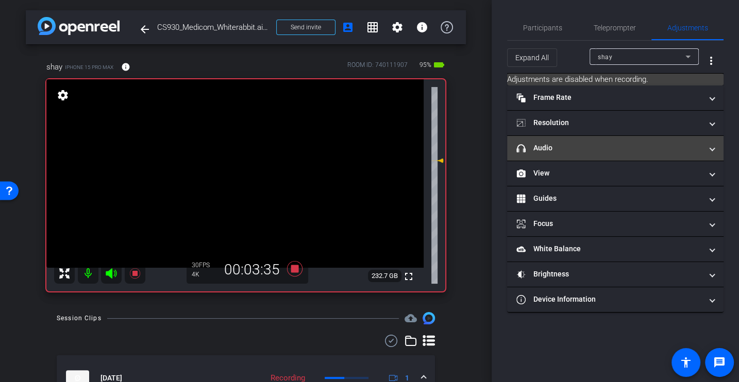
click at [593, 145] on mat-panel-title "headphone icon Audio" at bounding box center [608, 148] width 185 height 11
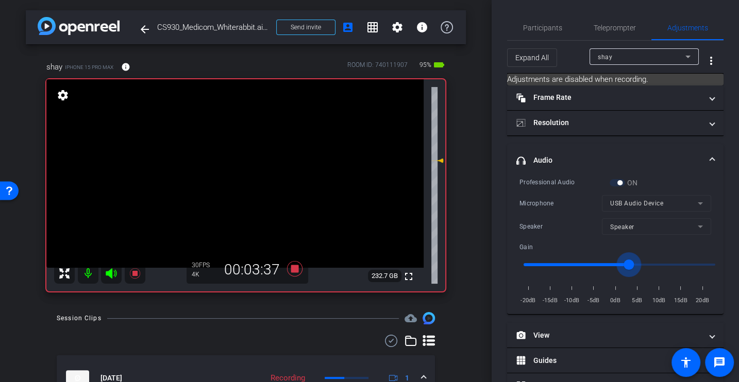
drag, startPoint x: 637, startPoint y: 262, endPoint x: 625, endPoint y: 262, distance: 12.4
type input "1"
click at [625, 262] on input "range" at bounding box center [618, 264] width 213 height 23
click at [538, 27] on span "Participants" at bounding box center [542, 27] width 39 height 7
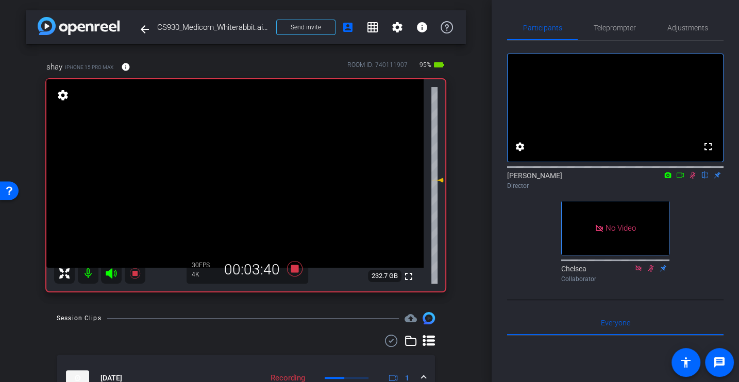
click at [679, 241] on div "fullscreen settings Alex Ferguson flip Director No Video Chelsea Collaborator" at bounding box center [615, 164] width 216 height 246
click at [692, 179] on icon at bounding box center [693, 175] width 6 height 7
click at [692, 179] on icon at bounding box center [692, 175] width 4 height 7
click at [690, 179] on icon at bounding box center [692, 175] width 8 height 7
click at [693, 179] on icon at bounding box center [692, 175] width 8 height 7
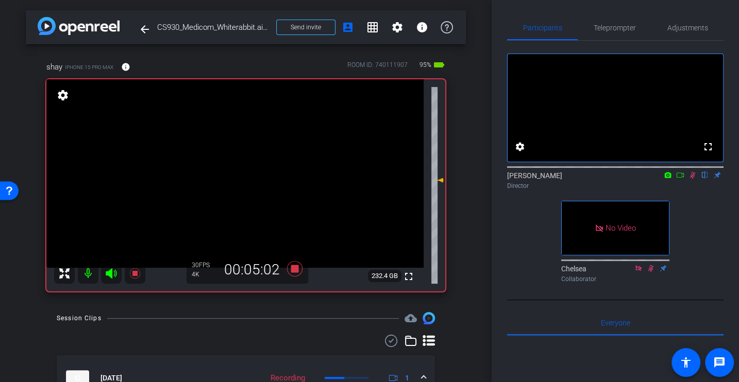
click at [693, 179] on icon at bounding box center [693, 175] width 6 height 7
click at [692, 179] on icon at bounding box center [692, 175] width 8 height 7
click at [692, 217] on div "fullscreen settings Alex Ferguson flip Director No Video Chelsea Collaborator" at bounding box center [615, 164] width 216 height 246
click at [702, 191] on div "Director" at bounding box center [615, 185] width 216 height 9
click at [690, 179] on icon at bounding box center [692, 175] width 8 height 7
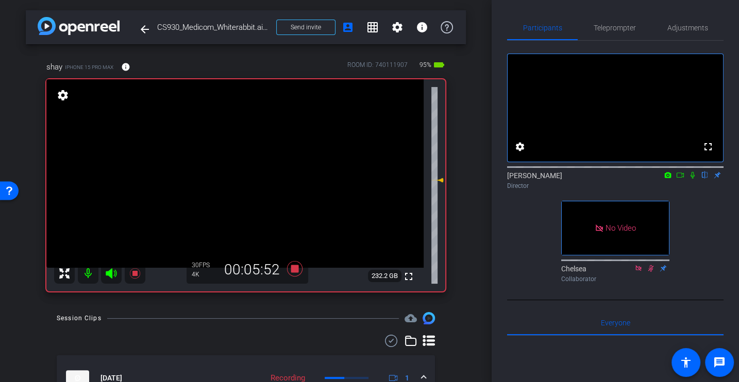
click at [691, 179] on icon at bounding box center [692, 175] width 8 height 7
click at [686, 239] on div "fullscreen settings Alex Ferguson flip Director No Video Chelsea Collaborator" at bounding box center [615, 164] width 216 height 246
click at [689, 179] on icon at bounding box center [692, 175] width 8 height 7
click at [693, 179] on icon at bounding box center [692, 175] width 8 height 7
click at [693, 180] on mat-icon at bounding box center [692, 174] width 12 height 9
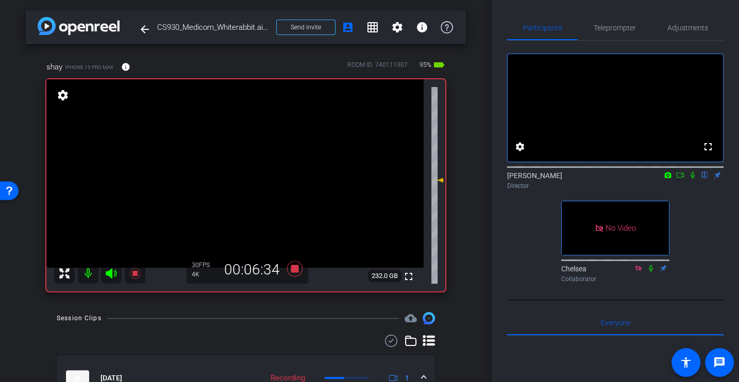
click at [693, 180] on mat-icon at bounding box center [692, 174] width 12 height 9
click at [692, 179] on icon at bounding box center [692, 175] width 8 height 7
click at [694, 179] on icon at bounding box center [692, 175] width 8 height 7
click at [691, 179] on icon at bounding box center [692, 175] width 8 height 7
click at [690, 179] on icon at bounding box center [692, 175] width 4 height 7
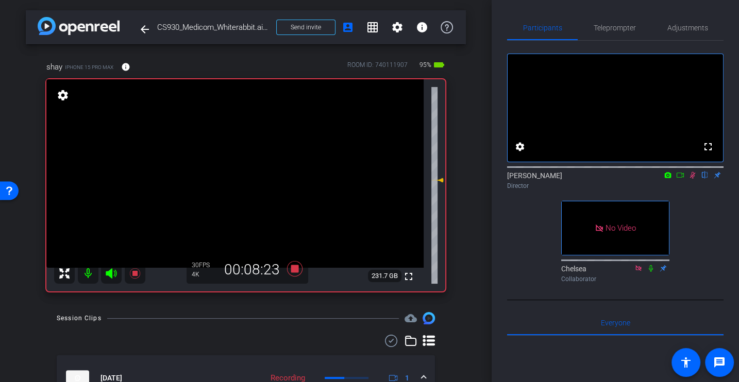
click at [693, 219] on div "fullscreen settings Alex Ferguson flip Director No Video Chelsea Collaborator" at bounding box center [615, 164] width 216 height 246
click at [690, 179] on icon at bounding box center [692, 175] width 8 height 7
click at [292, 272] on icon at bounding box center [294, 268] width 15 height 15
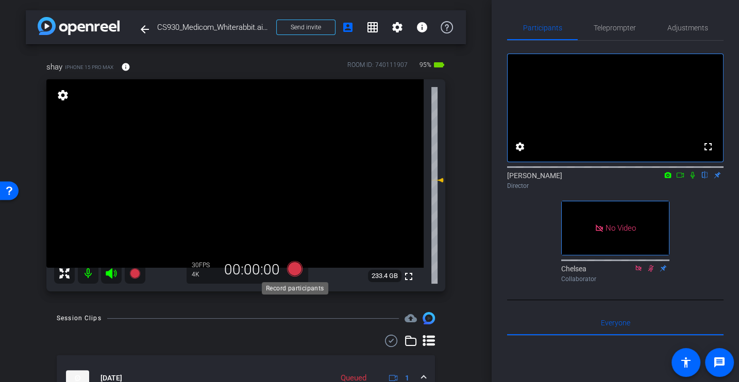
click at [294, 266] on icon at bounding box center [294, 268] width 15 height 15
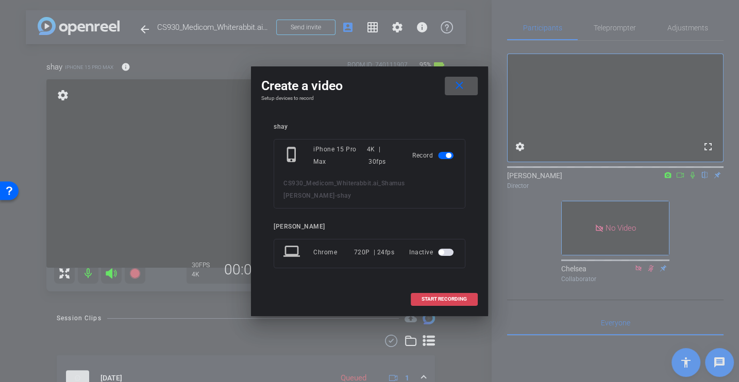
click at [433, 297] on span at bounding box center [444, 299] width 66 height 25
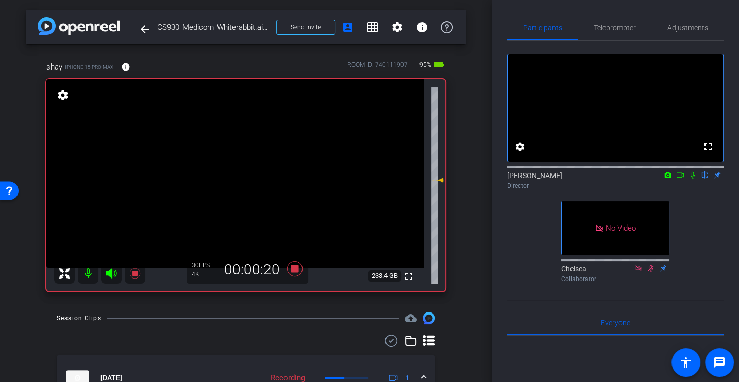
click at [691, 179] on icon at bounding box center [692, 175] width 8 height 7
click at [712, 241] on div "fullscreen settings Alex Ferguson flip Director No Video Chelsea Collaborator" at bounding box center [615, 164] width 216 height 246
click at [709, 236] on div "fullscreen settings Alex Ferguson flip Director No Video Chelsea Collaborator" at bounding box center [615, 164] width 216 height 246
click at [698, 250] on div "fullscreen settings Alex Ferguson flip Director No Video Chelsea Collaborator" at bounding box center [615, 164] width 216 height 246
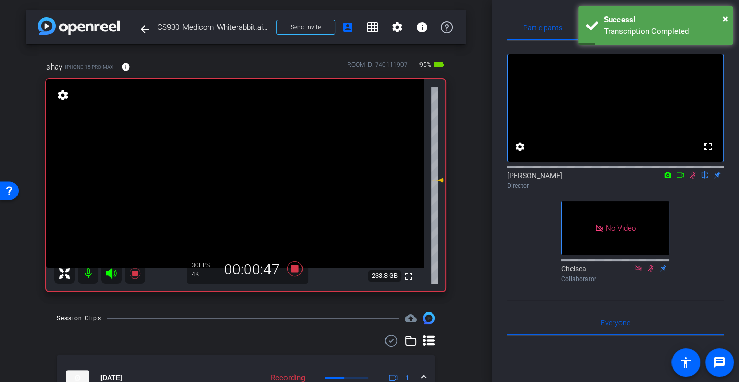
click at [695, 212] on div "fullscreen settings Alex Ferguson flip Director No Video Chelsea Collaborator" at bounding box center [615, 164] width 216 height 246
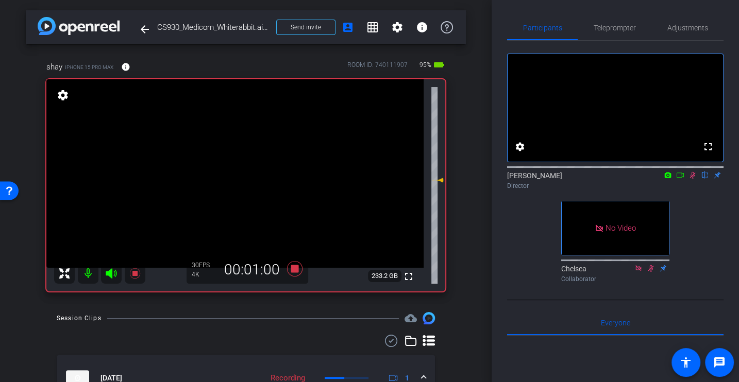
click at [691, 191] on div "Director" at bounding box center [615, 185] width 216 height 9
click at [690, 219] on div "fullscreen settings Alex Ferguson flip Director No Video Chelsea Collaborator" at bounding box center [615, 164] width 216 height 246
click at [693, 179] on icon at bounding box center [693, 175] width 6 height 7
click at [693, 179] on icon at bounding box center [692, 175] width 8 height 7
click at [698, 194] on div "[PERSON_NAME] flip Director" at bounding box center [615, 177] width 216 height 31
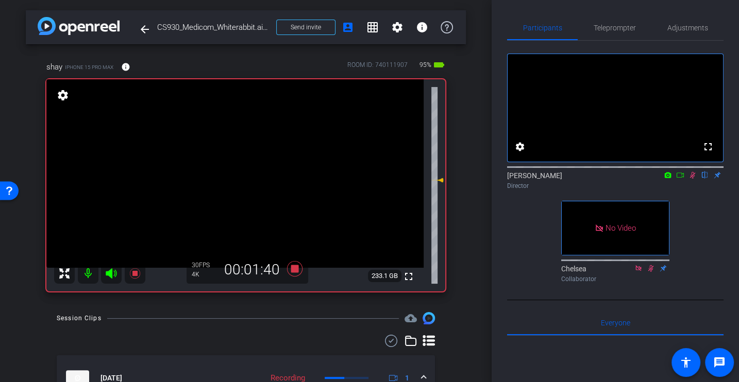
click at [697, 218] on div "fullscreen settings Alex Ferguson flip Director No Video Chelsea Collaborator" at bounding box center [615, 164] width 216 height 246
click at [701, 235] on div "fullscreen settings Alex Ferguson flip Director No Video Chelsea Collaborator" at bounding box center [615, 164] width 216 height 246
click at [693, 179] on icon at bounding box center [693, 175] width 6 height 7
click at [694, 179] on icon at bounding box center [692, 175] width 8 height 7
click at [696, 227] on div "fullscreen settings Alex Ferguson flip Director No Video Chelsea Collaborator" at bounding box center [615, 164] width 216 height 246
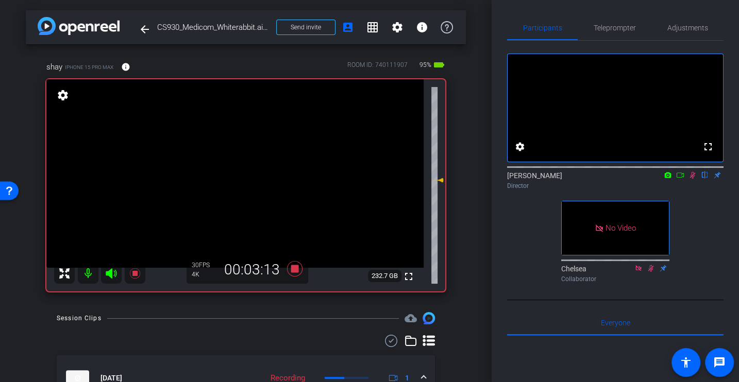
click at [693, 191] on div "Director" at bounding box center [615, 185] width 216 height 9
click at [689, 191] on div "Director" at bounding box center [615, 185] width 216 height 9
click at [689, 179] on icon at bounding box center [692, 175] width 8 height 7
click at [688, 179] on icon at bounding box center [692, 175] width 8 height 7
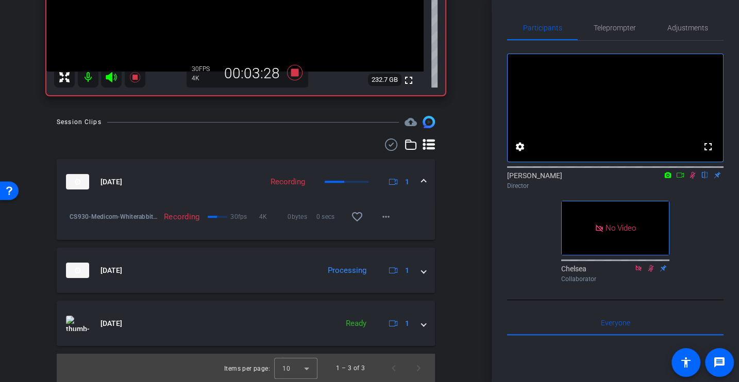
scroll to position [122, 0]
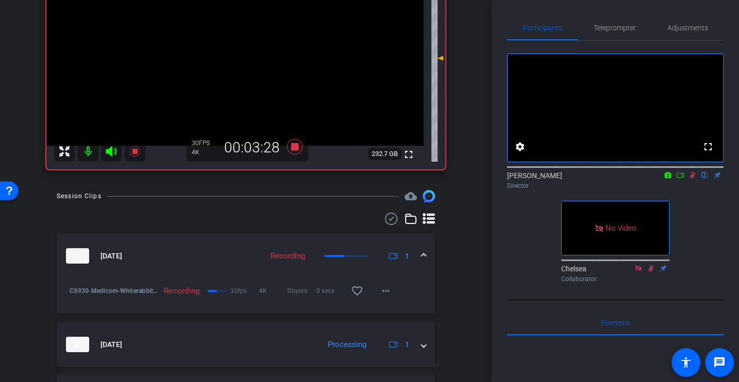
click at [684, 194] on div "[PERSON_NAME] flip Director" at bounding box center [615, 177] width 216 height 31
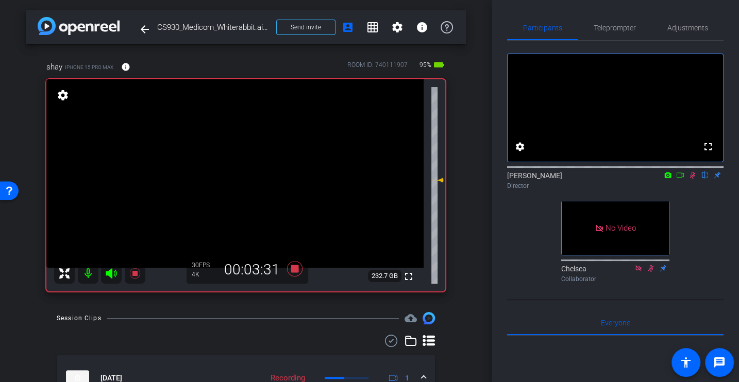
click at [697, 215] on div "fullscreen settings Alex Ferguson flip Director No Video Chelsea Collaborator" at bounding box center [615, 164] width 216 height 246
click at [692, 179] on icon at bounding box center [692, 175] width 8 height 7
click at [692, 179] on icon at bounding box center [692, 175] width 4 height 7
click at [709, 207] on div "fullscreen settings Alex Ferguson flip Director No Video Chelsea Collaborator" at bounding box center [615, 164] width 216 height 246
click at [692, 179] on icon at bounding box center [693, 175] width 6 height 7
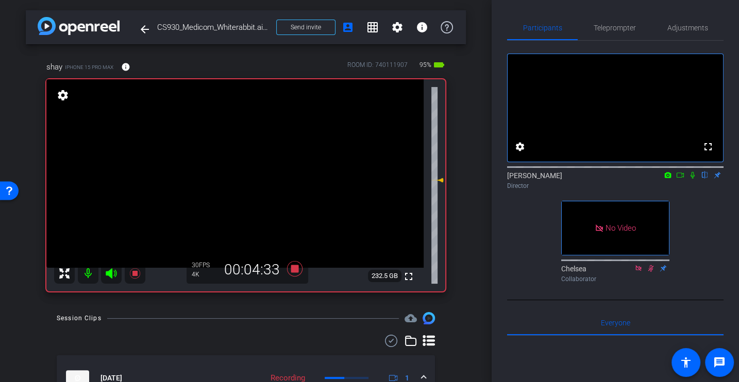
click at [695, 179] on icon at bounding box center [692, 175] width 8 height 7
click at [702, 194] on div "[PERSON_NAME] flip Director" at bounding box center [615, 177] width 216 height 31
click at [696, 219] on div "fullscreen settings Alex Ferguson flip Director No Video Chelsea Collaborator" at bounding box center [615, 164] width 216 height 246
click at [693, 179] on icon at bounding box center [692, 175] width 8 height 7
click at [689, 179] on icon at bounding box center [692, 175] width 8 height 7
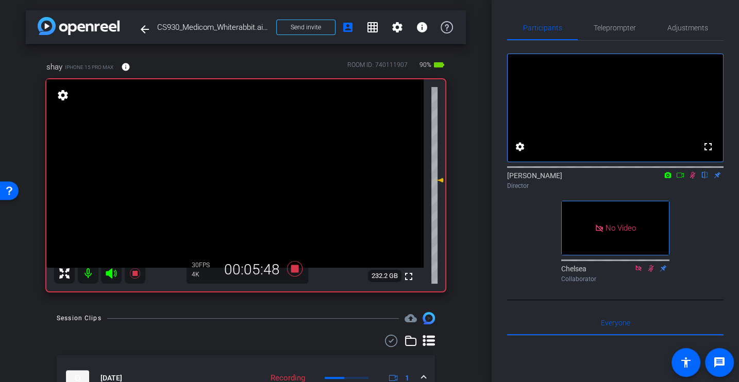
click at [704, 212] on div "fullscreen settings Alex Ferguson flip Director No Video Chelsea Collaborator" at bounding box center [615, 164] width 216 height 246
click at [692, 179] on icon at bounding box center [692, 175] width 8 height 7
click at [695, 179] on icon at bounding box center [692, 175] width 8 height 7
click at [684, 227] on div "fullscreen settings Alex Ferguson flip Director No Video Chelsea Collaborator" at bounding box center [615, 164] width 216 height 246
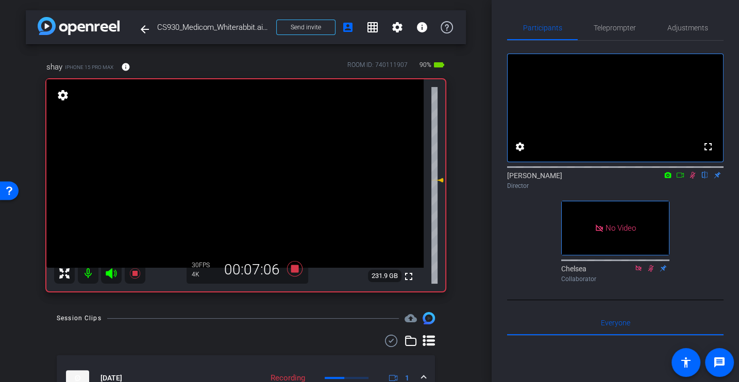
click at [684, 227] on div "fullscreen settings Alex Ferguson flip Director No Video Chelsea Collaborator" at bounding box center [615, 164] width 216 height 246
click at [691, 179] on icon at bounding box center [692, 175] width 8 height 7
click at [693, 179] on icon at bounding box center [692, 175] width 8 height 7
click at [700, 220] on div "fullscreen settings Alex Ferguson flip Director No Video Chelsea Collaborator" at bounding box center [615, 164] width 216 height 246
click at [701, 213] on div "fullscreen settings Alex Ferguson flip Director No Video Chelsea Collaborator" at bounding box center [615, 164] width 216 height 246
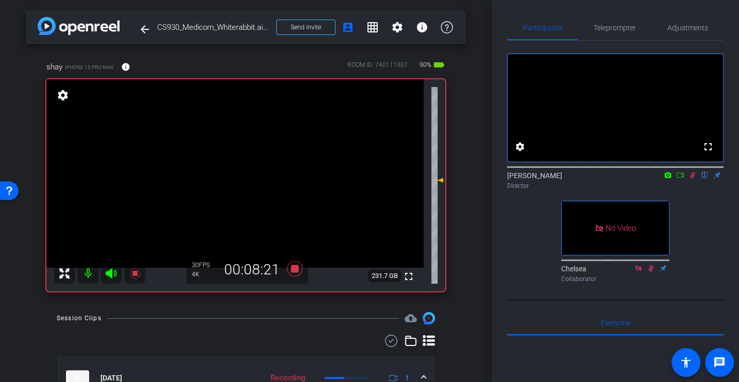
click at [692, 179] on icon at bounding box center [692, 175] width 8 height 7
click at [693, 179] on icon at bounding box center [692, 175] width 8 height 7
click at [680, 221] on div "fullscreen settings Alex Ferguson flip Director No Video Chelsea Collaborator" at bounding box center [615, 164] width 216 height 246
click at [692, 179] on icon at bounding box center [693, 175] width 6 height 7
click at [698, 207] on div "fullscreen settings Alex Ferguson flip Director No Video Chelsea Collaborator" at bounding box center [615, 164] width 216 height 246
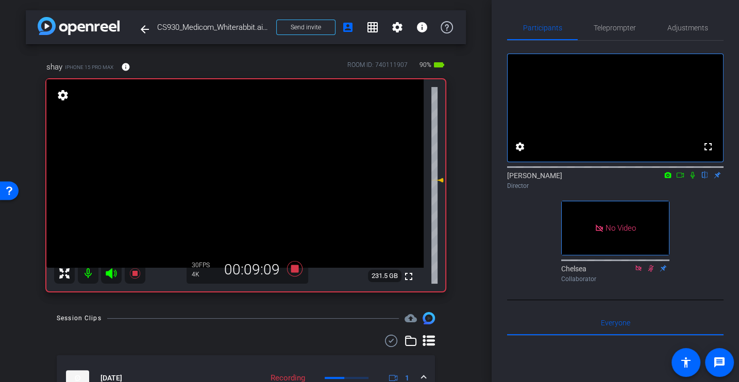
click at [692, 179] on icon at bounding box center [692, 175] width 8 height 7
drag, startPoint x: 691, startPoint y: 191, endPoint x: 694, endPoint y: 215, distance: 24.4
click at [694, 215] on div "fullscreen settings Alex Ferguson flip Director No Video Chelsea Collaborator" at bounding box center [615, 164] width 216 height 246
click at [690, 191] on div "Director" at bounding box center [615, 185] width 216 height 9
click at [690, 179] on icon at bounding box center [692, 175] width 8 height 7
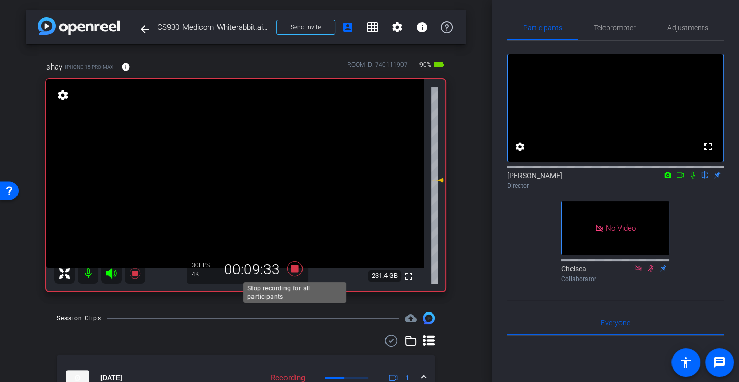
click at [289, 269] on icon at bounding box center [294, 269] width 25 height 19
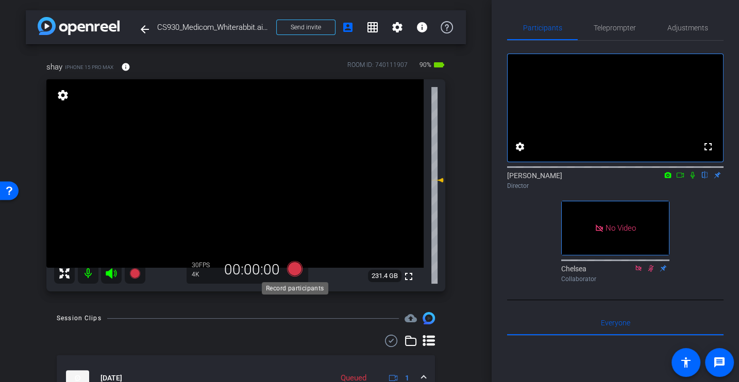
click at [291, 267] on icon at bounding box center [294, 268] width 15 height 15
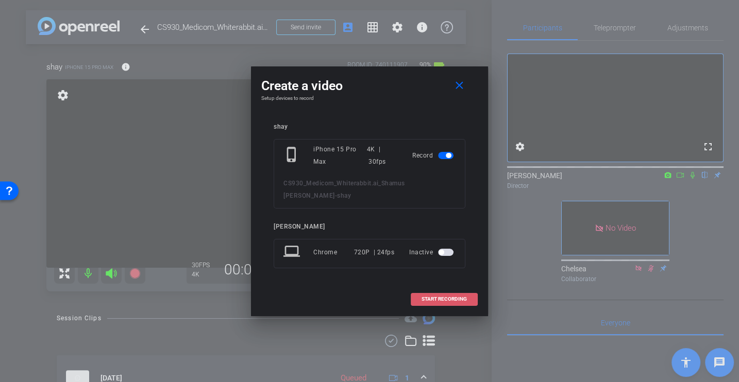
click at [426, 297] on span "START RECORDING" at bounding box center [443, 299] width 45 height 5
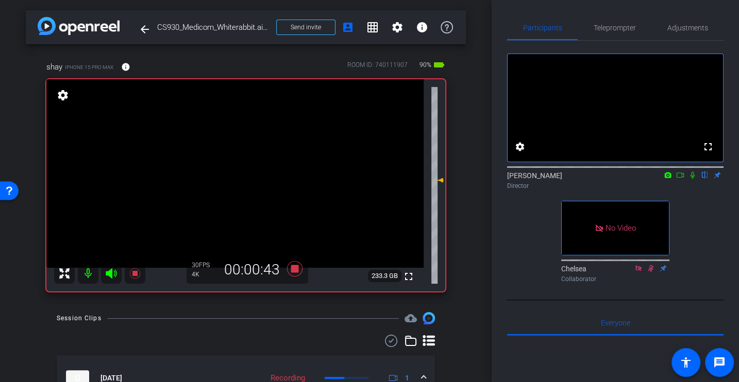
click at [696, 180] on mat-icon at bounding box center [692, 174] width 12 height 9
click at [692, 179] on icon at bounding box center [693, 175] width 6 height 7
click at [691, 179] on icon at bounding box center [692, 175] width 8 height 7
click at [682, 243] on div "fullscreen settings Alex Ferguson flip Director No Video Chelsea Collaborator" at bounding box center [615, 164] width 216 height 246
drag, startPoint x: 694, startPoint y: 187, endPoint x: 694, endPoint y: 198, distance: 10.8
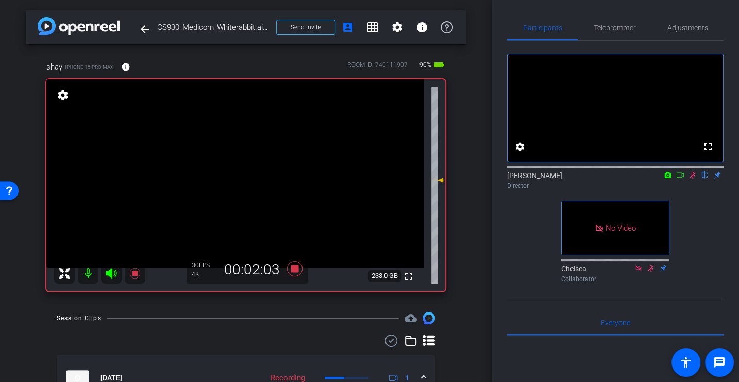
click at [694, 191] on div "[PERSON_NAME] flip Director" at bounding box center [615, 180] width 216 height 20
click at [694, 211] on div "fullscreen settings Alex Ferguson flip Director No Video Chelsea Collaborator" at bounding box center [615, 164] width 216 height 246
click at [713, 235] on div "fullscreen settings Alex Ferguson flip Director No Video Chelsea Collaborator" at bounding box center [615, 164] width 216 height 246
click at [693, 209] on div "fullscreen settings Alex Ferguson flip Director No Video Chelsea Collaborator" at bounding box center [615, 164] width 216 height 246
click at [691, 179] on icon at bounding box center [692, 175] width 8 height 7
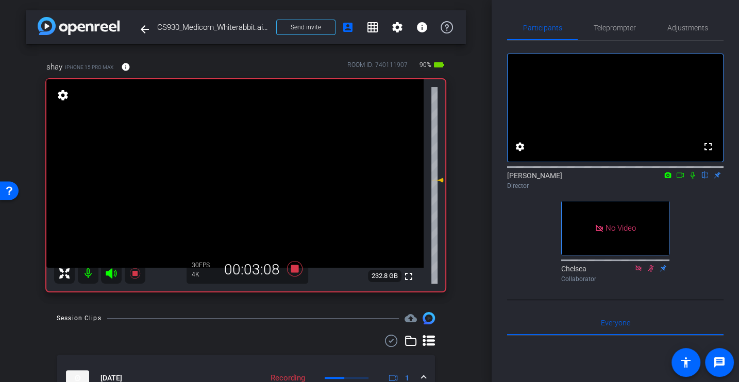
click at [693, 179] on icon at bounding box center [692, 175] width 4 height 7
click at [695, 194] on div "[PERSON_NAME] flip Director" at bounding box center [615, 177] width 216 height 31
click at [704, 245] on div "fullscreen settings Alex Ferguson flip Director No Video Chelsea Collaborator" at bounding box center [615, 164] width 216 height 246
click at [690, 179] on icon at bounding box center [692, 175] width 8 height 7
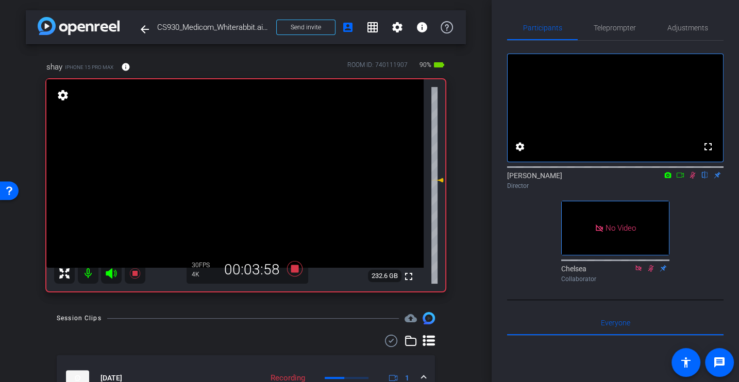
click at [692, 179] on icon at bounding box center [693, 175] width 6 height 7
click at [690, 179] on icon at bounding box center [692, 175] width 8 height 7
click at [705, 230] on div "fullscreen settings Alex Ferguson flip Director No Video Chelsea Collaborator" at bounding box center [615, 164] width 216 height 246
click at [695, 179] on icon at bounding box center [692, 175] width 8 height 7
click at [693, 179] on icon at bounding box center [692, 175] width 8 height 7
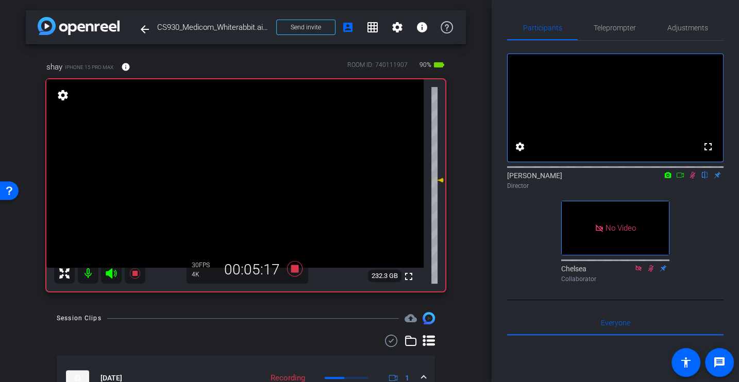
click at [691, 209] on div "fullscreen settings Alex Ferguson flip Director No Video Chelsea Collaborator" at bounding box center [615, 164] width 216 height 246
click at [694, 179] on icon at bounding box center [692, 175] width 8 height 7
click at [702, 244] on div "fullscreen settings Alex Ferguson flip Director No Video Chelsea Collaborator" at bounding box center [615, 164] width 216 height 246
click at [691, 179] on icon at bounding box center [693, 175] width 6 height 7
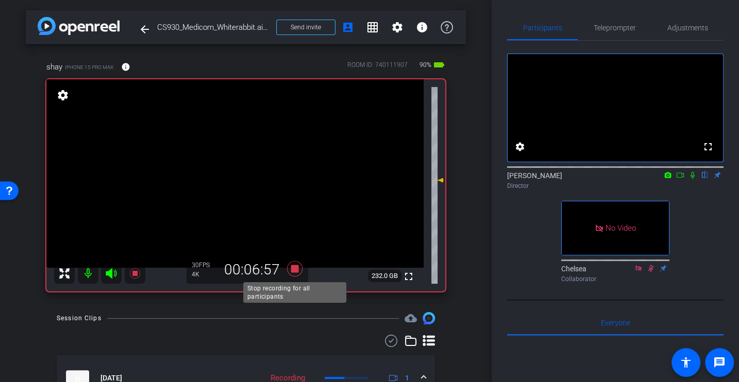
click at [295, 274] on icon at bounding box center [294, 269] width 25 height 19
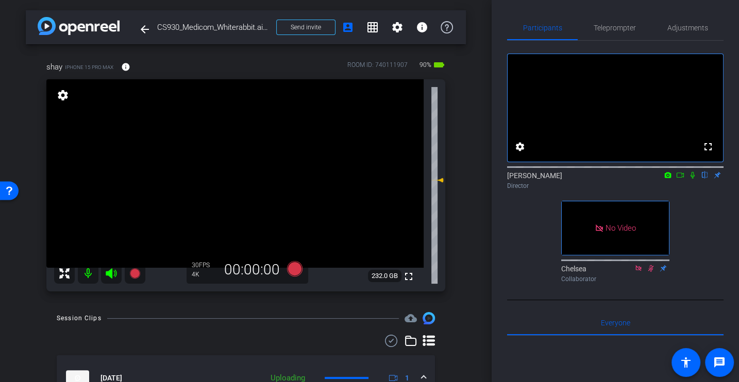
click at [503, 339] on div "Participants Teleprompter Adjustments fullscreen settings Alex Ferguson flip Di…" at bounding box center [614, 191] width 247 height 382
click at [686, 220] on div "fullscreen settings Alex Ferguson flip Director No Video Chelsea Collaborator" at bounding box center [615, 164] width 216 height 246
click at [476, 277] on div "arrow_back CS930_Medicom_Whiterabbit.ai_Shamus Roeder Back to project Send invi…" at bounding box center [245, 191] width 491 height 382
click at [689, 27] on span "Adjustments" at bounding box center [687, 27] width 41 height 7
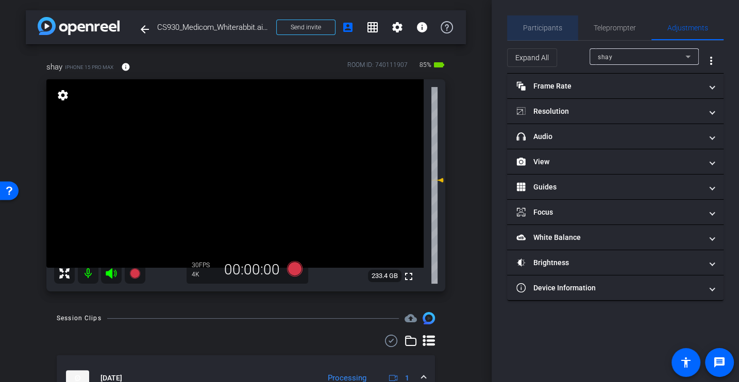
click at [545, 24] on span "Participants" at bounding box center [542, 27] width 39 height 7
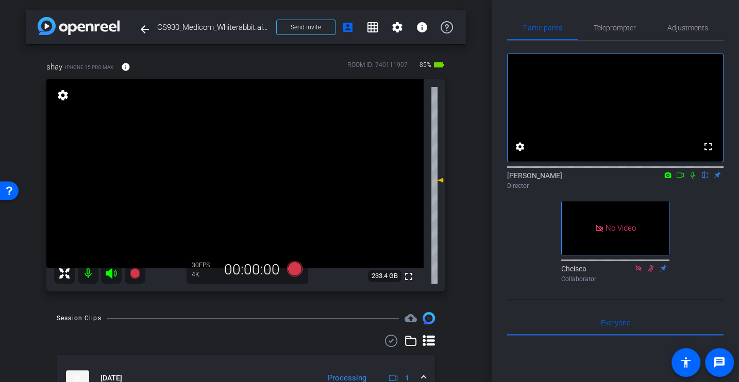
click at [692, 179] on icon at bounding box center [692, 175] width 8 height 7
click at [688, 179] on icon at bounding box center [692, 175] width 8 height 7
click at [293, 266] on icon at bounding box center [294, 268] width 15 height 15
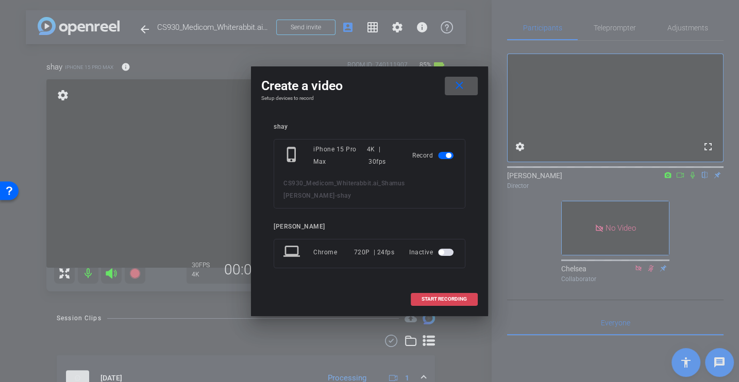
click at [431, 297] on span "START RECORDING" at bounding box center [443, 299] width 45 height 5
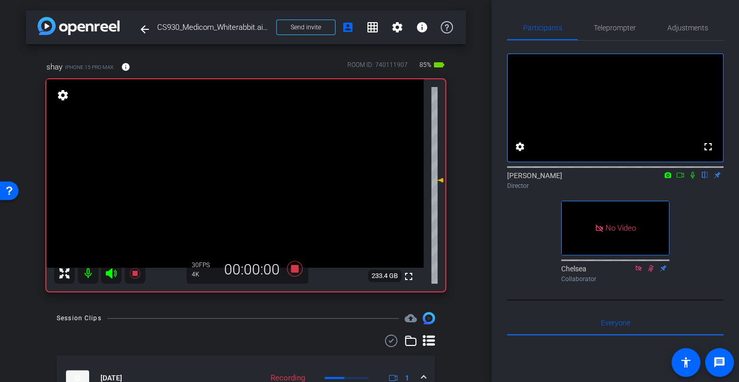
click at [691, 179] on icon at bounding box center [692, 175] width 8 height 7
click at [486, 284] on div "arrow_back CS930_Medicom_Whiterabbit.ai_Shamus Roeder Back to project Send invi…" at bounding box center [245, 191] width 491 height 382
click at [692, 179] on icon at bounding box center [693, 175] width 6 height 7
click at [695, 209] on div "fullscreen settings Alex Ferguson flip Director No Video Chelsea Collaborator" at bounding box center [615, 164] width 216 height 246
click at [694, 179] on icon at bounding box center [692, 175] width 8 height 7
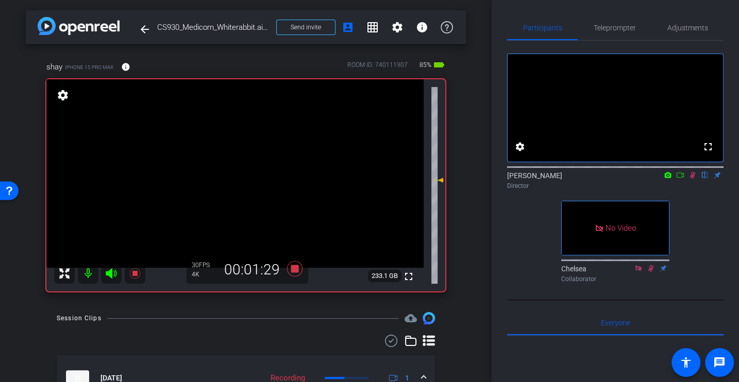
click at [699, 257] on div "fullscreen settings Alex Ferguson flip Director No Video Chelsea Collaborator" at bounding box center [615, 164] width 216 height 246
click at [683, 194] on div "[PERSON_NAME] flip Director" at bounding box center [615, 177] width 216 height 31
click at [693, 179] on icon at bounding box center [692, 175] width 8 height 7
click at [687, 180] on mat-icon at bounding box center [692, 174] width 12 height 9
click at [696, 218] on div "fullscreen settings Alex Ferguson flip Director No Video Chelsea Collaborator" at bounding box center [615, 164] width 216 height 246
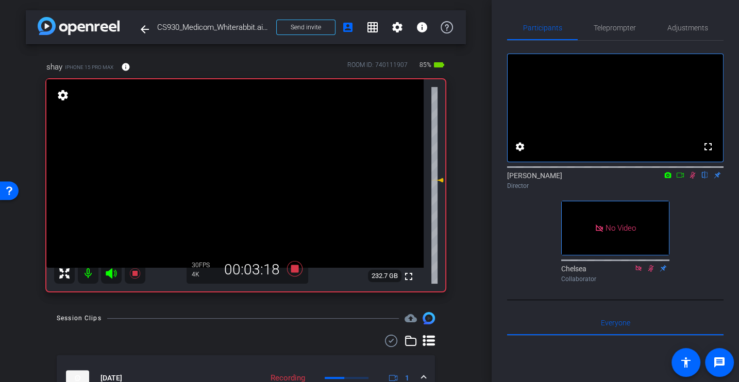
click at [692, 180] on mat-icon at bounding box center [692, 174] width 12 height 9
click at [690, 179] on icon at bounding box center [692, 175] width 8 height 7
click at [695, 179] on icon at bounding box center [692, 175] width 8 height 7
click at [691, 179] on icon at bounding box center [692, 175] width 8 height 7
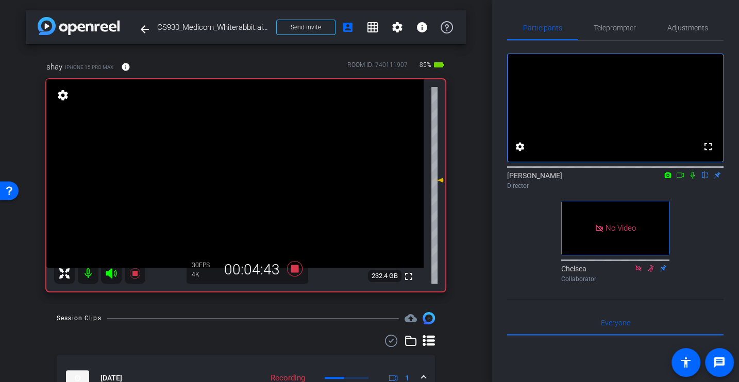
click at [693, 180] on mat-icon at bounding box center [692, 174] width 12 height 9
click at [692, 179] on icon at bounding box center [692, 175] width 8 height 7
click at [692, 243] on div "fullscreen settings Alex Ferguson flip Director No Video Chelsea Collaborator" at bounding box center [615, 164] width 216 height 246
click at [692, 241] on div "fullscreen settings Alex Ferguson flip Director No Video Chelsea Collaborator" at bounding box center [615, 164] width 216 height 246
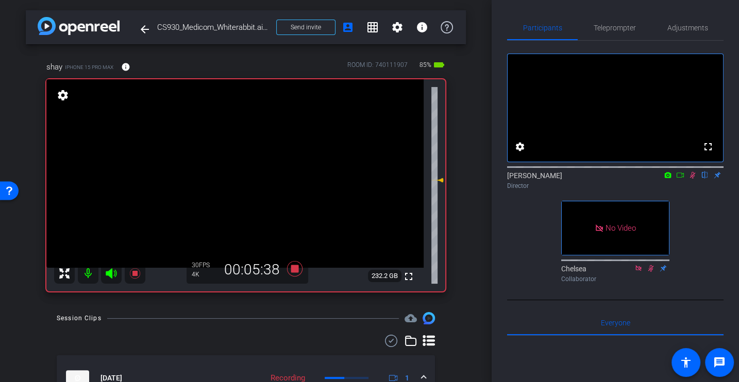
click at [692, 179] on icon at bounding box center [693, 175] width 6 height 7
click at [692, 225] on div "fullscreen settings Alex Ferguson flip Director No Video Chelsea Collaborator" at bounding box center [615, 164] width 216 height 246
click at [692, 179] on icon at bounding box center [692, 175] width 8 height 7
click at [689, 179] on icon at bounding box center [692, 175] width 8 height 7
drag, startPoint x: 692, startPoint y: 186, endPoint x: 692, endPoint y: 203, distance: 16.5
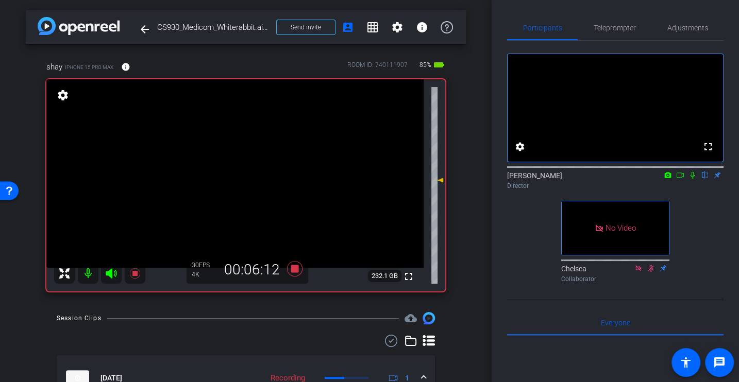
click at [692, 191] on div "[PERSON_NAME] flip Director" at bounding box center [615, 180] width 216 height 20
click at [691, 179] on icon at bounding box center [692, 175] width 8 height 7
click at [705, 211] on div "fullscreen settings Alex Ferguson flip Director No Video Chelsea Collaborator" at bounding box center [615, 164] width 216 height 246
click at [692, 179] on icon at bounding box center [692, 175] width 8 height 7
click at [293, 266] on icon at bounding box center [294, 268] width 15 height 15
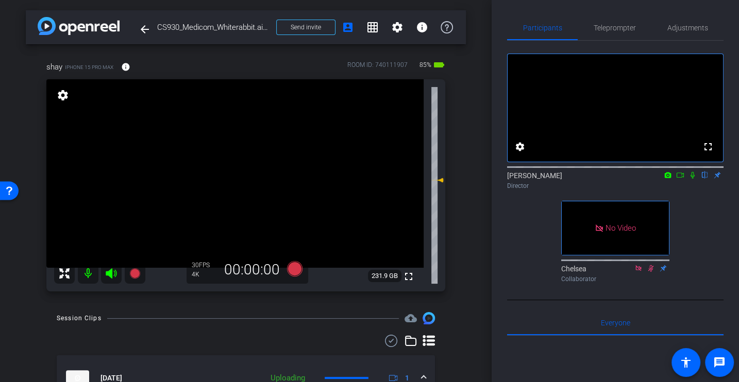
scroll to position [40, 0]
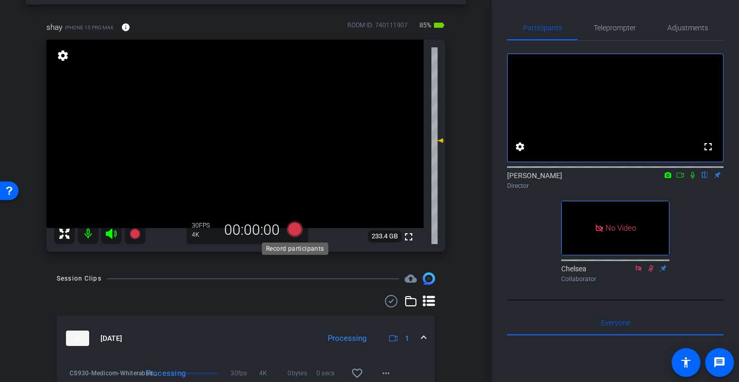
click at [290, 221] on icon at bounding box center [294, 229] width 25 height 19
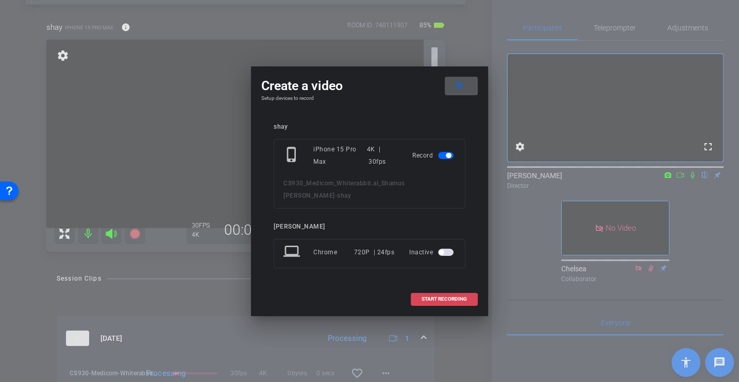
click at [446, 297] on span "START RECORDING" at bounding box center [443, 299] width 45 height 5
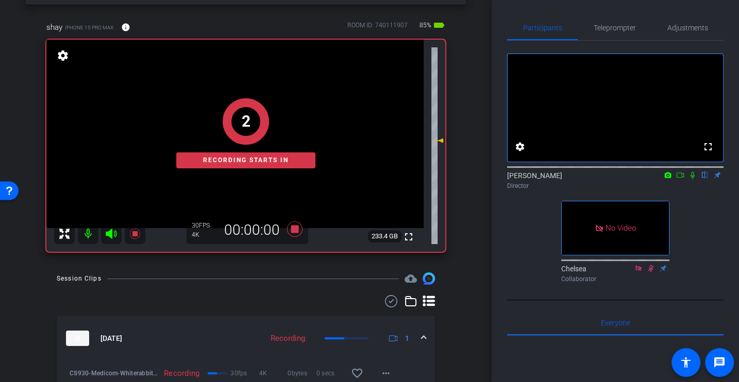
click at [695, 191] on div "Director" at bounding box center [615, 185] width 216 height 9
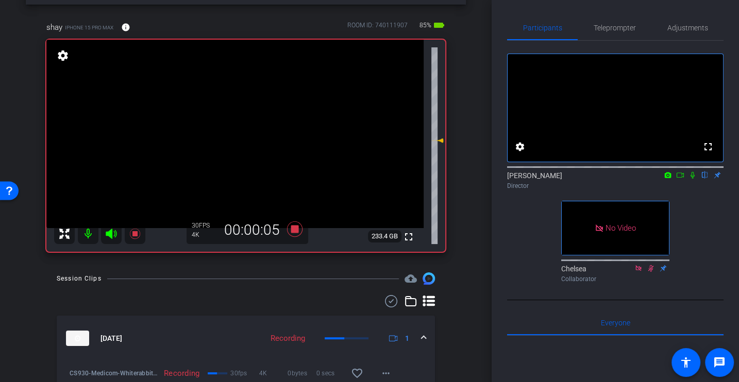
click at [690, 179] on icon at bounding box center [692, 175] width 8 height 7
click at [704, 227] on div "fullscreen settings Alex Ferguson flip Director No Video Chelsea Collaborator" at bounding box center [615, 164] width 216 height 246
click at [694, 212] on div "fullscreen settings Alex Ferguson flip Director No Video Chelsea Collaborator" at bounding box center [615, 164] width 216 height 246
click at [692, 179] on icon at bounding box center [693, 175] width 6 height 7
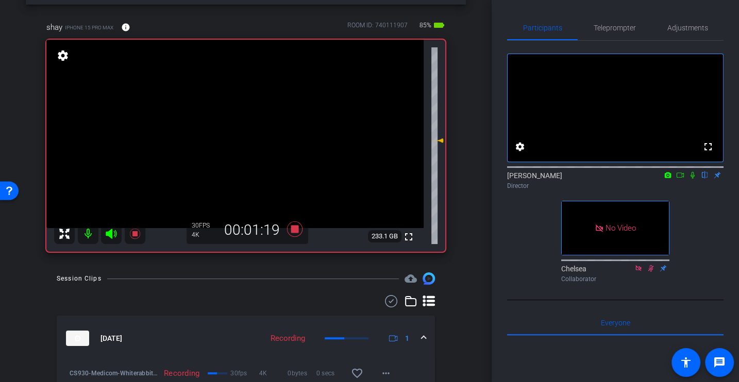
click at [690, 179] on icon at bounding box center [692, 175] width 8 height 7
click at [694, 236] on div "fullscreen settings Alex Ferguson flip Director No Video Chelsea Collaborator" at bounding box center [615, 164] width 216 height 246
click at [692, 179] on icon at bounding box center [692, 175] width 8 height 7
click at [693, 194] on div "[PERSON_NAME] flip Director" at bounding box center [615, 177] width 216 height 31
click at [695, 179] on icon at bounding box center [692, 175] width 8 height 7
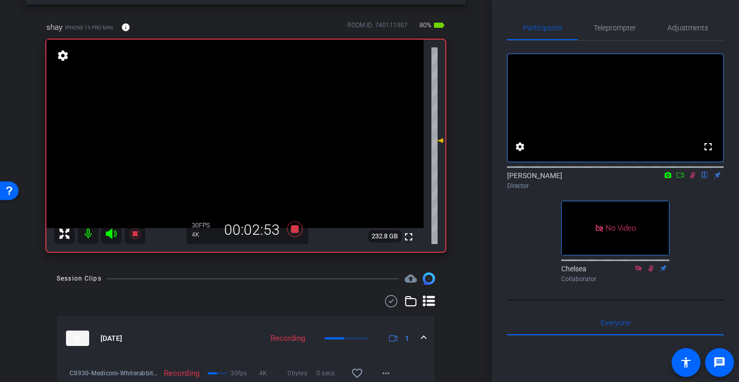
click at [697, 180] on mat-icon at bounding box center [692, 174] width 12 height 9
click at [690, 179] on icon at bounding box center [692, 175] width 8 height 7
click at [693, 194] on div "[PERSON_NAME] flip Director" at bounding box center [615, 177] width 216 height 31
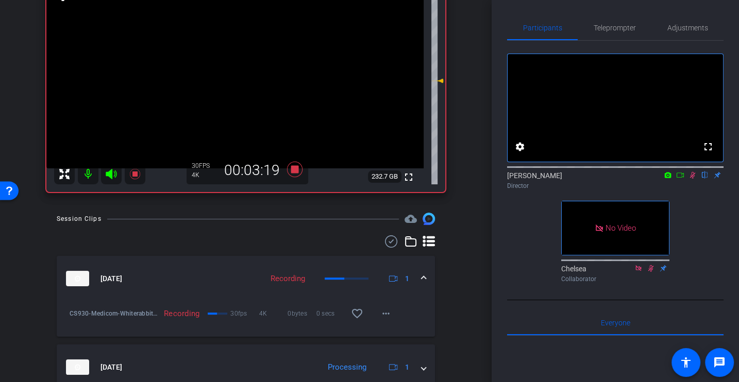
scroll to position [0, 0]
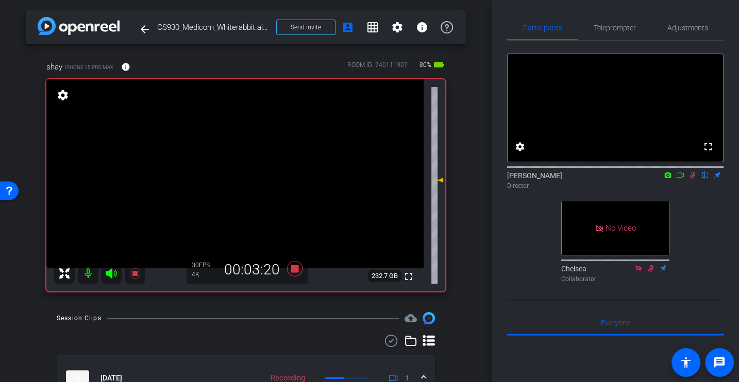
click at [688, 216] on div "fullscreen settings Alex Ferguson flip Director No Video Chelsea Collaborator" at bounding box center [615, 164] width 216 height 246
click at [692, 179] on icon at bounding box center [692, 175] width 8 height 7
click at [515, 249] on div "fullscreen settings Alex Ferguson flip Director No Video Chelsea Collaborator" at bounding box center [615, 164] width 216 height 246
click at [293, 267] on icon at bounding box center [294, 268] width 15 height 15
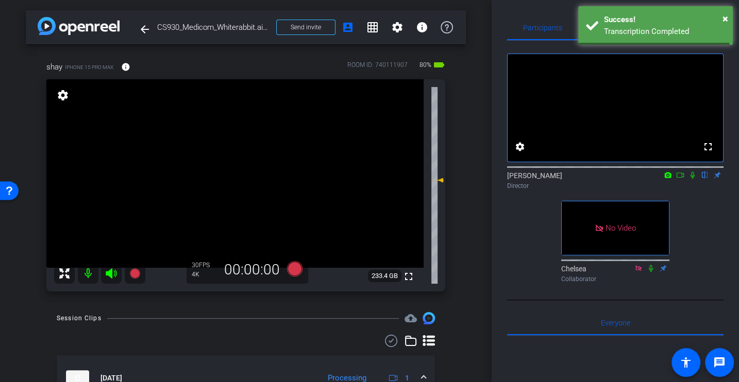
click at [520, 227] on div "fullscreen settings Alex Ferguson flip Director No Video Chelsea Collaborator" at bounding box center [615, 164] width 216 height 246
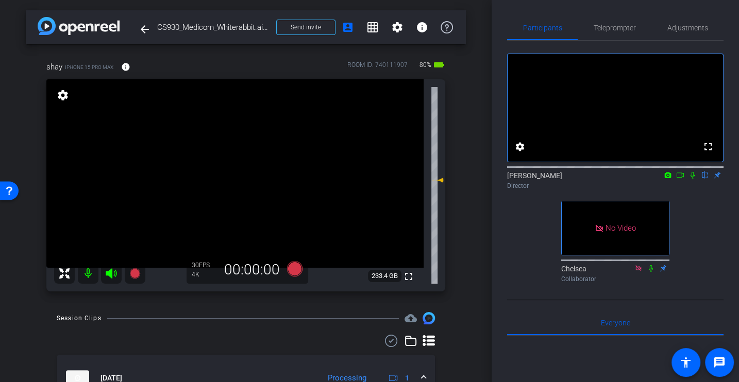
click at [686, 218] on div "fullscreen settings Alex Ferguson flip Director No Video Chelsea Collaborator" at bounding box center [615, 164] width 216 height 246
click at [697, 232] on div "fullscreen settings Alex Ferguson flip Director No Video Chelsea Collaborator" at bounding box center [615, 164] width 216 height 246
click at [517, 239] on div "fullscreen settings Alex Ferguson flip Director No Video Chelsea Collaborator" at bounding box center [615, 164] width 216 height 246
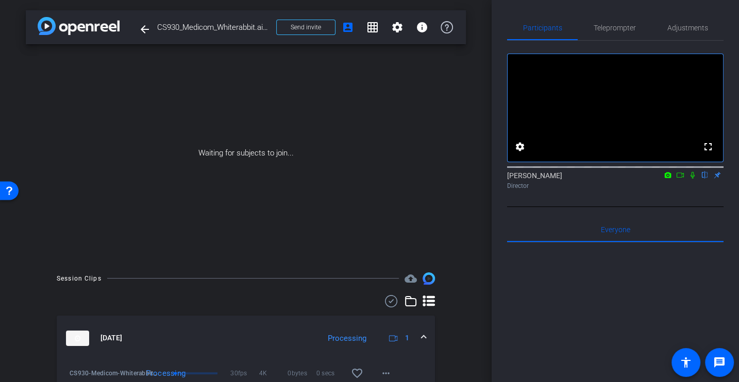
click at [682, 178] on icon at bounding box center [679, 175] width 7 height 5
click at [702, 179] on icon at bounding box center [704, 175] width 8 height 7
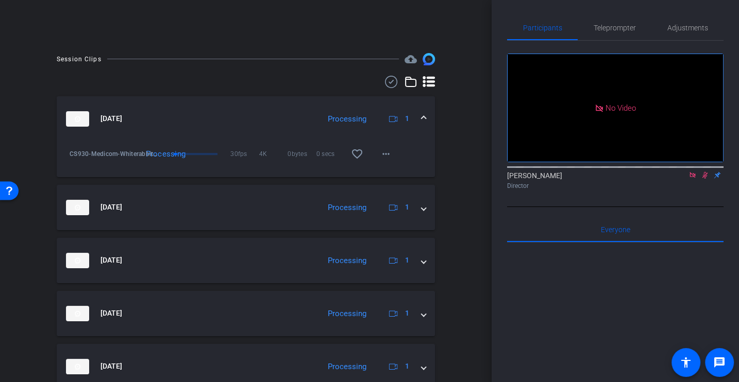
scroll to position [286, 0]
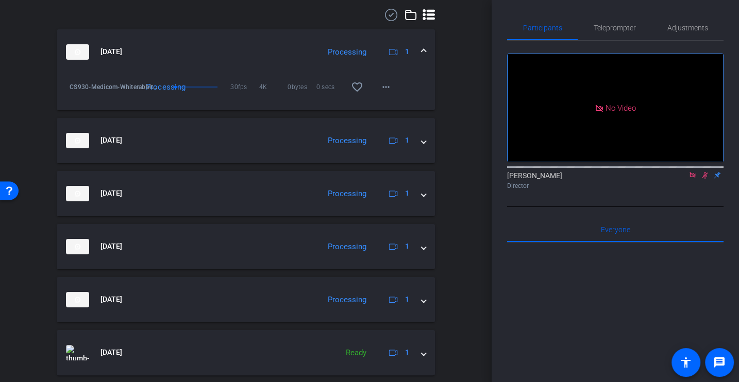
click at [79, 53] on img at bounding box center [77, 51] width 23 height 15
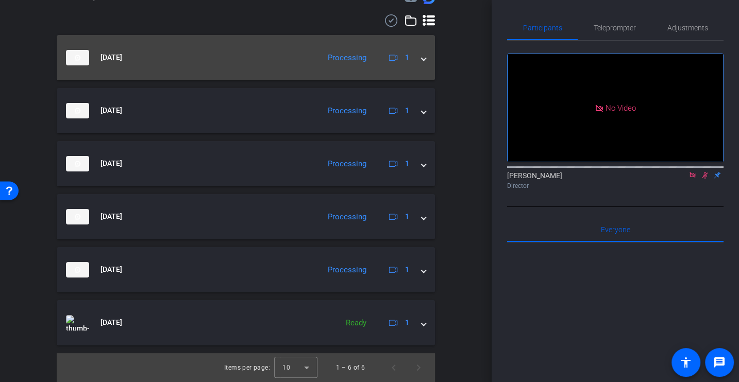
scroll to position [280, 0]
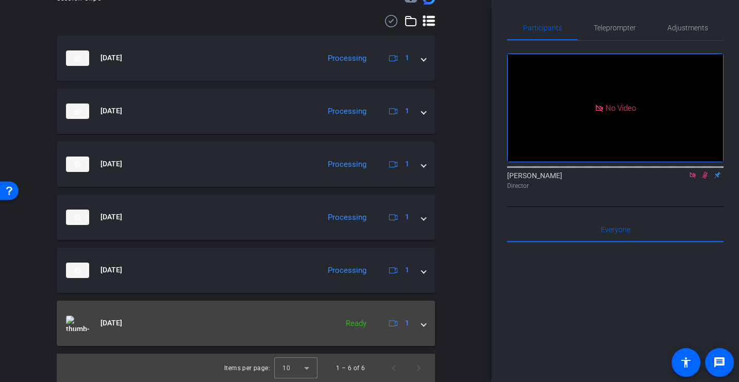
click at [214, 310] on mat-expansion-panel-header "Sep 24, 2025 Ready 1" at bounding box center [246, 323] width 378 height 45
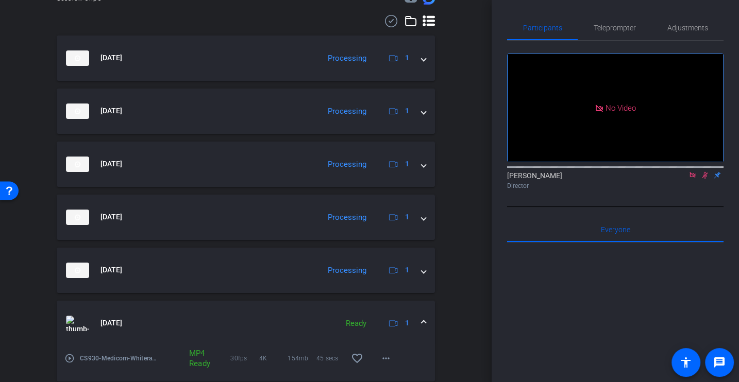
click at [74, 356] on mat-icon "play_circle_outline" at bounding box center [69, 358] width 10 height 10
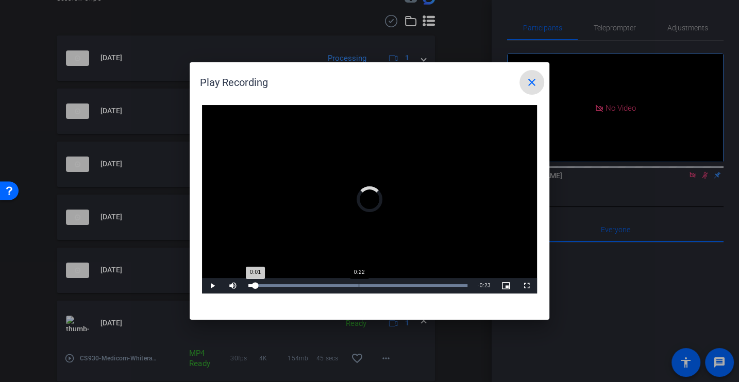
click at [358, 288] on div "Loaded : 100.00% 0:22 0:01" at bounding box center [357, 285] width 229 height 15
click at [532, 78] on mat-icon "close" at bounding box center [531, 82] width 12 height 12
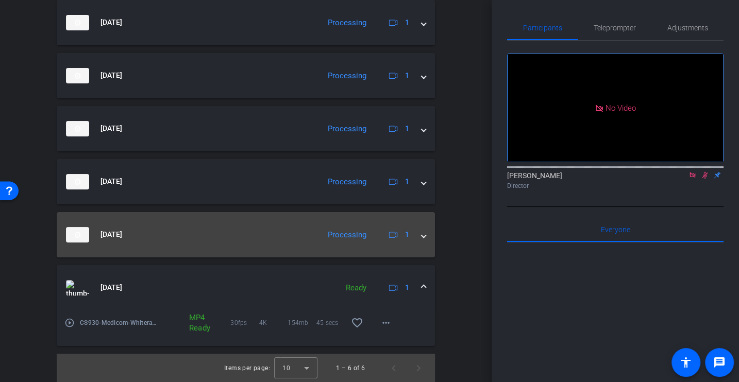
scroll to position [0, 0]
